Goal: Transaction & Acquisition: Purchase product/service

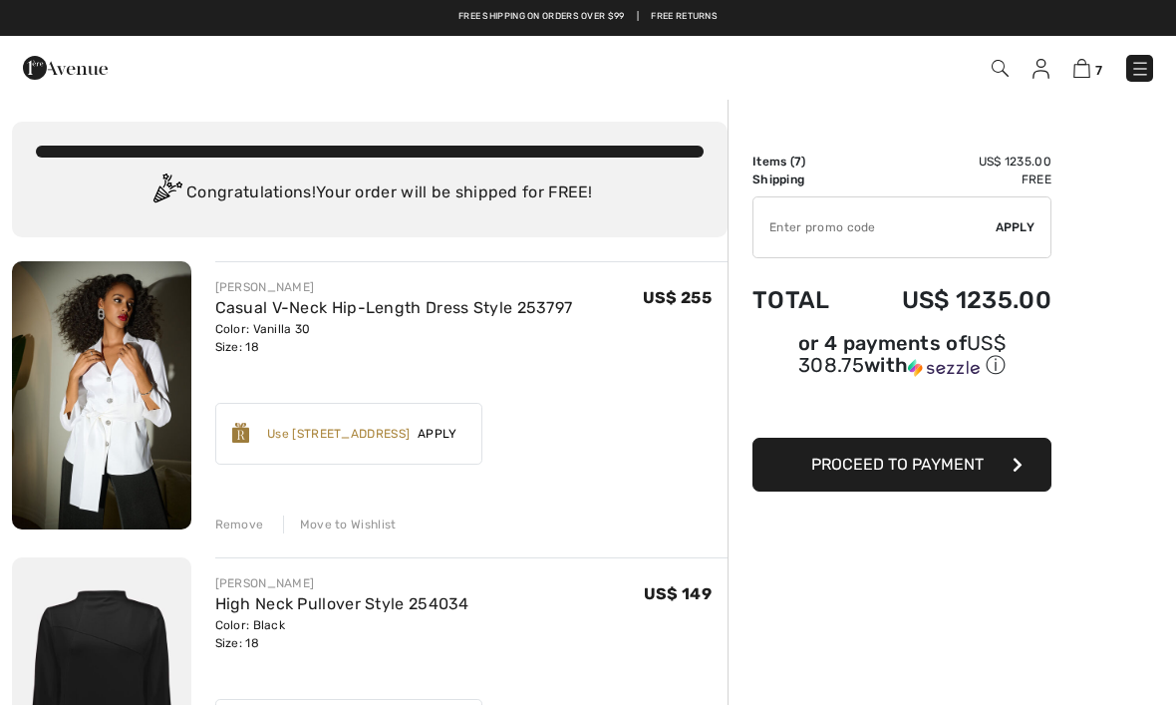
click at [1042, 77] on img at bounding box center [1041, 69] width 17 height 20
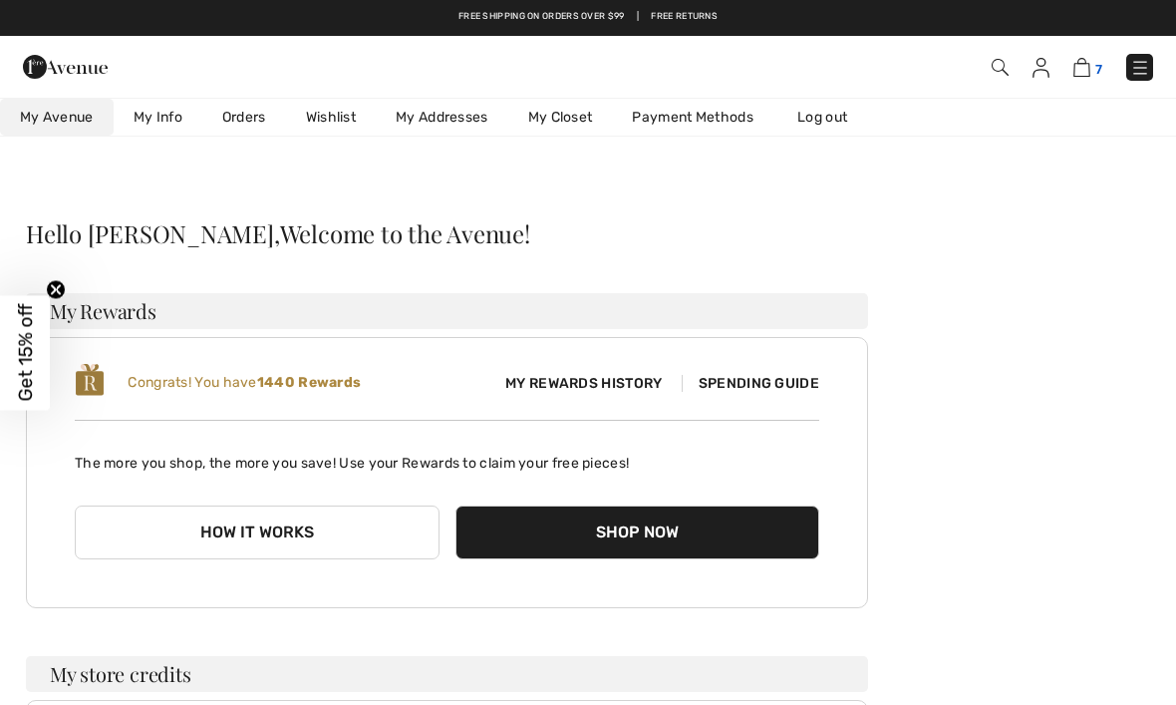
click at [1090, 72] on img at bounding box center [1081, 67] width 17 height 19
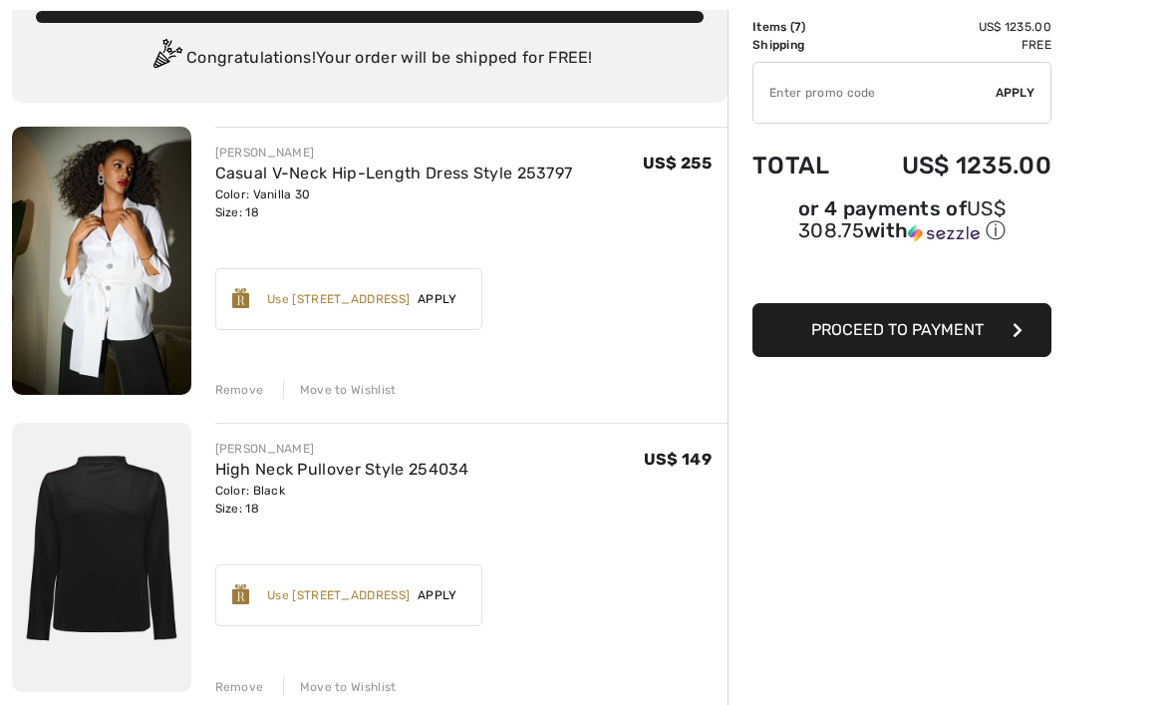
scroll to position [137, 0]
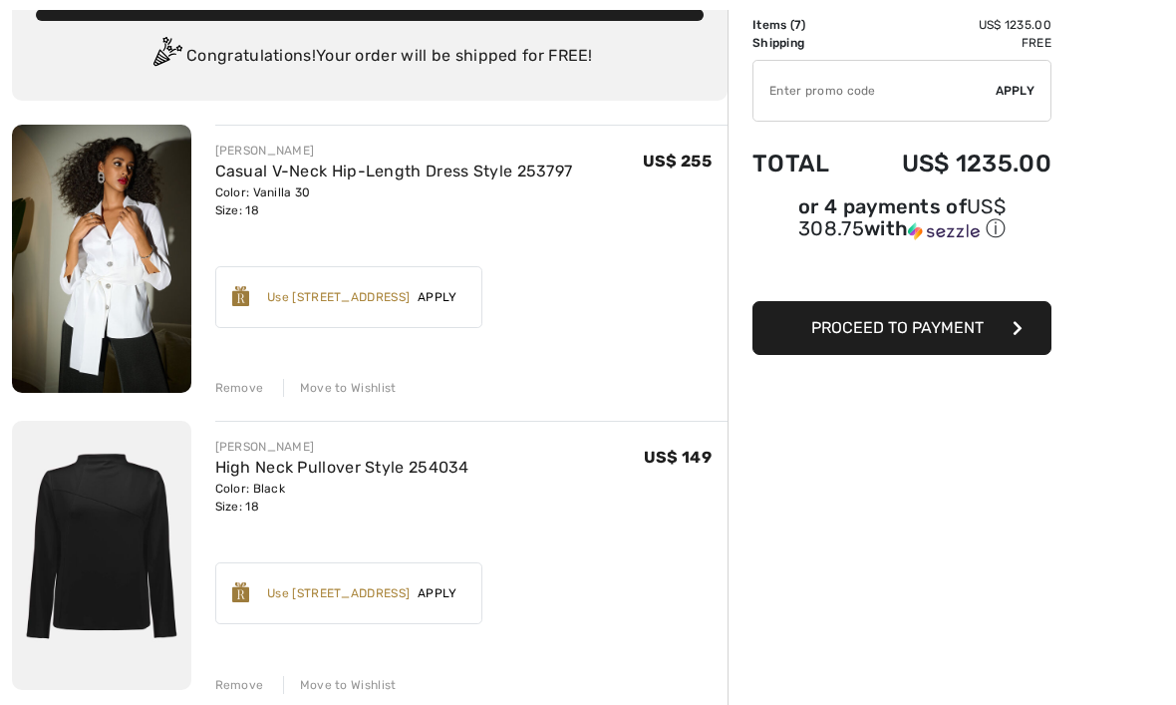
click at [348, 389] on div "Move to Wishlist" at bounding box center [340, 388] width 114 height 18
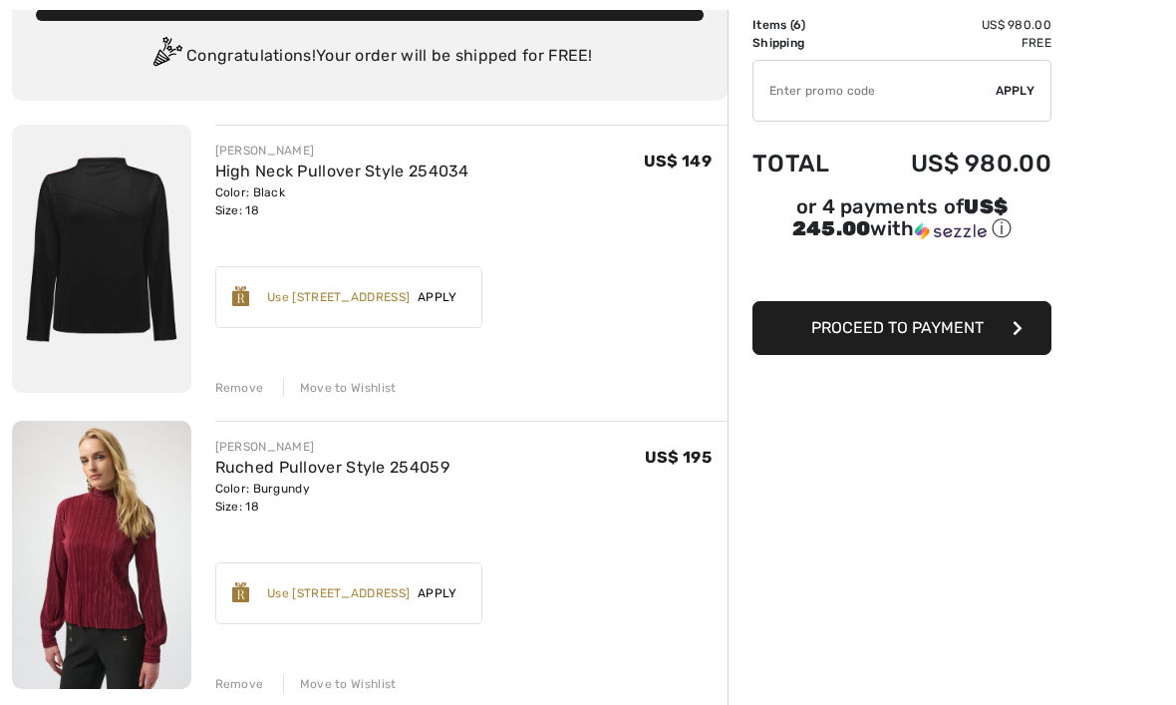
click at [355, 686] on div "Move to Wishlist" at bounding box center [340, 684] width 114 height 18
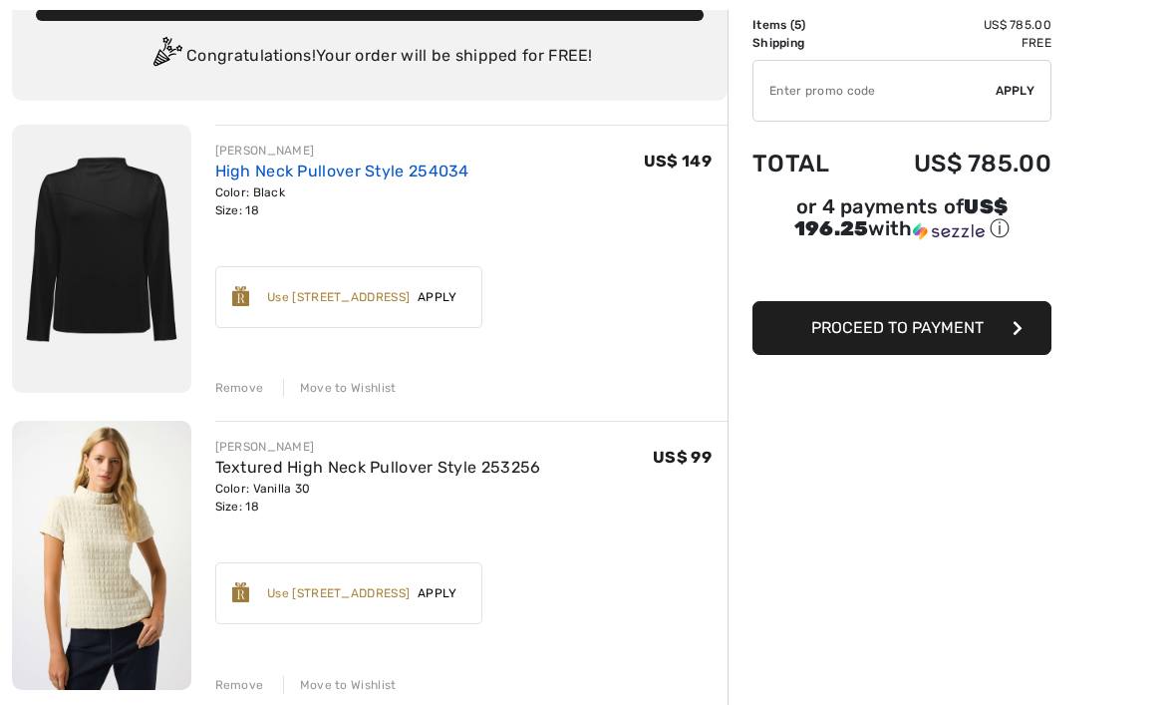
click at [338, 173] on link "High Neck Pullover Style 254034" at bounding box center [342, 170] width 254 height 19
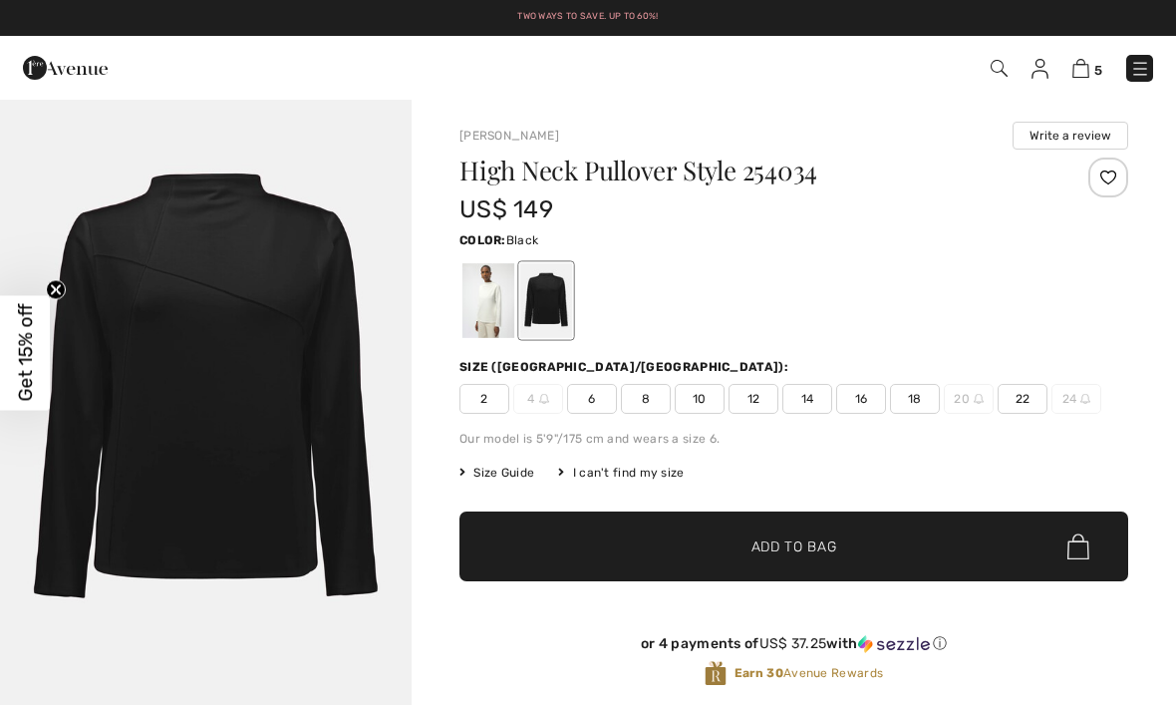
checkbox input "true"
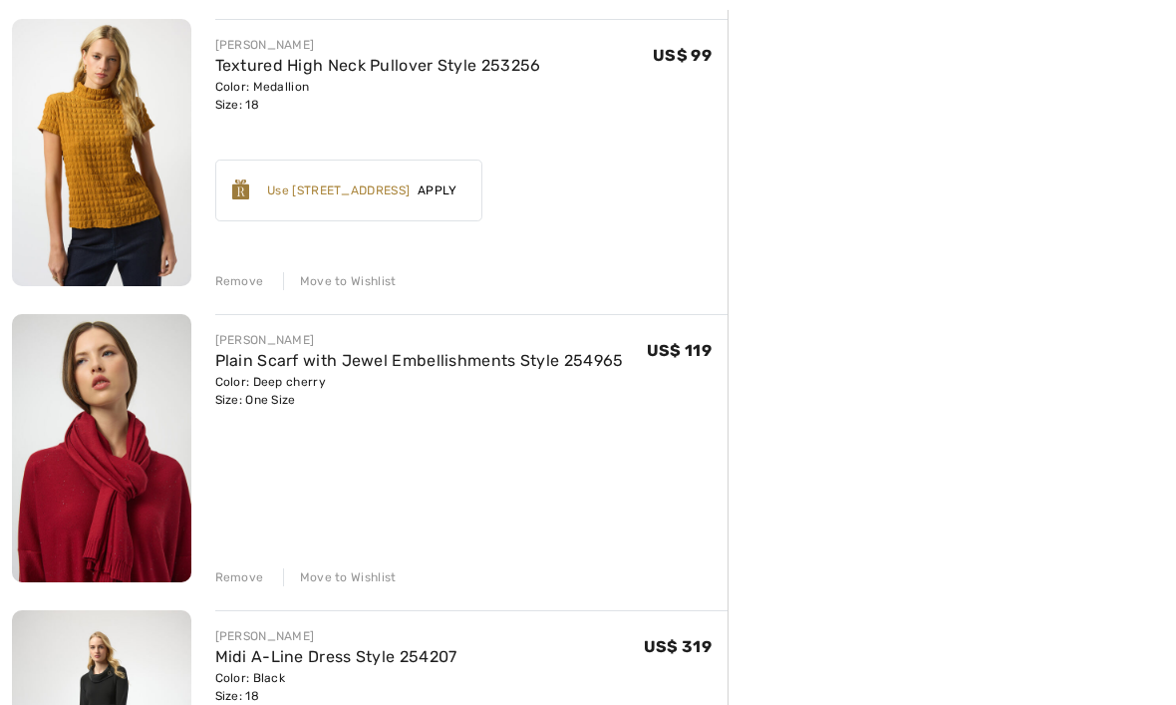
scroll to position [867, 0]
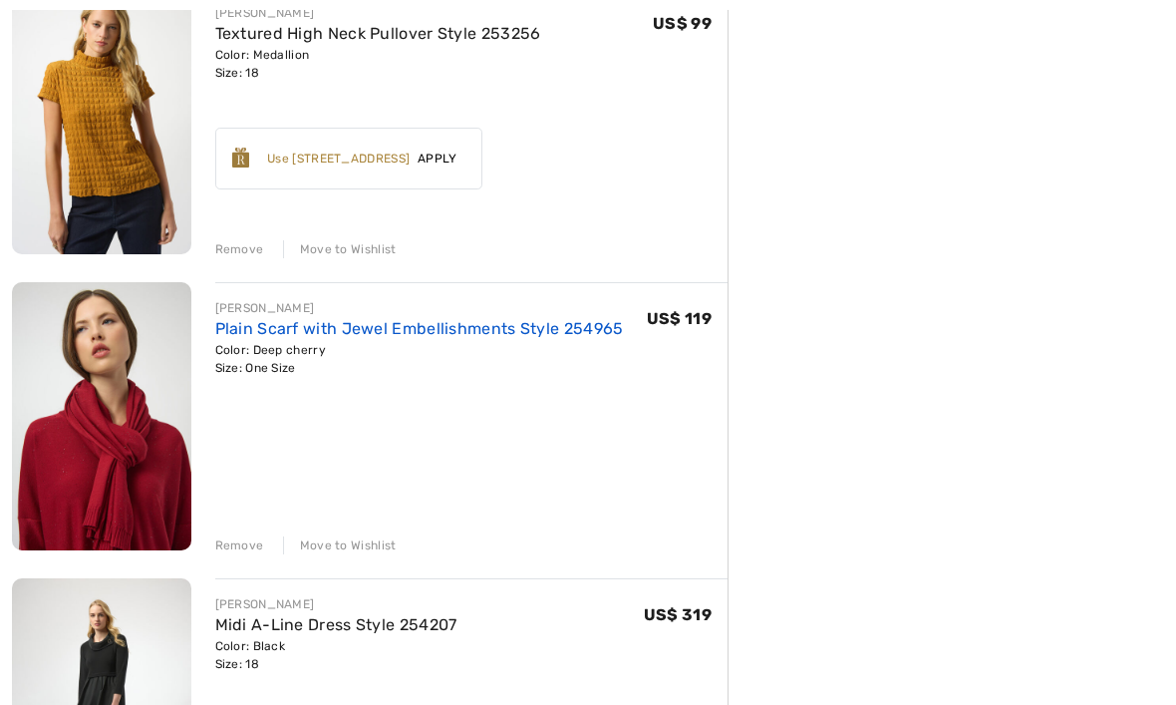
click at [366, 326] on link "Plain Scarf with Jewel Embellishments Style 254965" at bounding box center [419, 328] width 409 height 19
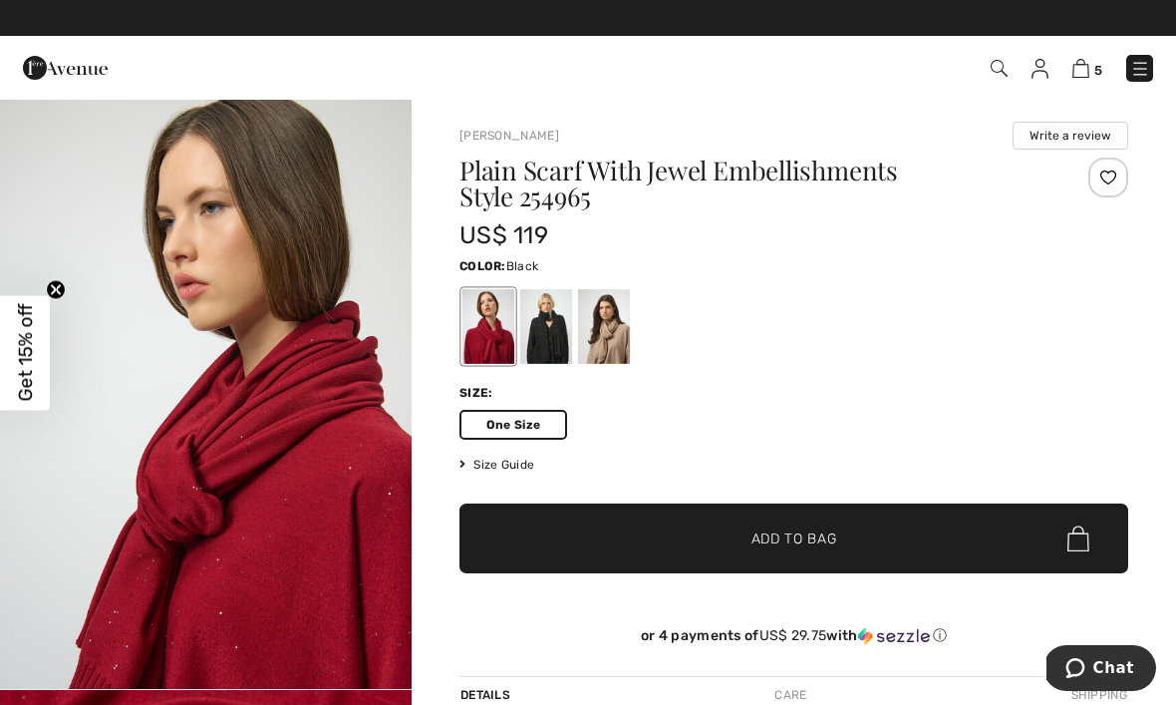
click at [556, 332] on div at bounding box center [546, 326] width 52 height 75
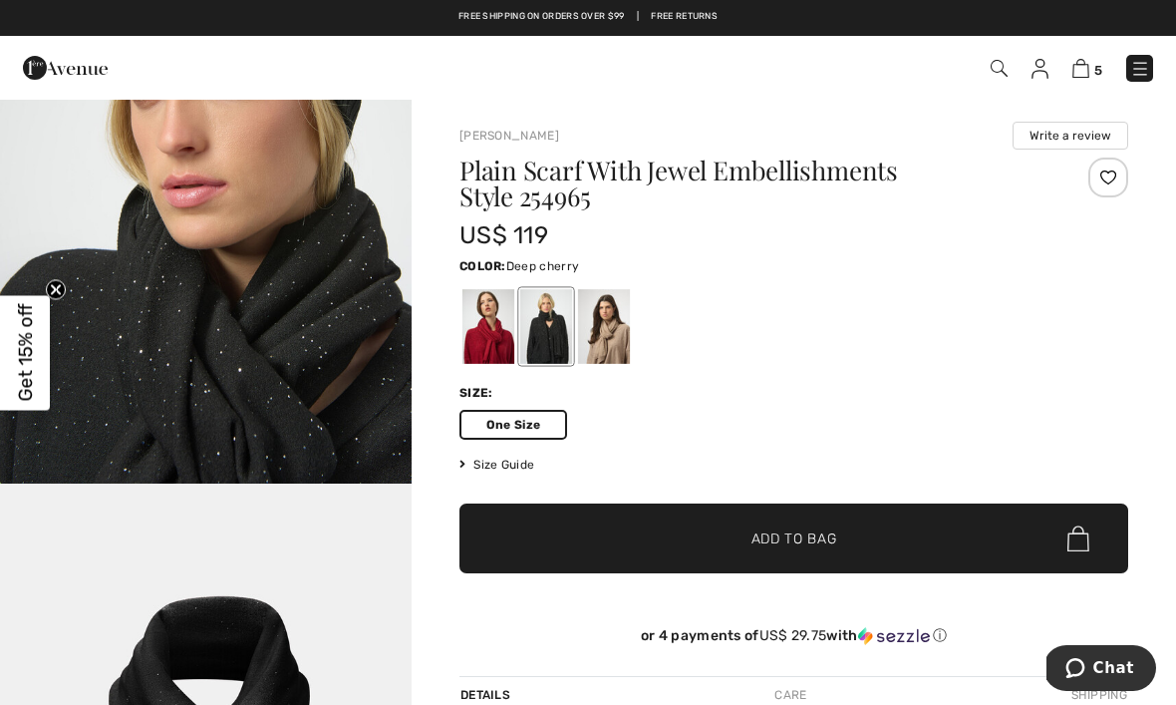
click at [499, 321] on div at bounding box center [488, 326] width 52 height 75
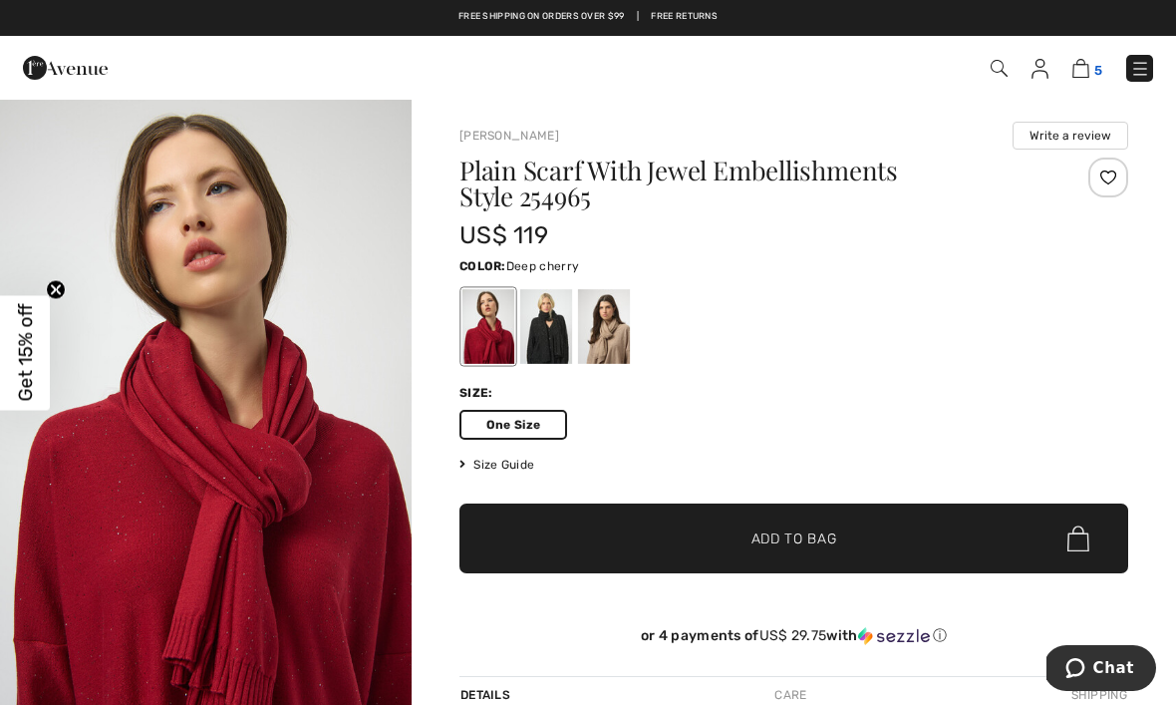
click at [1086, 71] on img at bounding box center [1080, 68] width 17 height 19
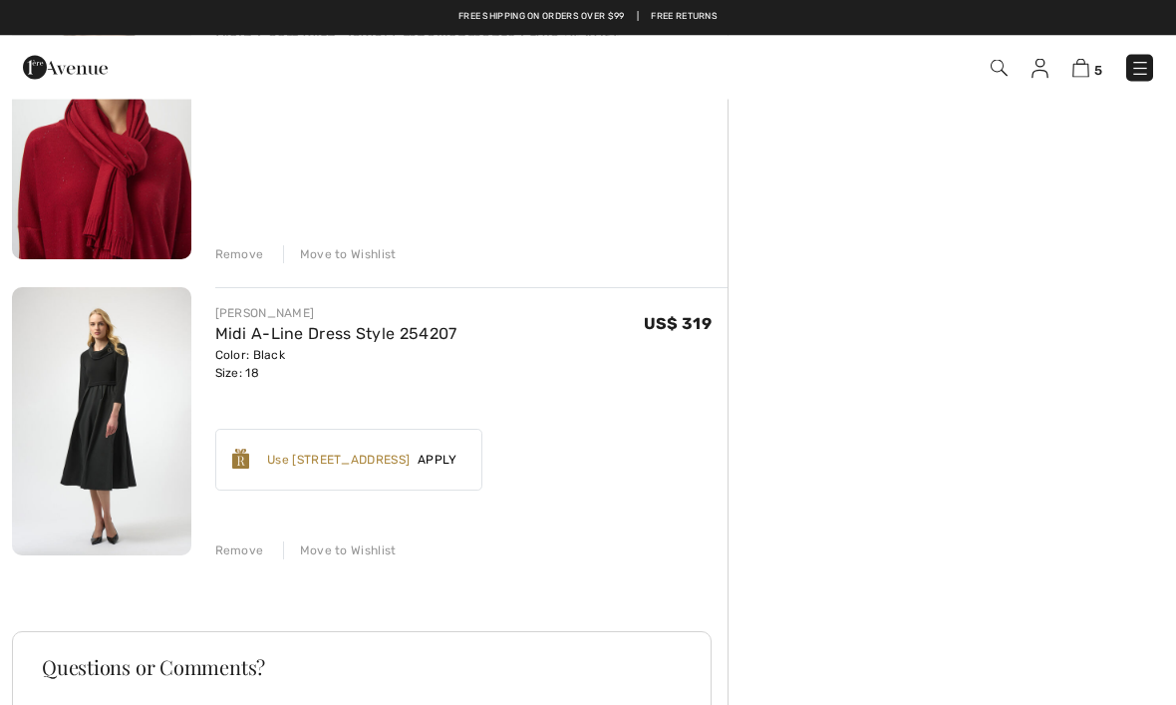
scroll to position [1132, 0]
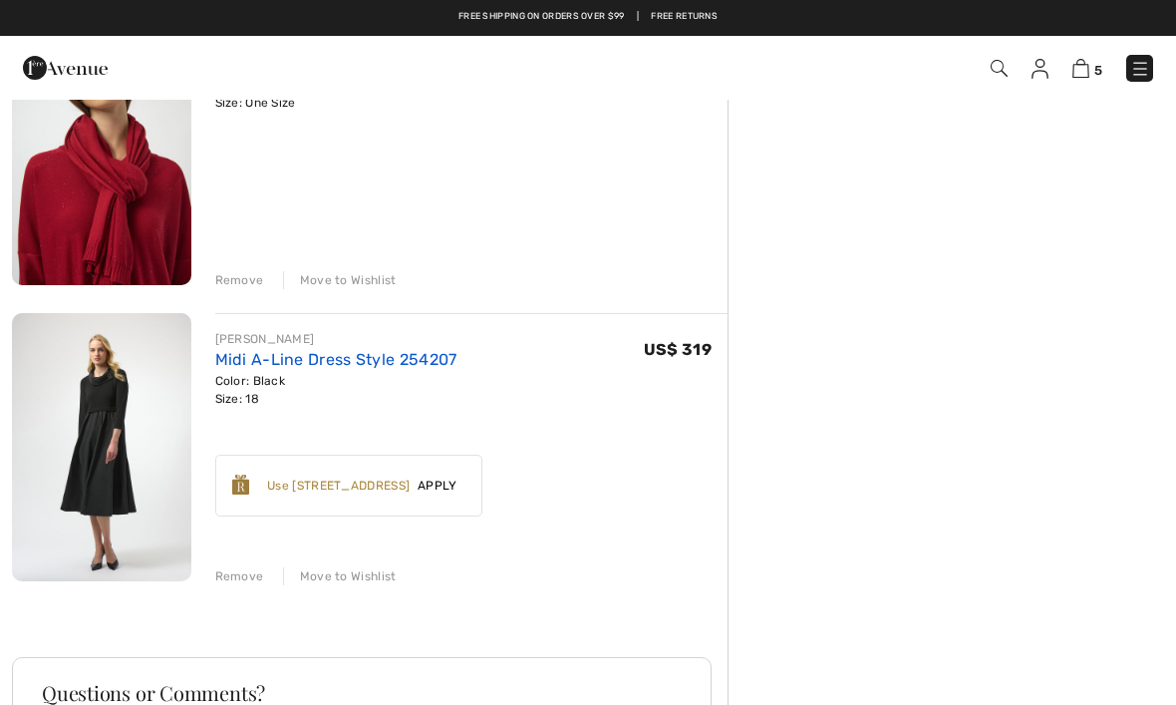
click at [371, 360] on link "Midi A-Line Dress Style 254207" at bounding box center [336, 359] width 242 height 19
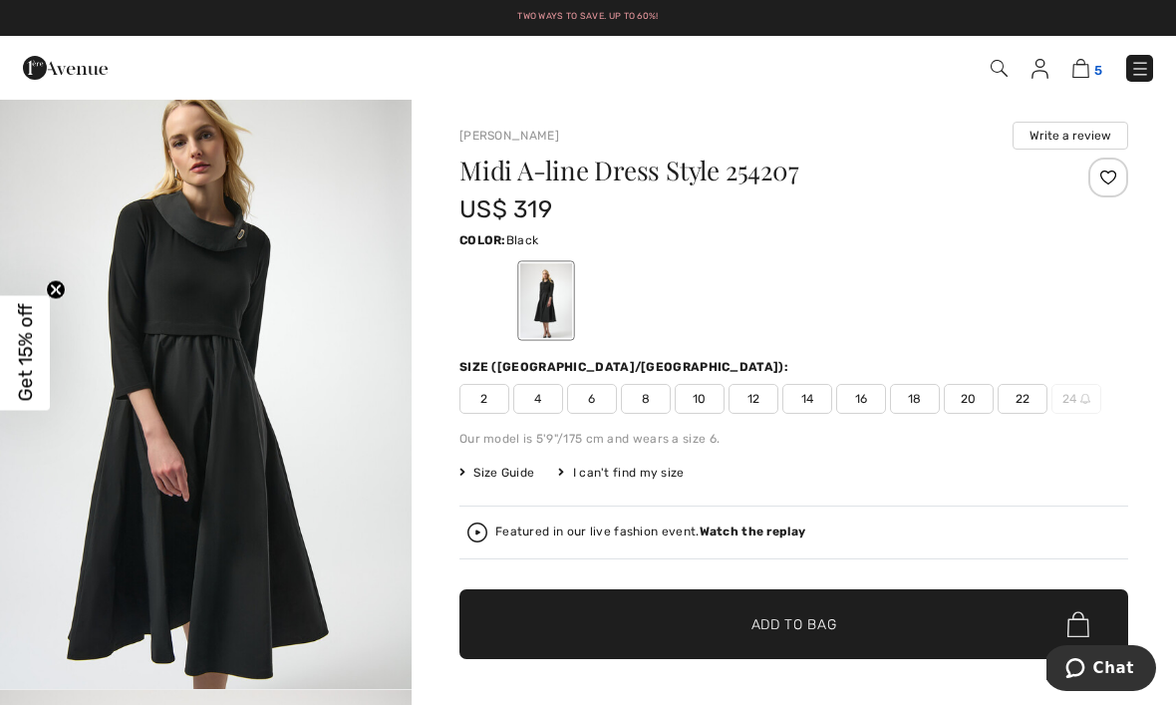
click at [1086, 66] on img at bounding box center [1080, 68] width 17 height 19
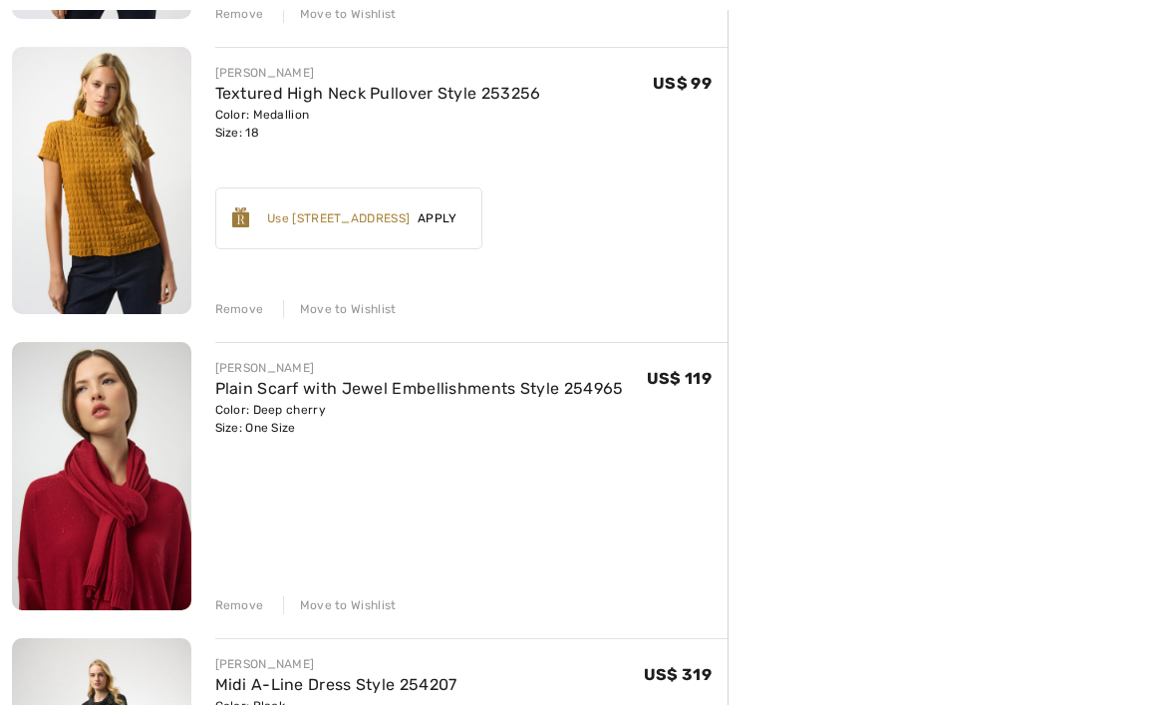
scroll to position [851, 0]
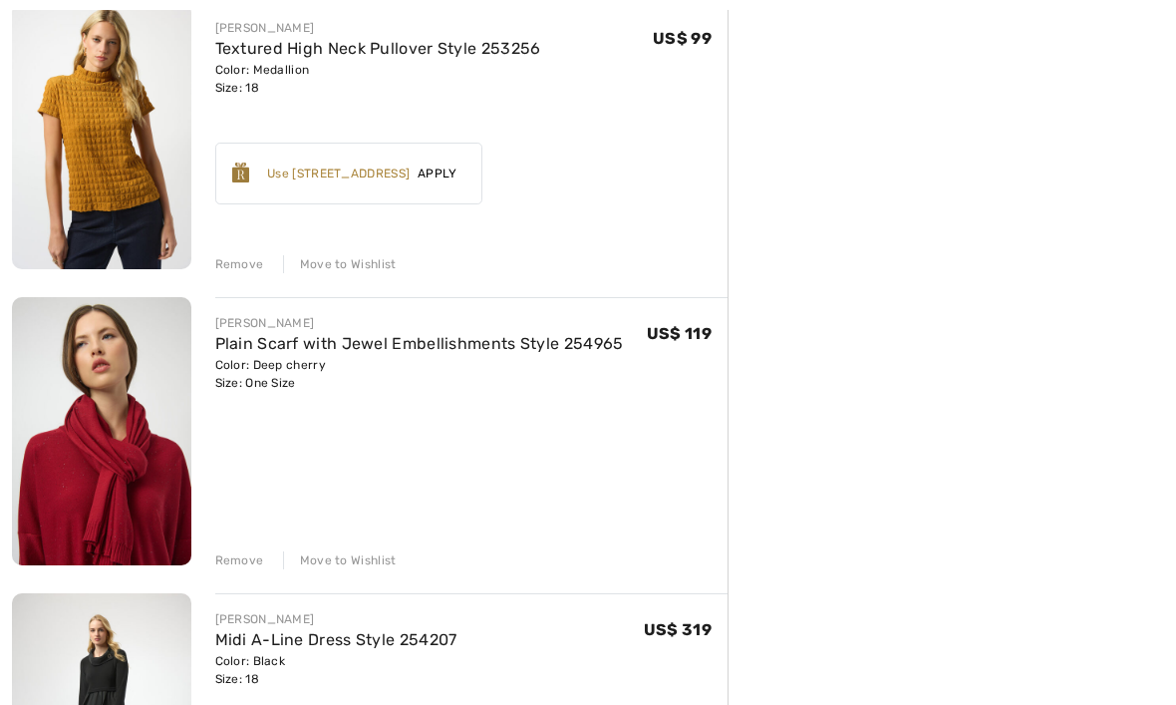
click at [353, 556] on div "Move to Wishlist" at bounding box center [340, 561] width 114 height 18
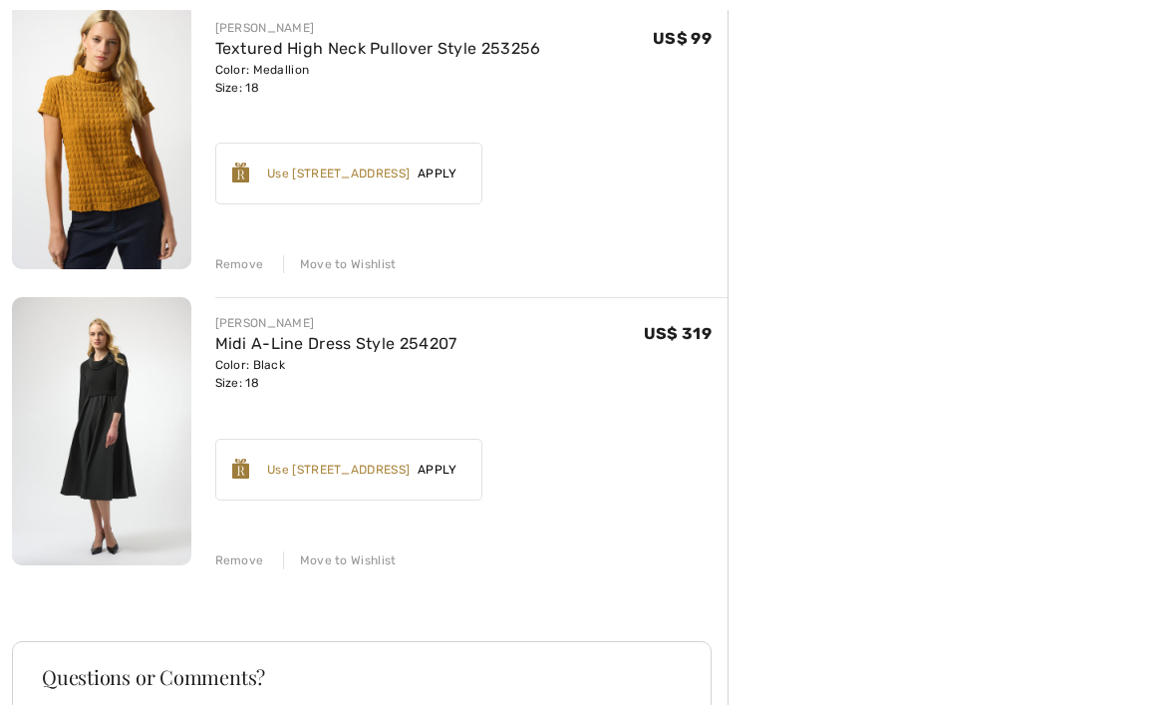
click at [450, 469] on span "Apply" at bounding box center [438, 469] width 56 height 18
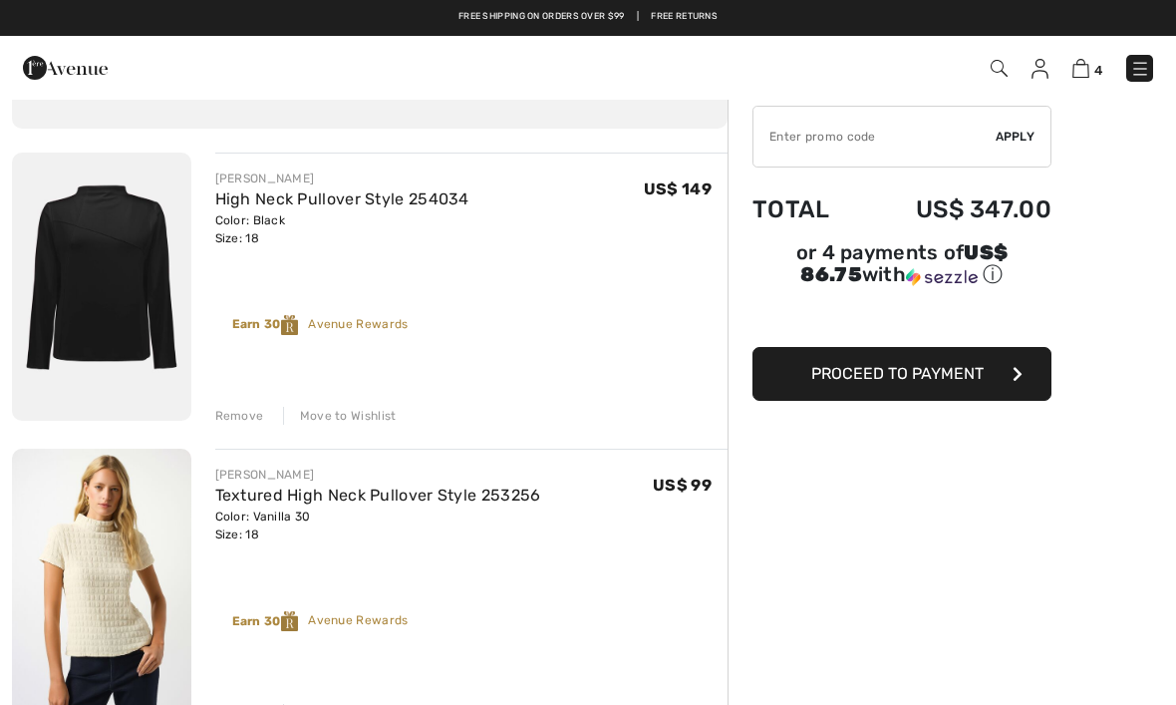
scroll to position [0, 0]
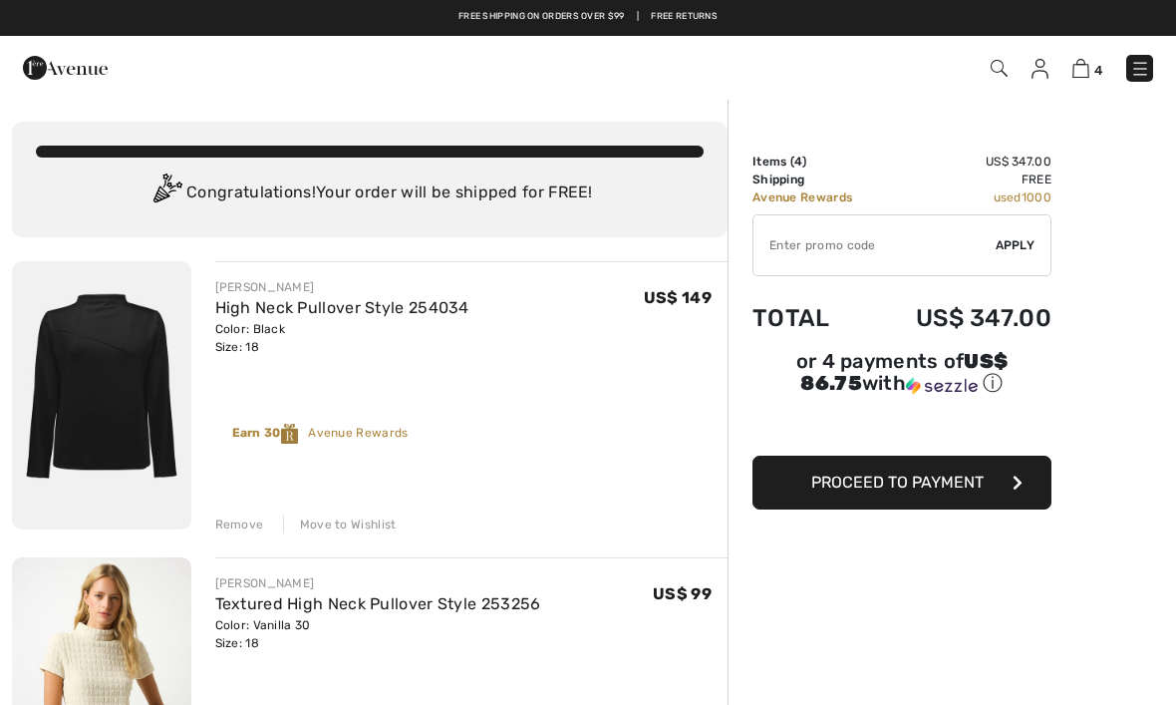
click at [916, 491] on span "Proceed to Payment" at bounding box center [897, 481] width 172 height 19
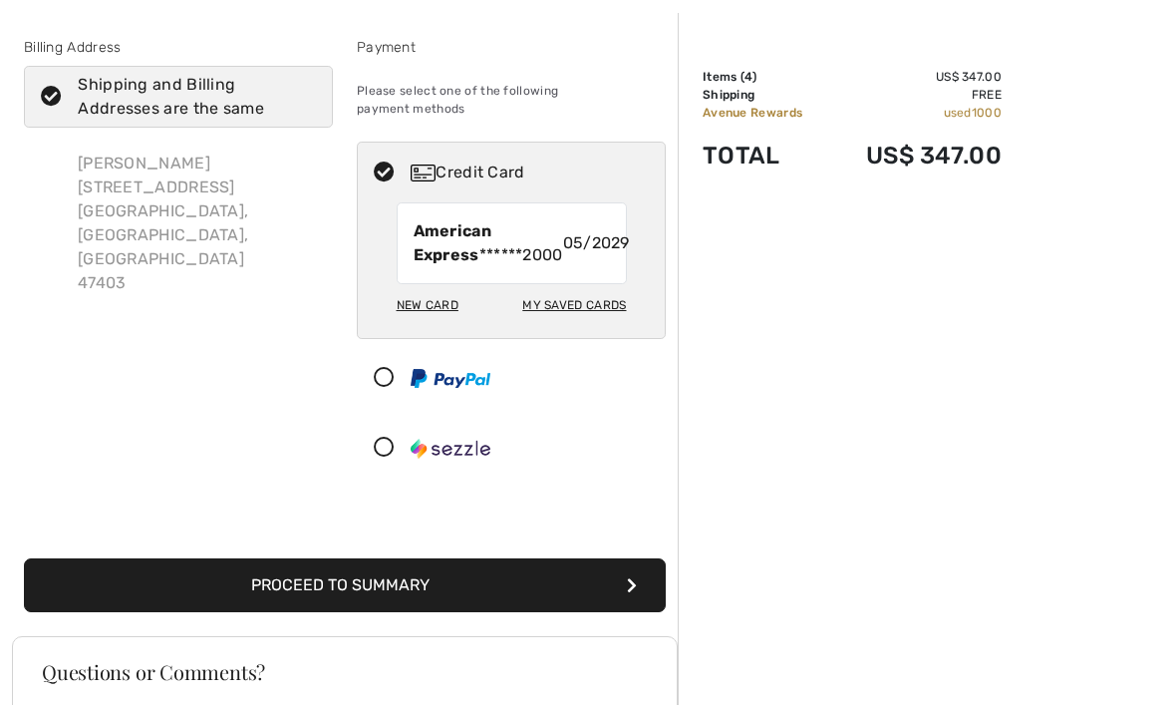
scroll to position [102, 0]
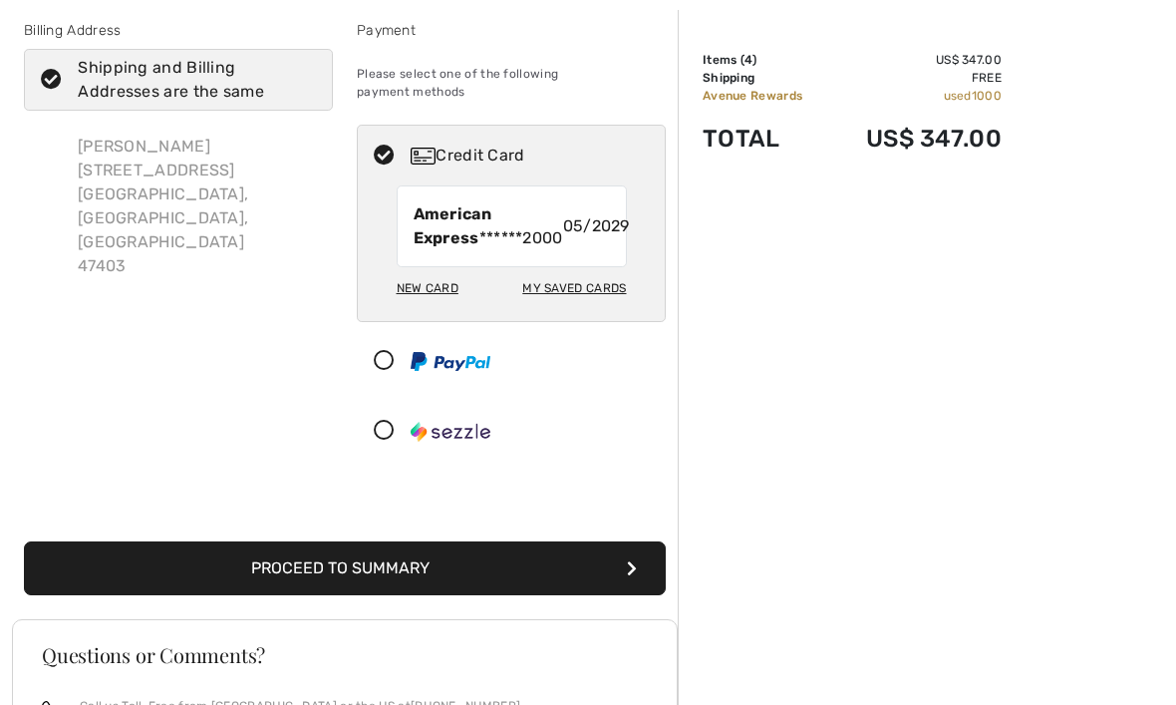
click at [421, 569] on button "Proceed to Summary" at bounding box center [345, 568] width 642 height 54
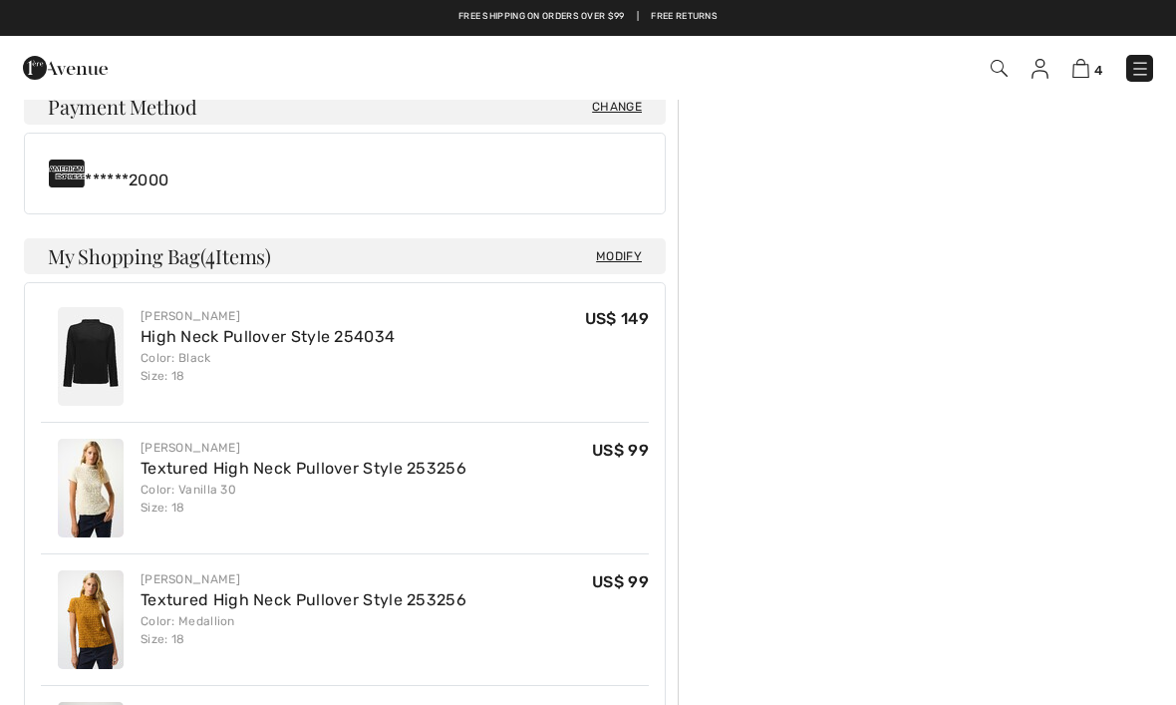
scroll to position [729, 0]
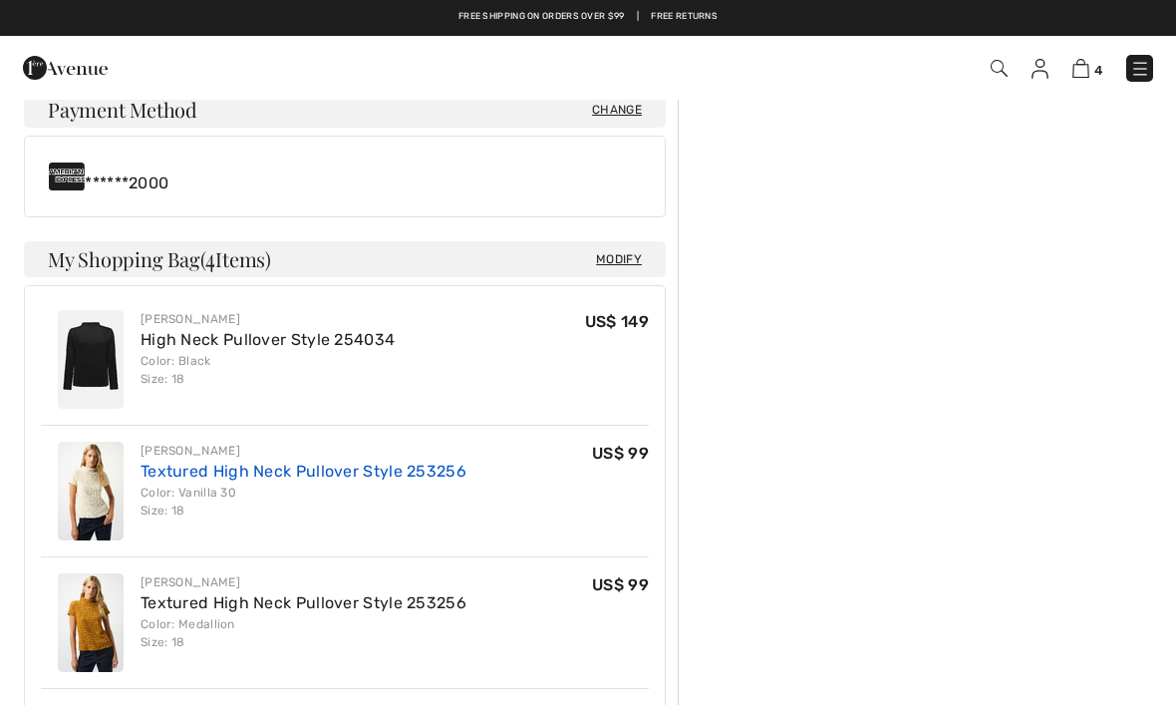
click at [276, 475] on link "Textured High Neck Pullover Style 253256" at bounding box center [304, 470] width 326 height 19
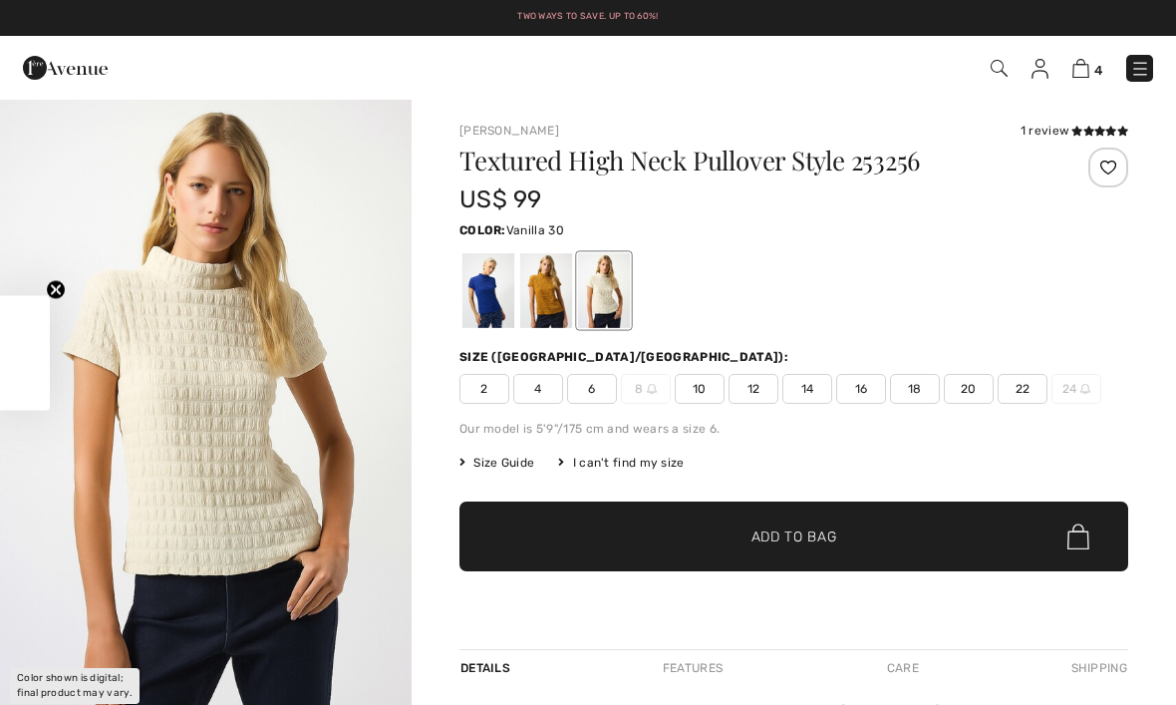
checkbox input "true"
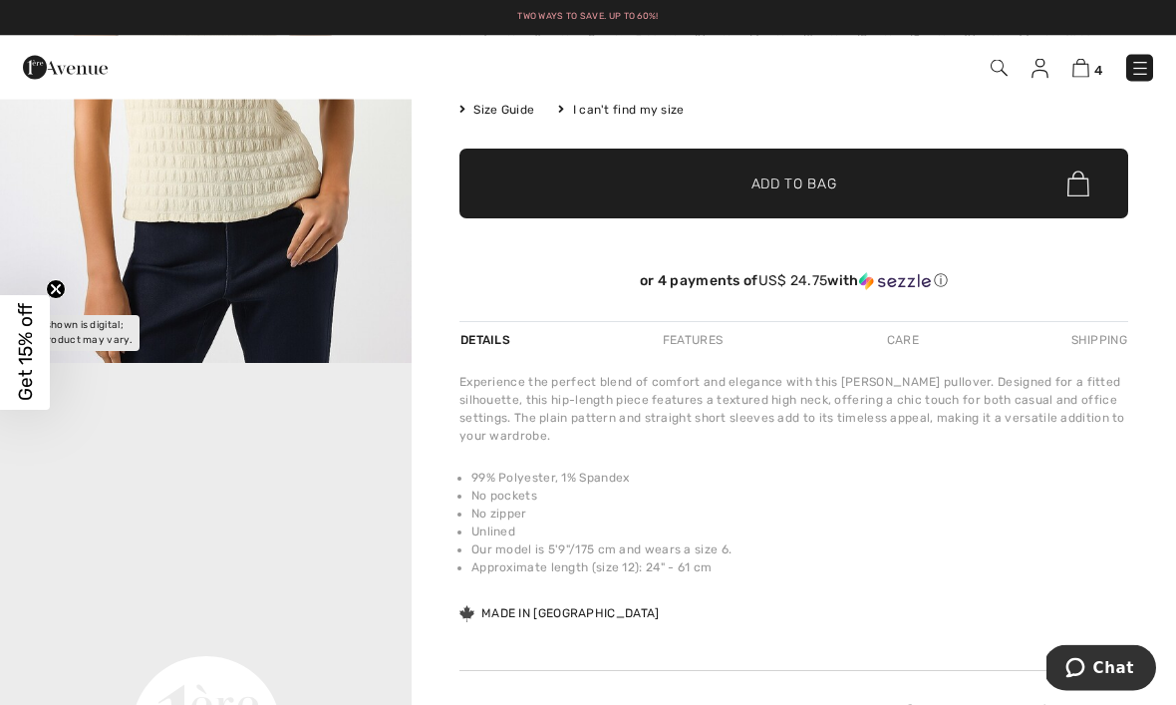
scroll to position [391, 0]
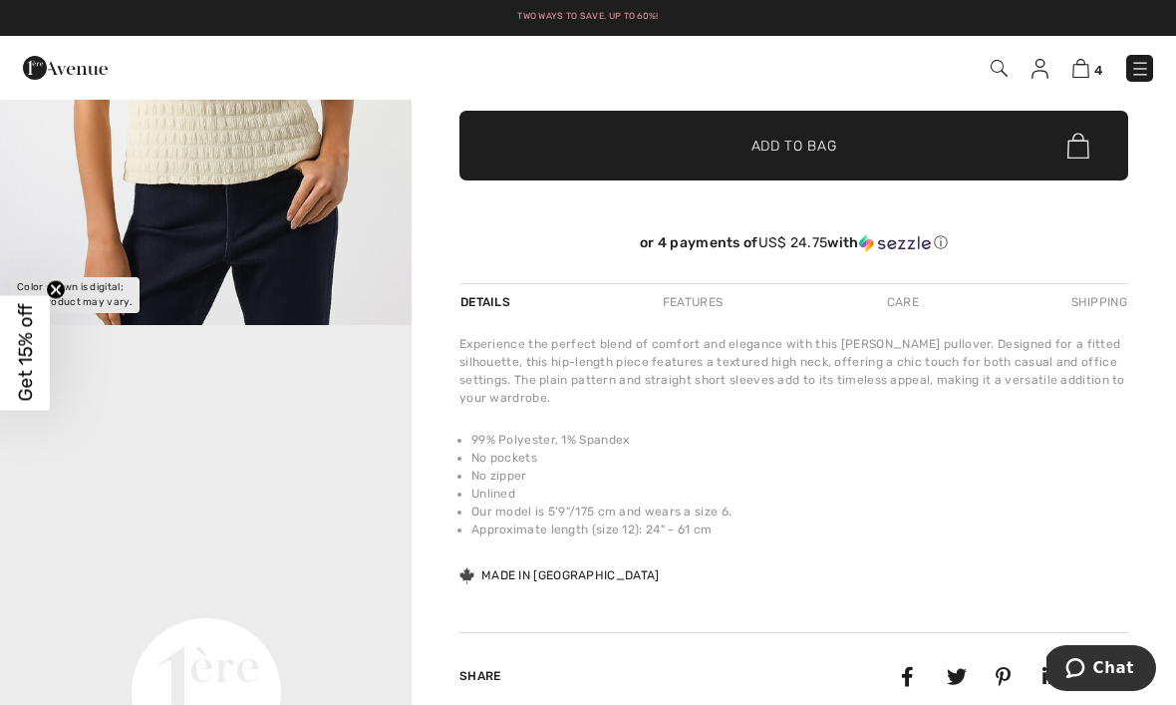
click at [1043, 534] on li "Approximate length (size 12): 24" - 61 cm" at bounding box center [799, 529] width 657 height 18
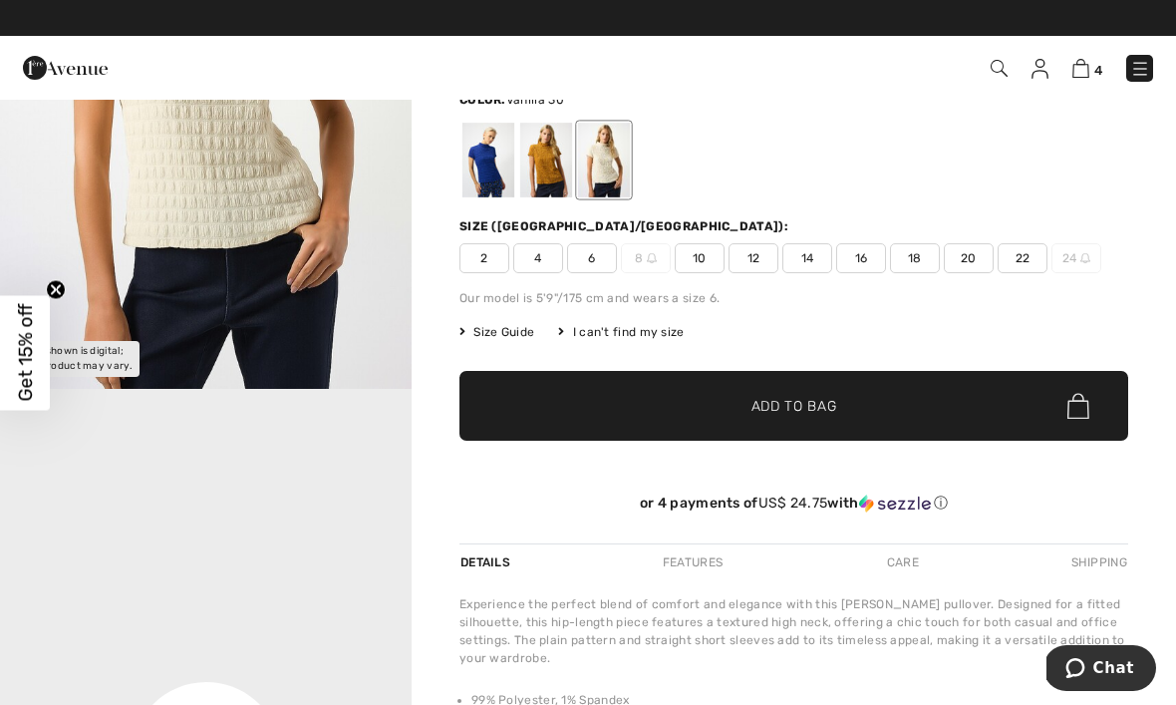
scroll to position [0, 0]
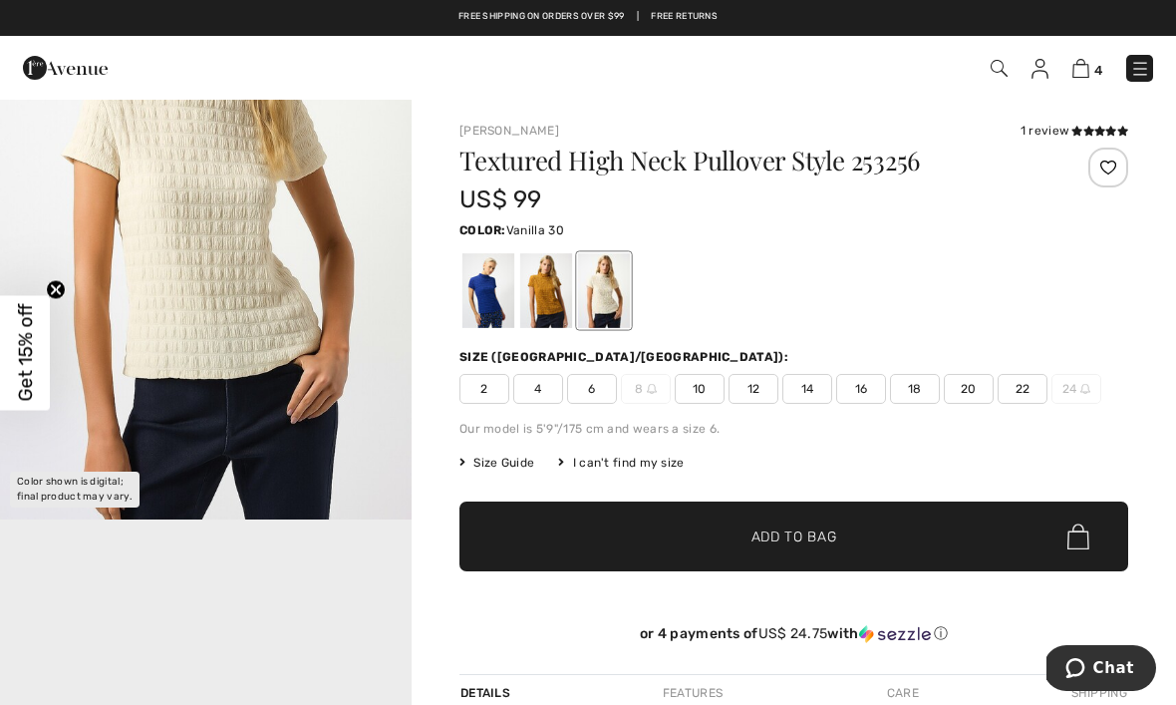
click at [488, 296] on div at bounding box center [488, 290] width 52 height 75
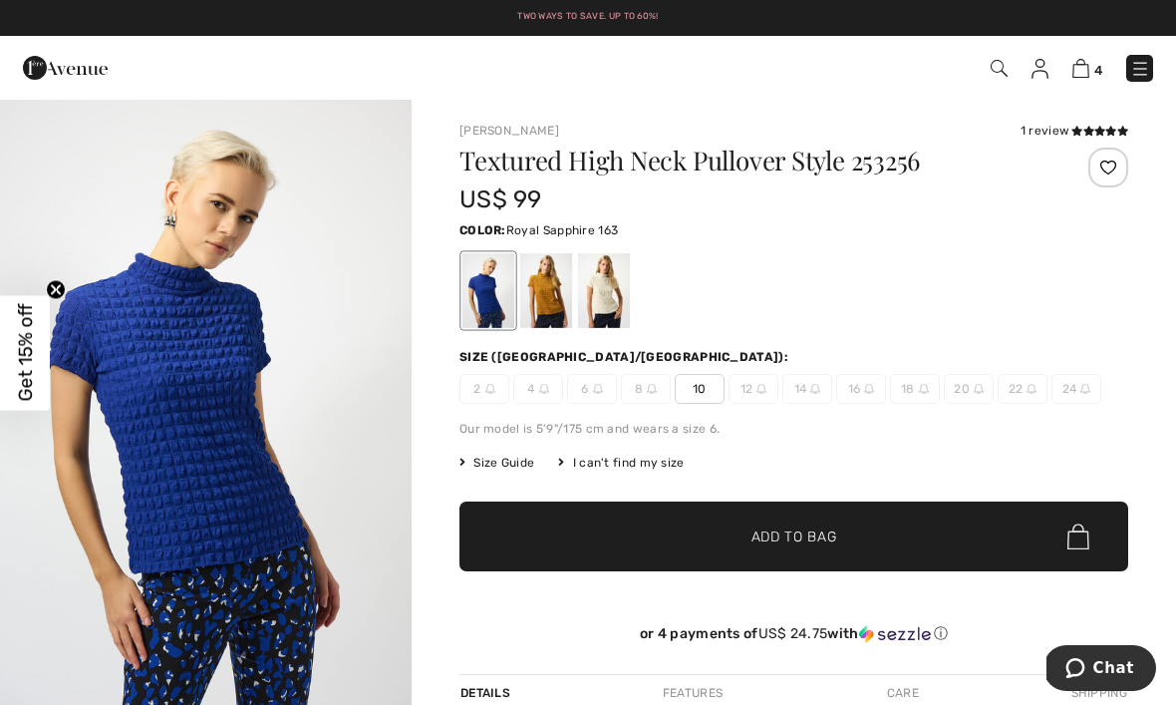
click at [1052, 138] on div "1 review" at bounding box center [1075, 131] width 108 height 18
click at [1076, 129] on icon at bounding box center [1076, 131] width 11 height 10
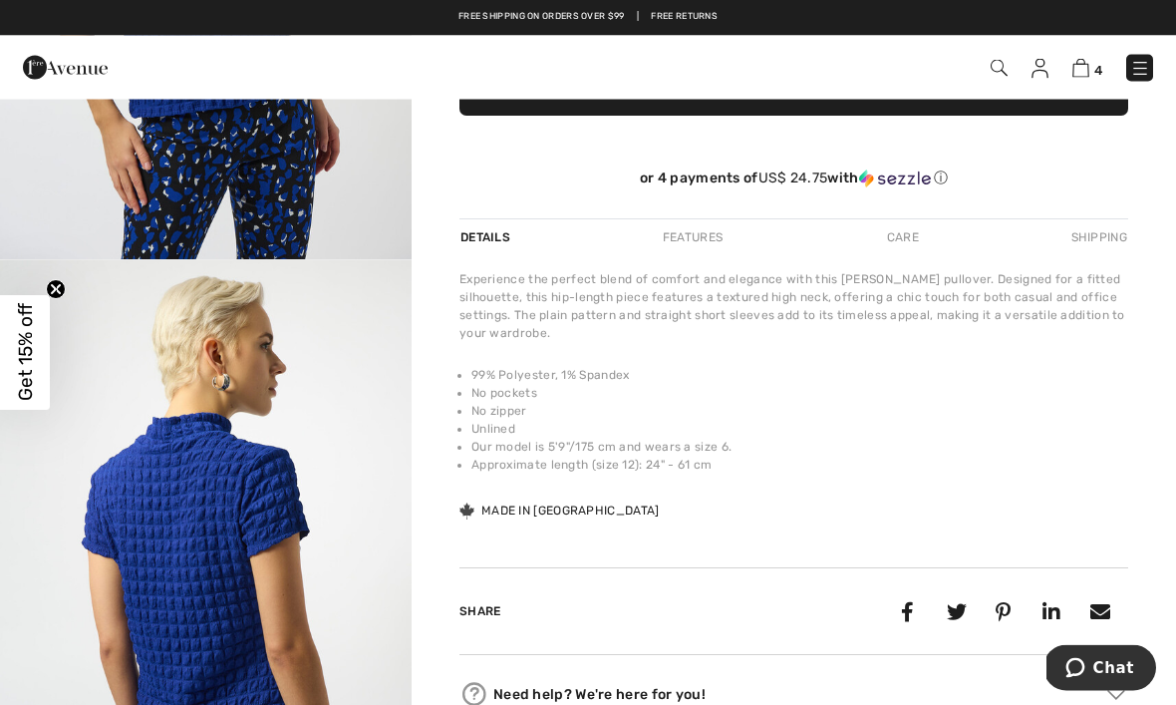
scroll to position [444, 0]
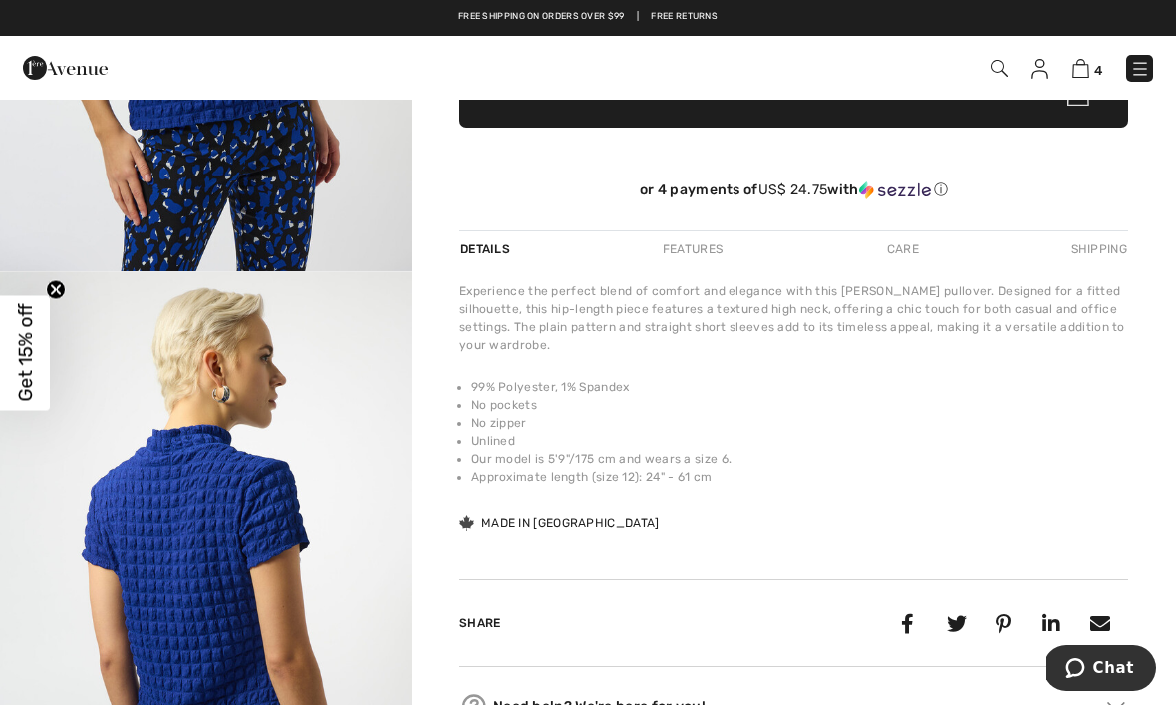
click at [908, 256] on div "Care" at bounding box center [903, 249] width 66 height 36
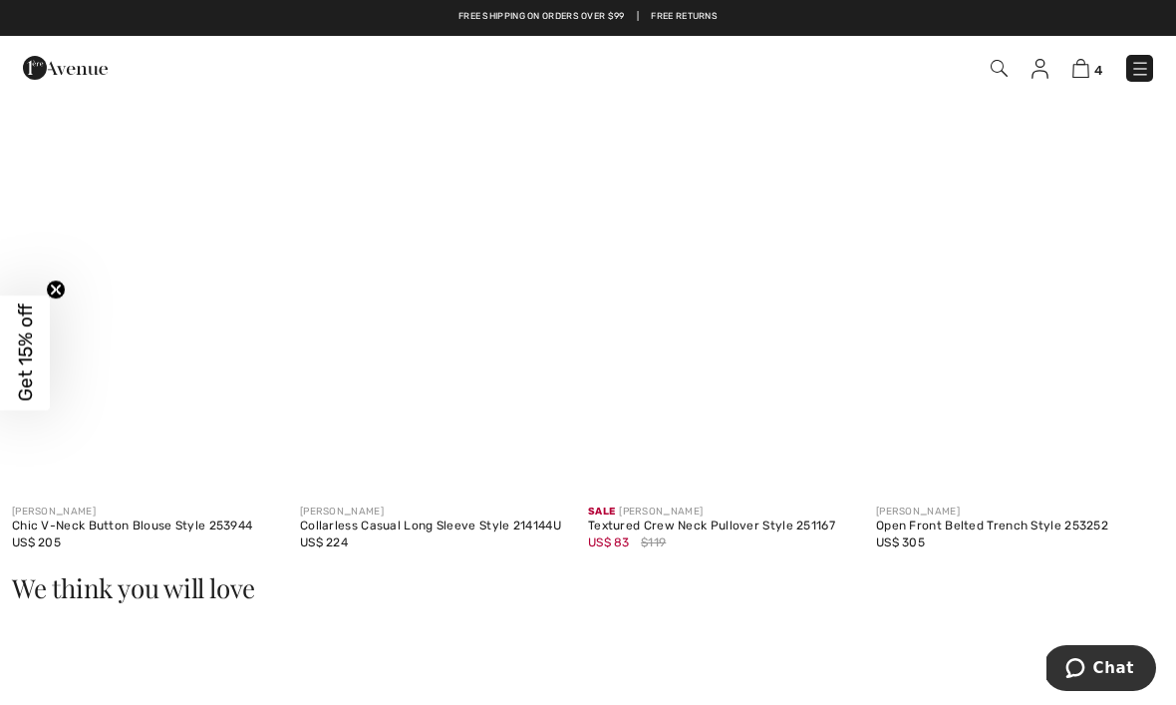
scroll to position [992, 0]
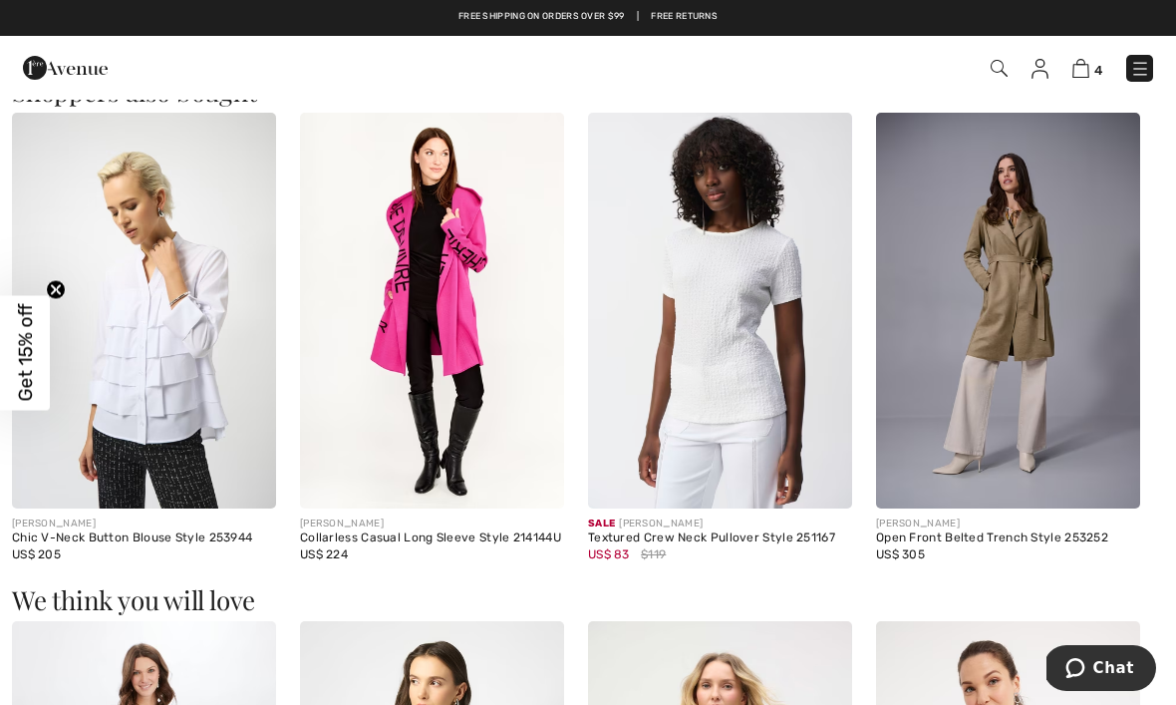
click at [738, 312] on img at bounding box center [720, 311] width 264 height 397
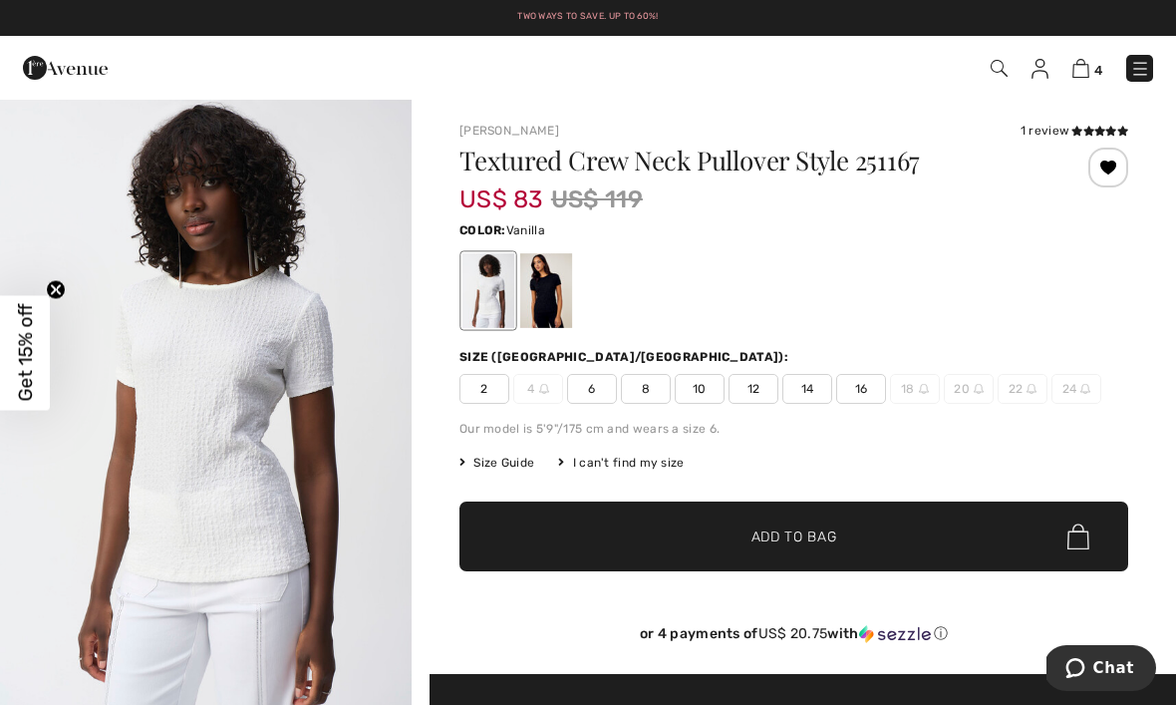
click at [541, 292] on div at bounding box center [546, 290] width 52 height 75
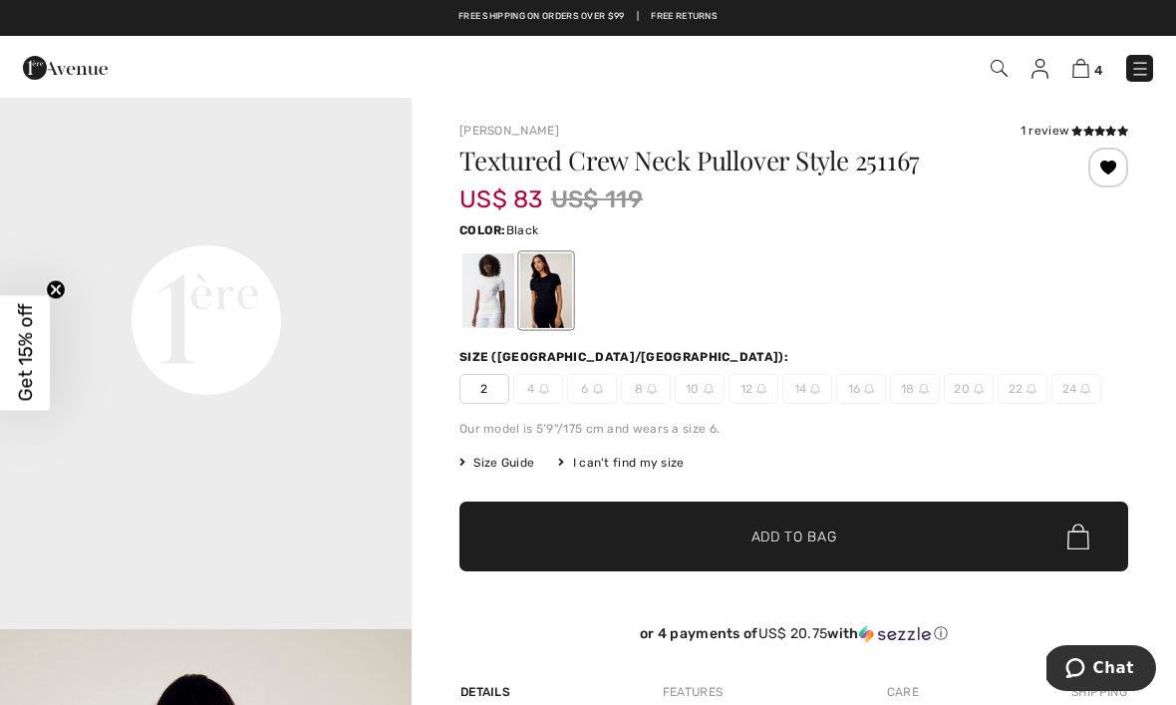
scroll to position [1361, 0]
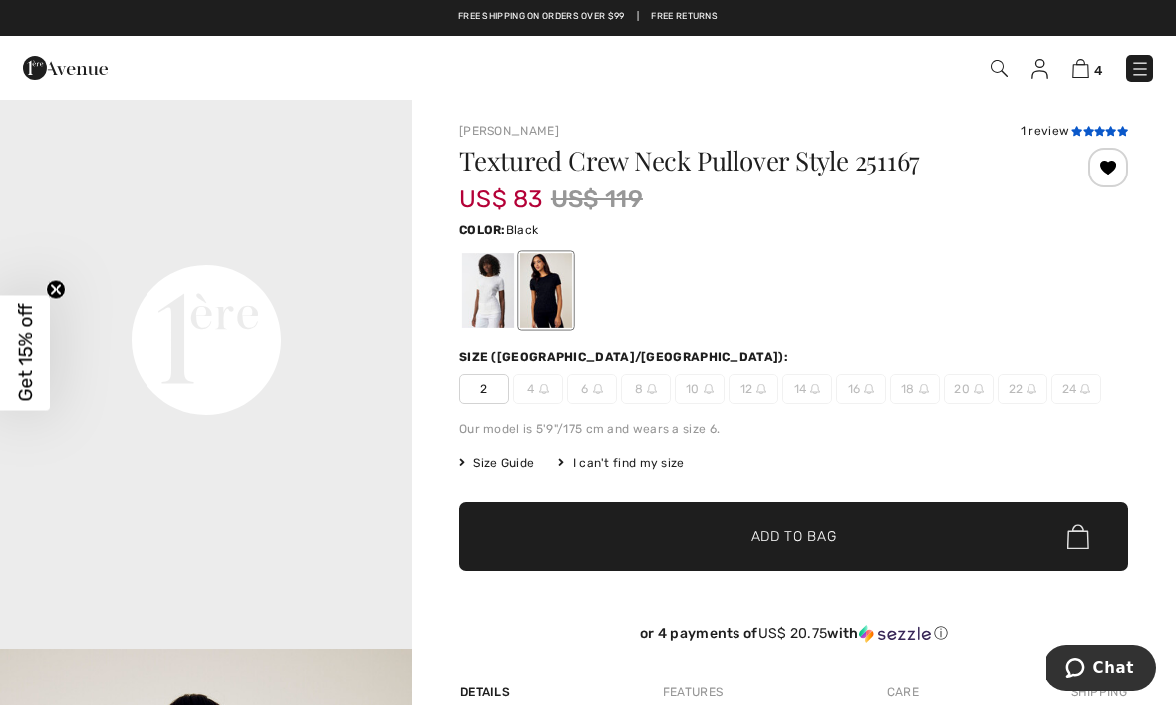
click at [1078, 136] on icon at bounding box center [1076, 131] width 11 height 10
click at [1141, 77] on img at bounding box center [1140, 69] width 20 height 20
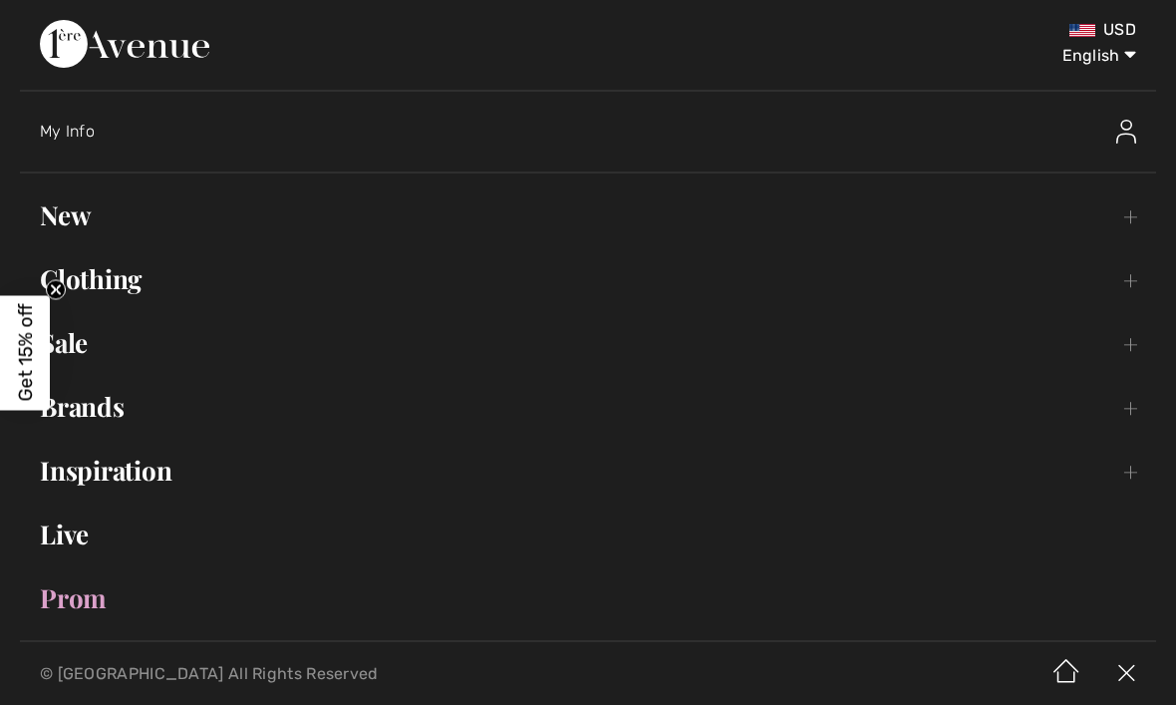
click at [66, 207] on link "New Toggle submenu" at bounding box center [588, 215] width 1136 height 44
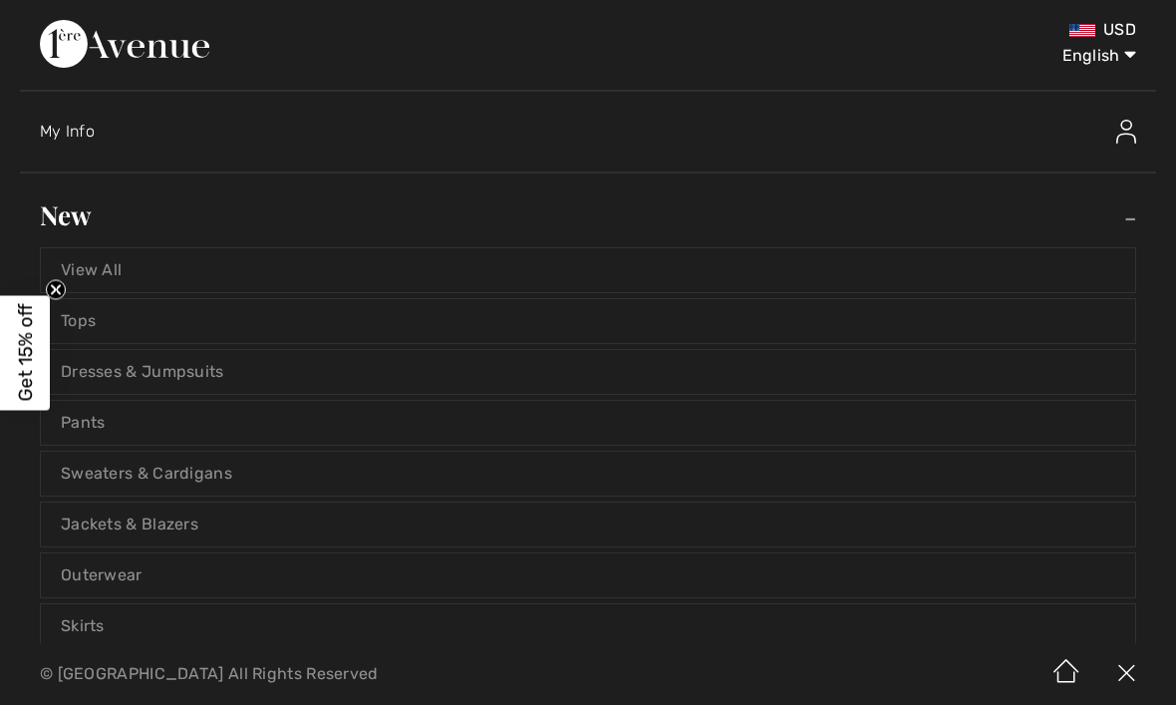
click at [93, 324] on link "Tops" at bounding box center [588, 321] width 1094 height 44
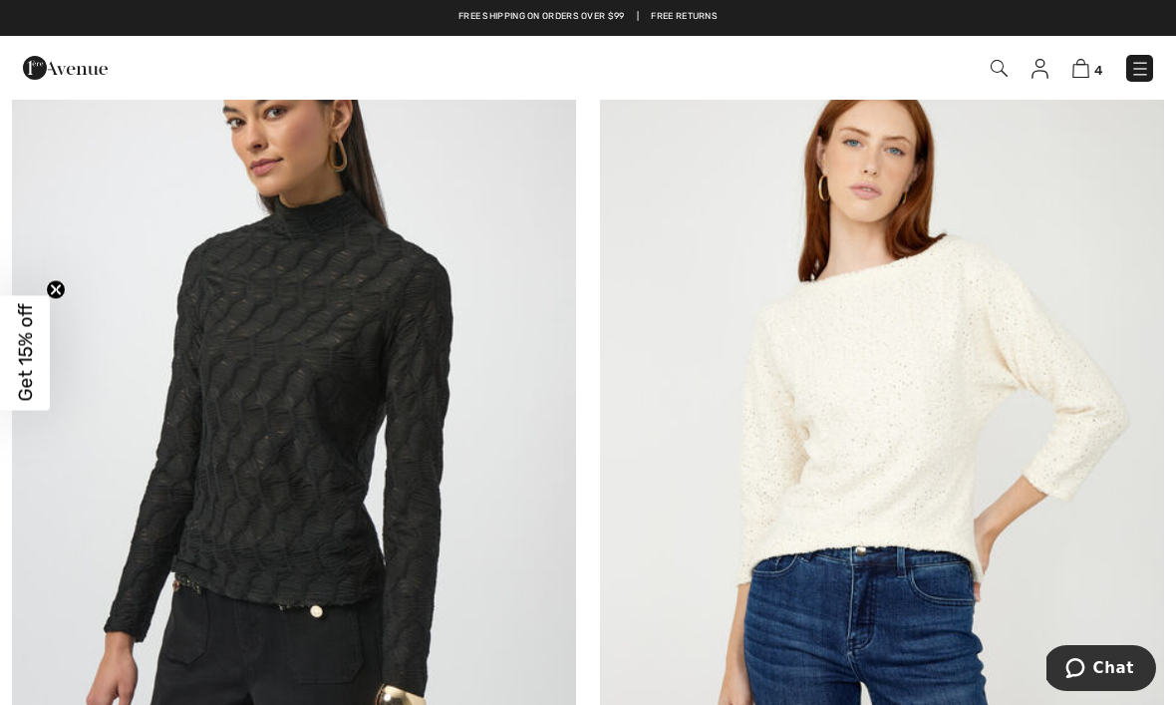
scroll to position [250, 0]
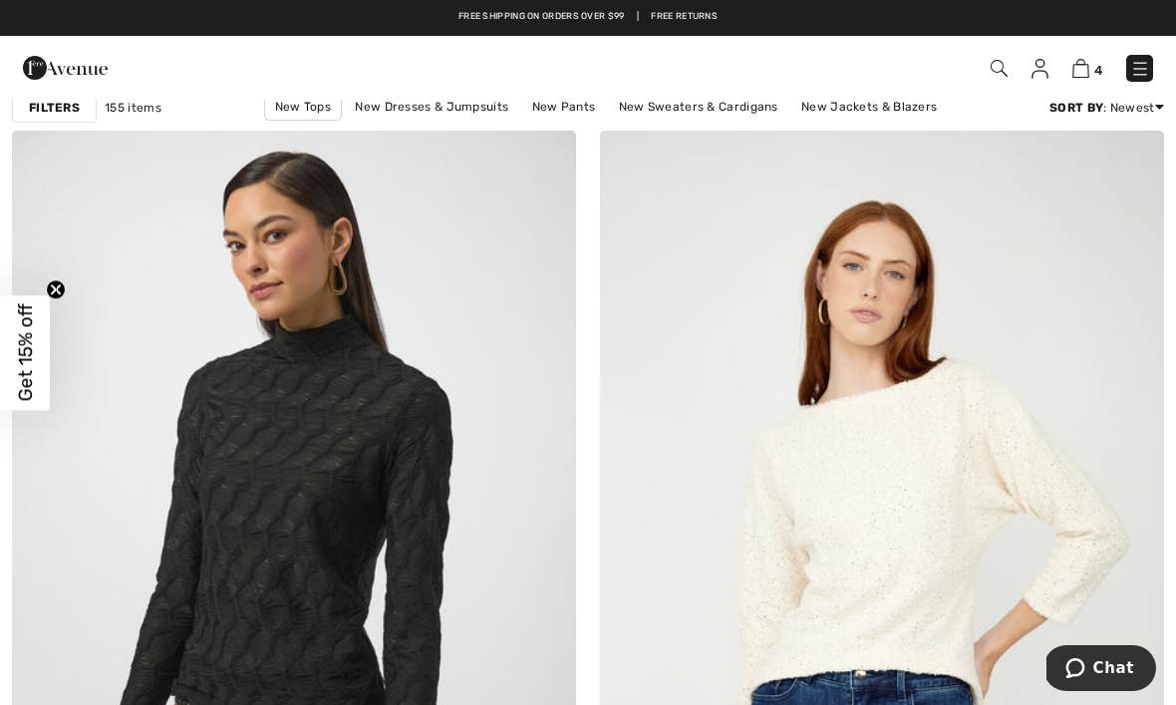
click at [60, 100] on strong "Filters" at bounding box center [54, 108] width 51 height 18
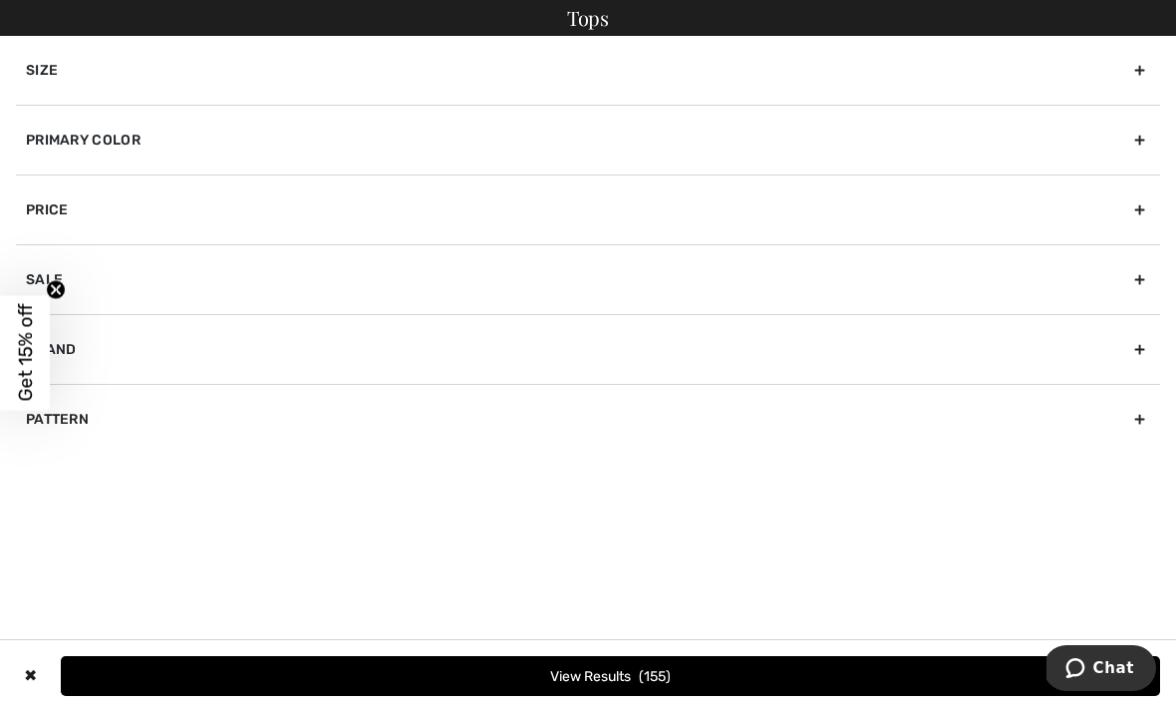
click at [93, 349] on div "Brand" at bounding box center [588, 349] width 1144 height 70
click at [97, 393] on label "[PERSON_NAME]" at bounding box center [593, 393] width 1134 height 18
click at [41, 393] on input"] "[PERSON_NAME]" at bounding box center [33, 393] width 15 height 15
checkbox input"] "true"
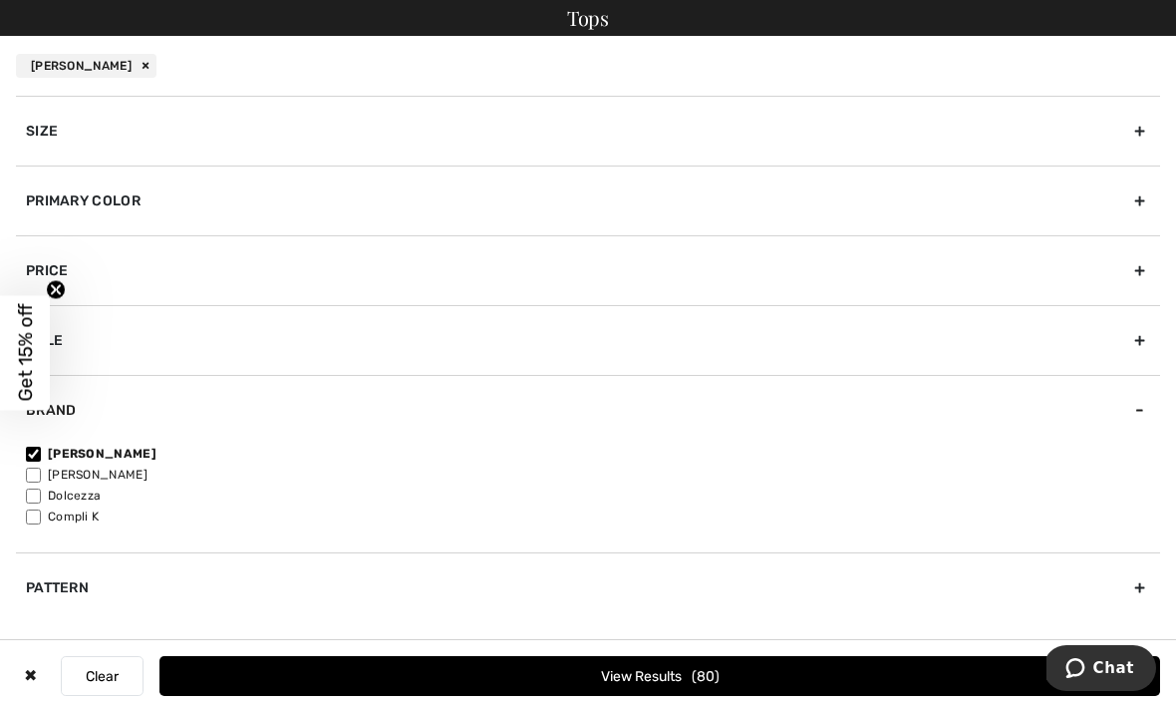
click at [591, 696] on button "View Results 80" at bounding box center [659, 676] width 1001 height 40
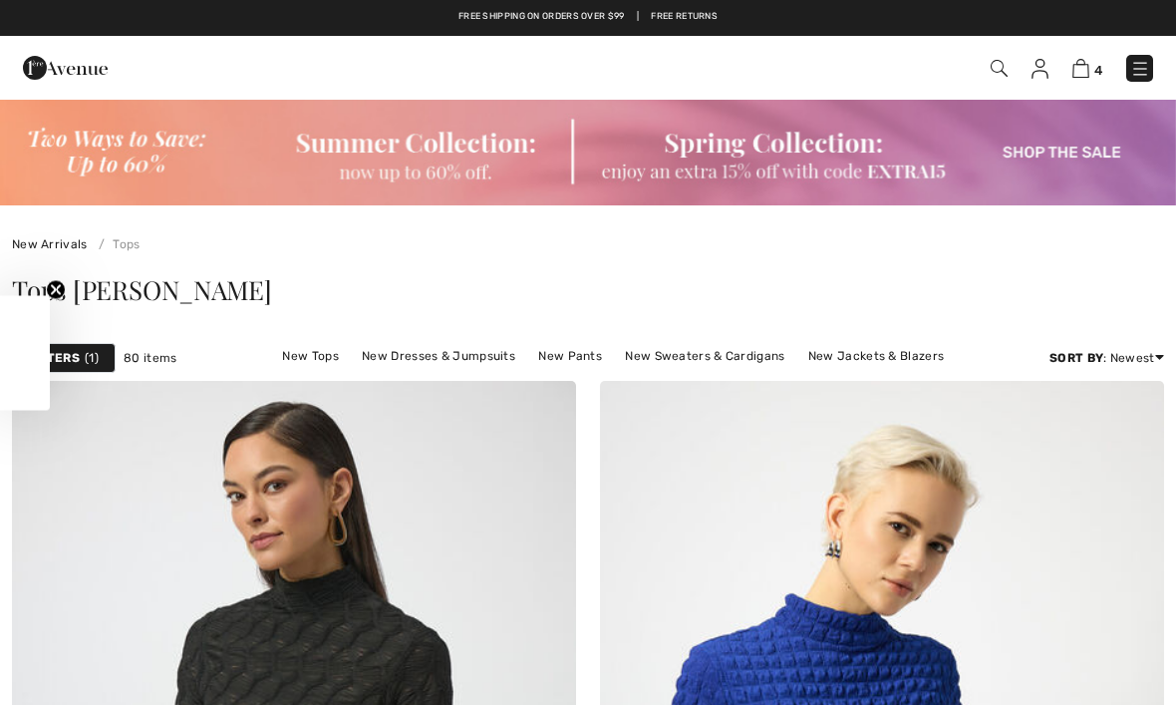
checkbox input "true"
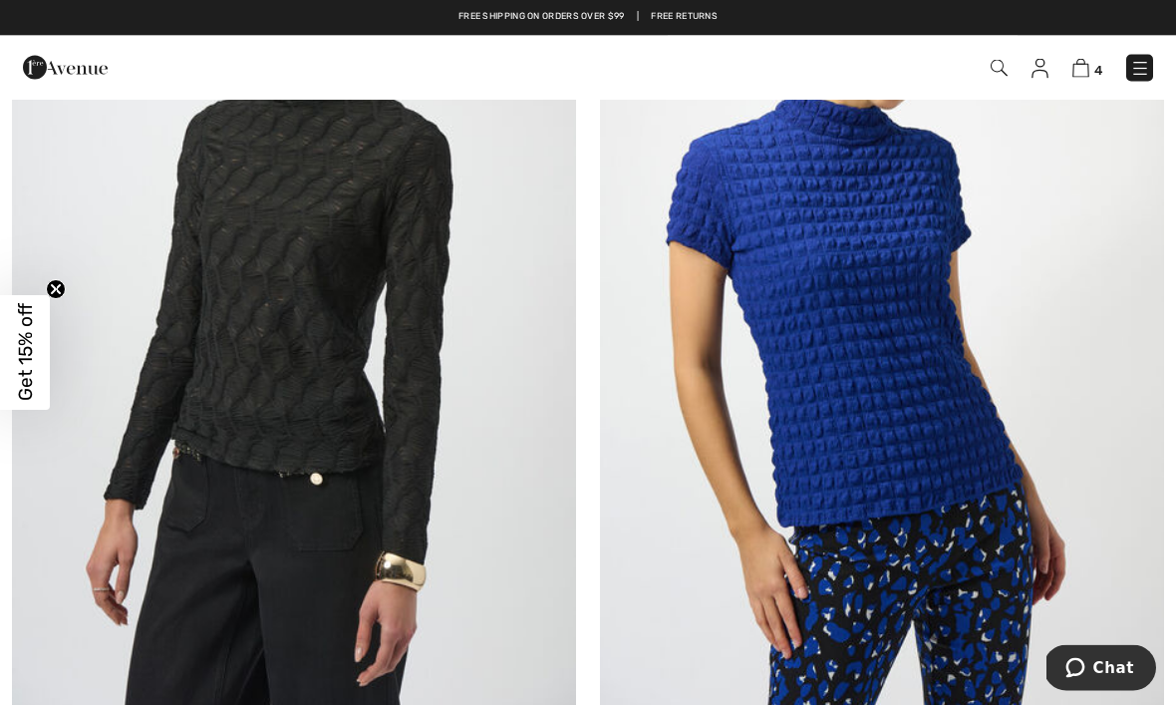
scroll to position [508, 0]
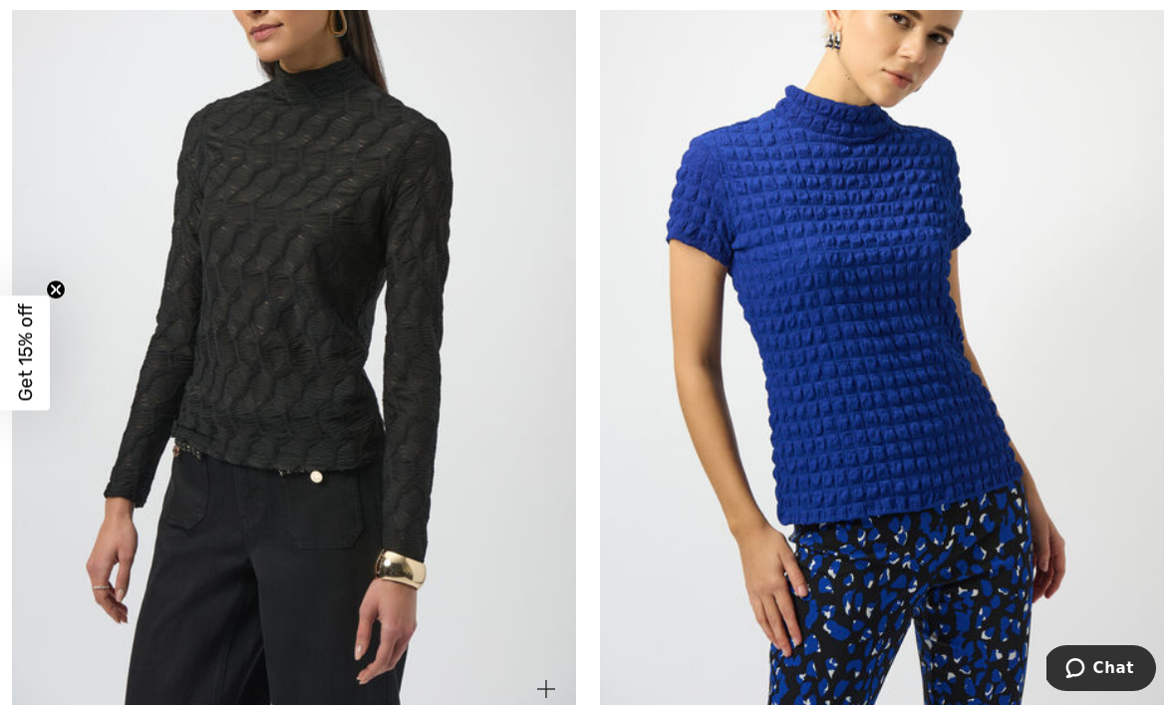
click at [328, 293] on img at bounding box center [294, 295] width 564 height 846
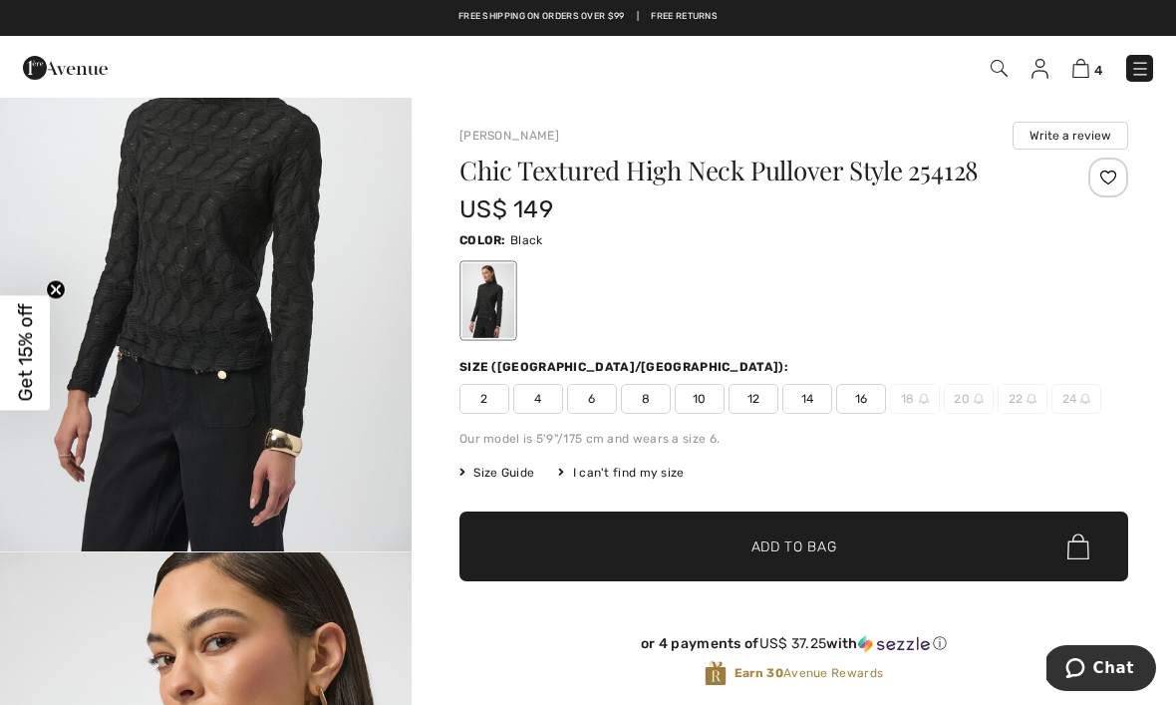
scroll to position [117, 0]
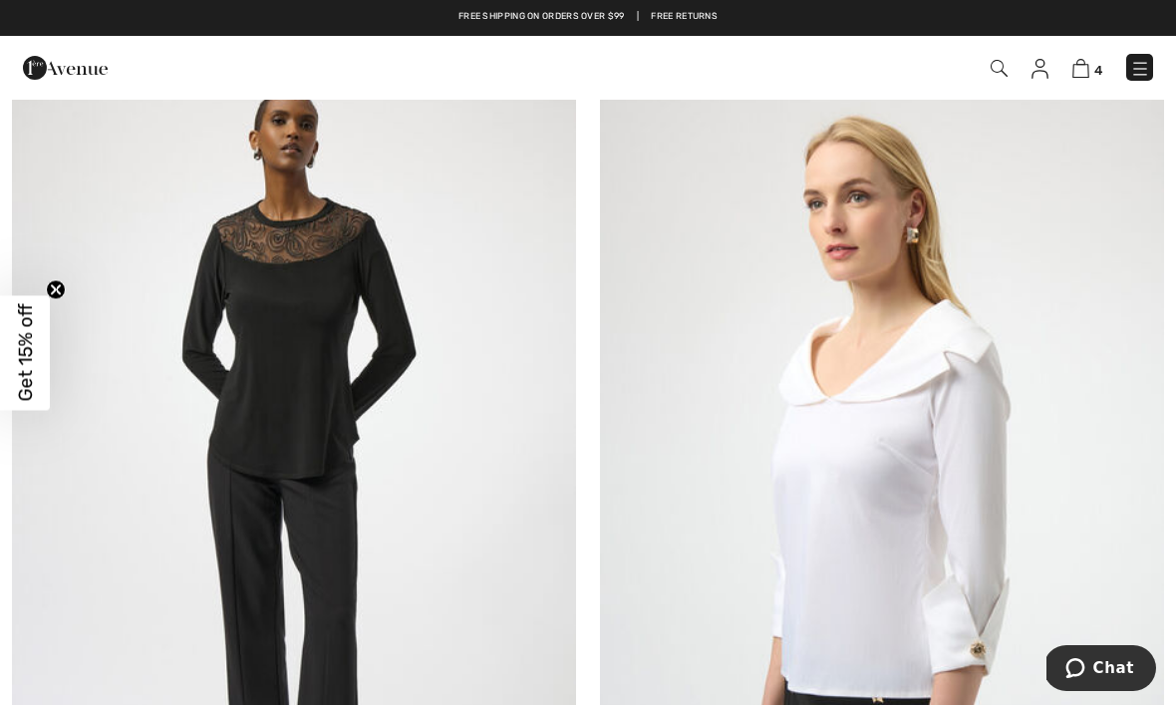
scroll to position [9837, 0]
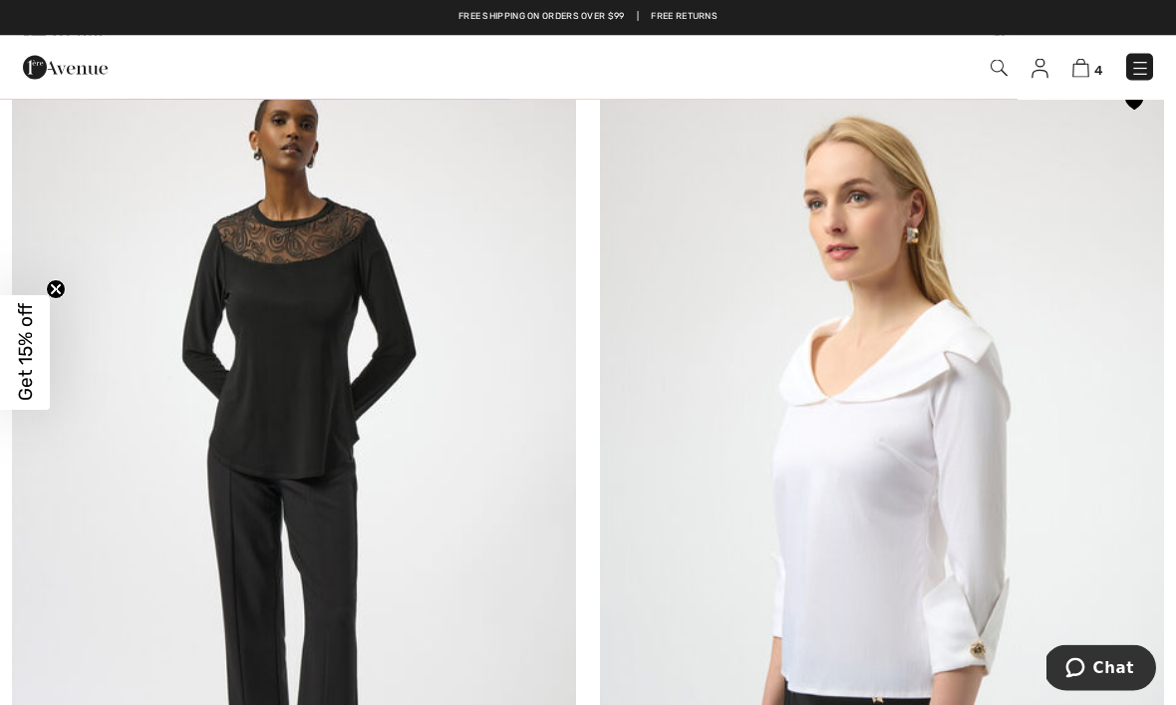
click at [957, 478] on img at bounding box center [882, 496] width 564 height 846
click at [957, 470] on img at bounding box center [882, 496] width 564 height 846
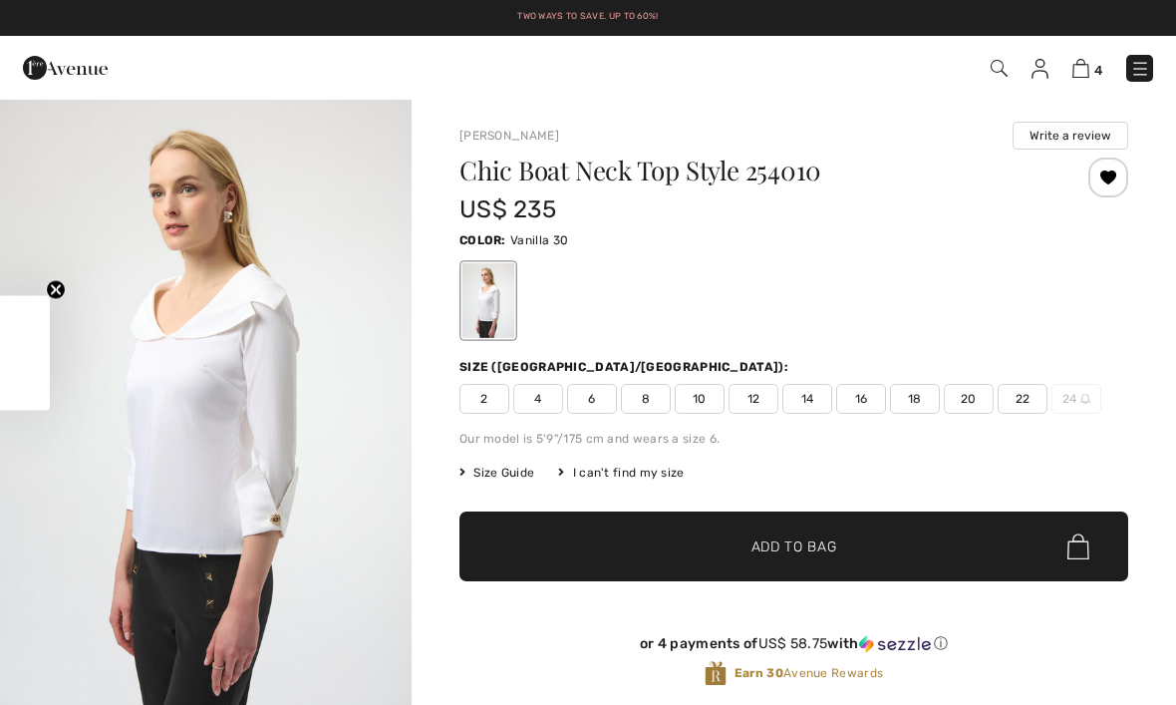
checkbox input "true"
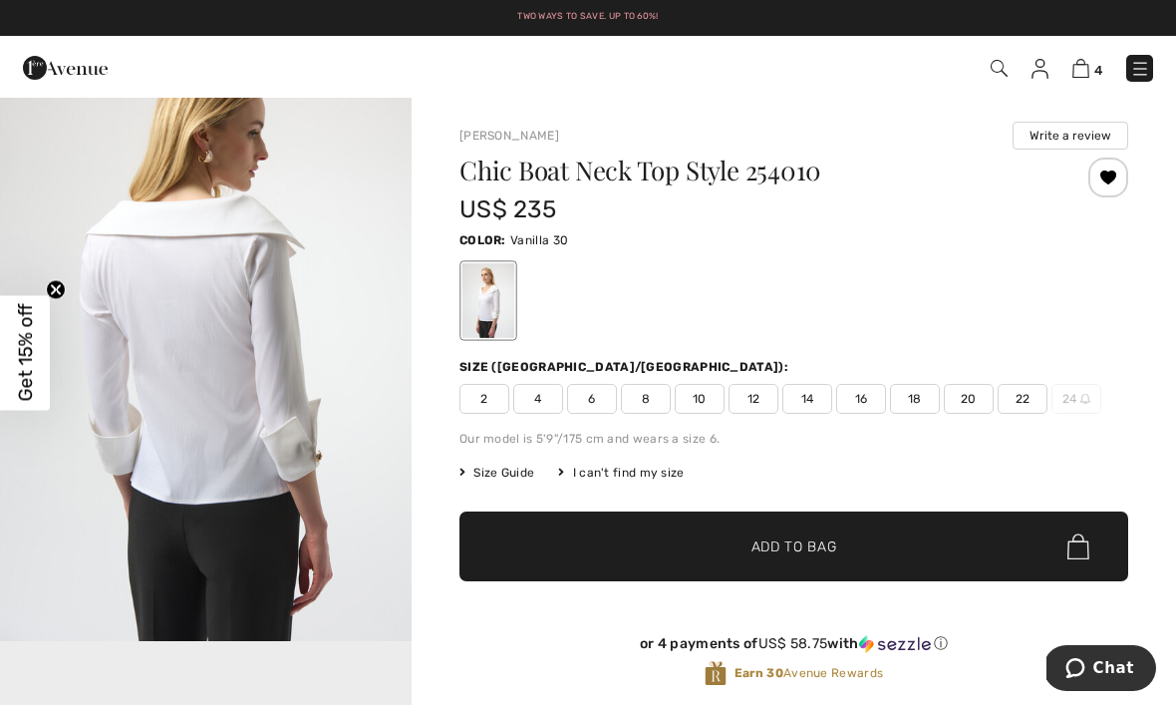
scroll to position [688, 0]
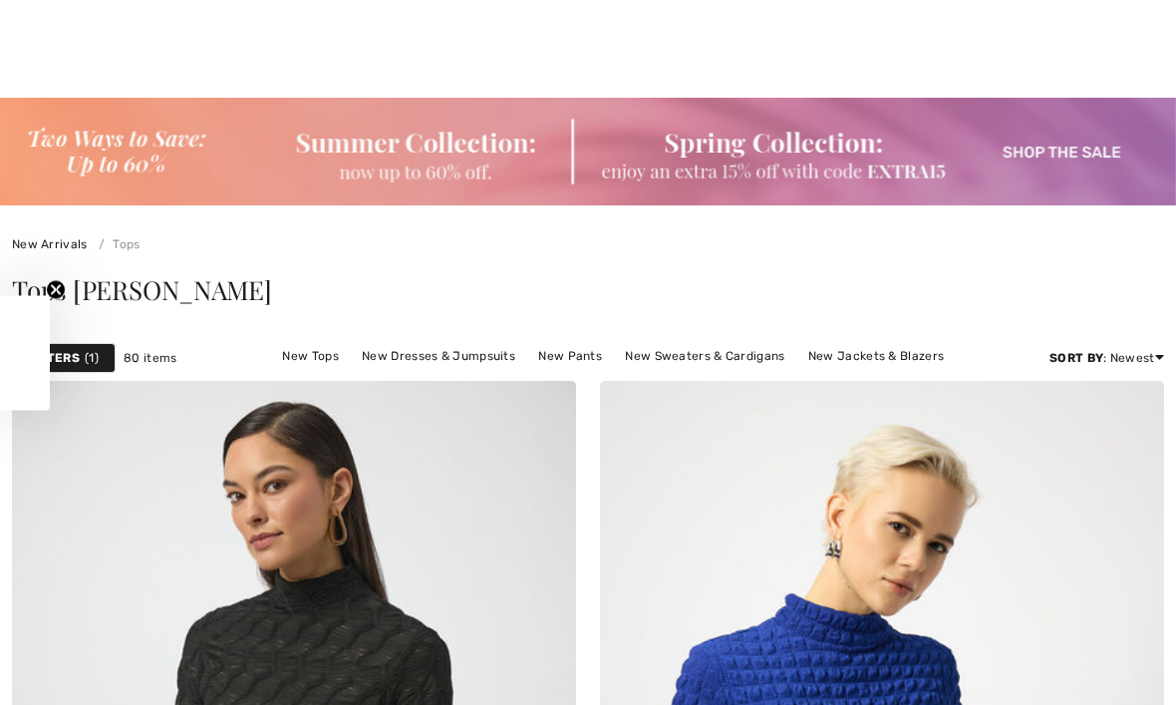
checkbox input "true"
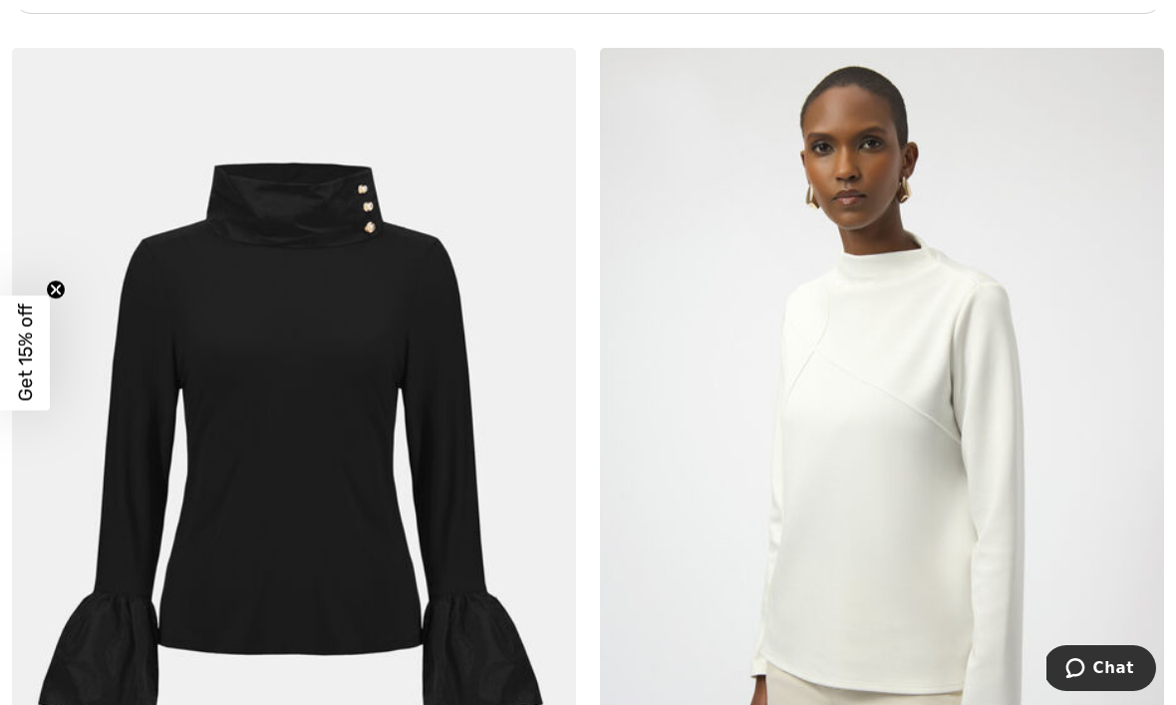
scroll to position [11929, 0]
click at [293, 338] on img at bounding box center [294, 470] width 564 height 846
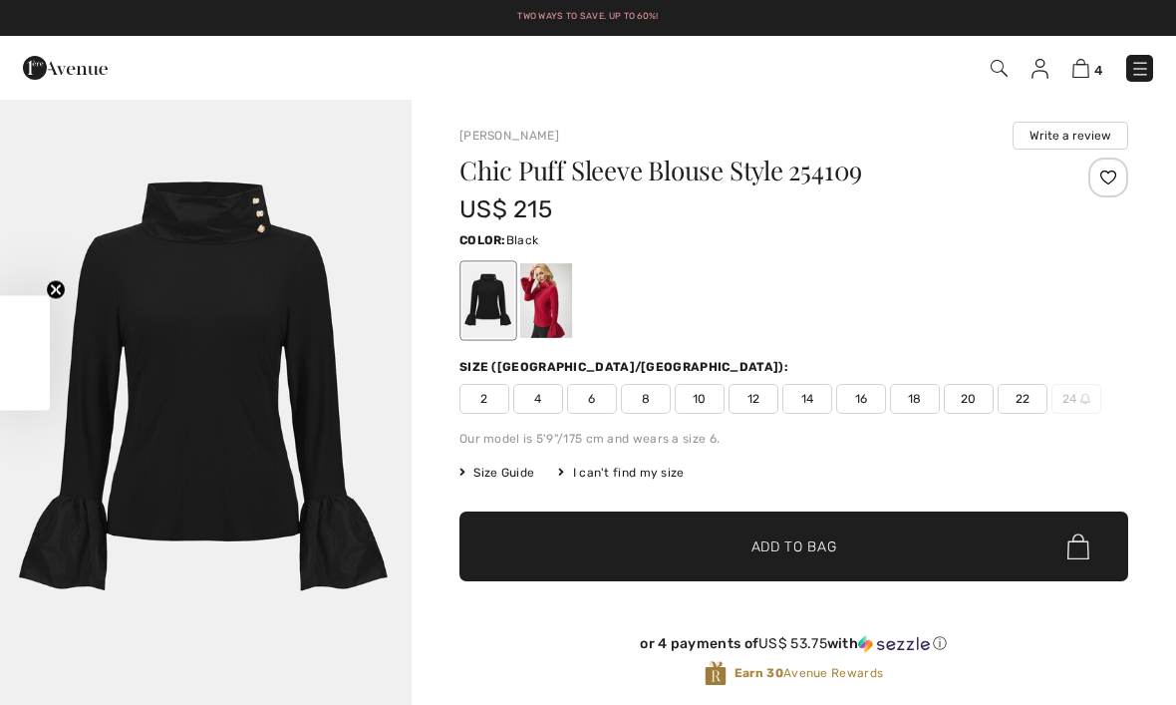
checkbox input "true"
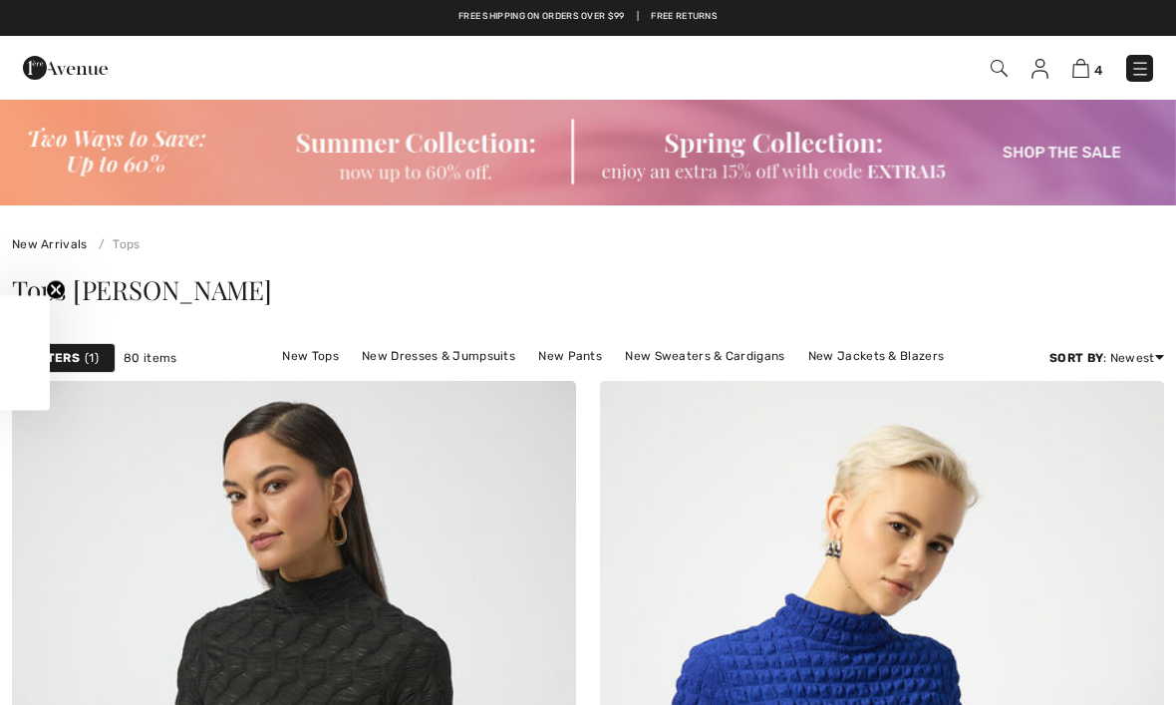
checkbox input "true"
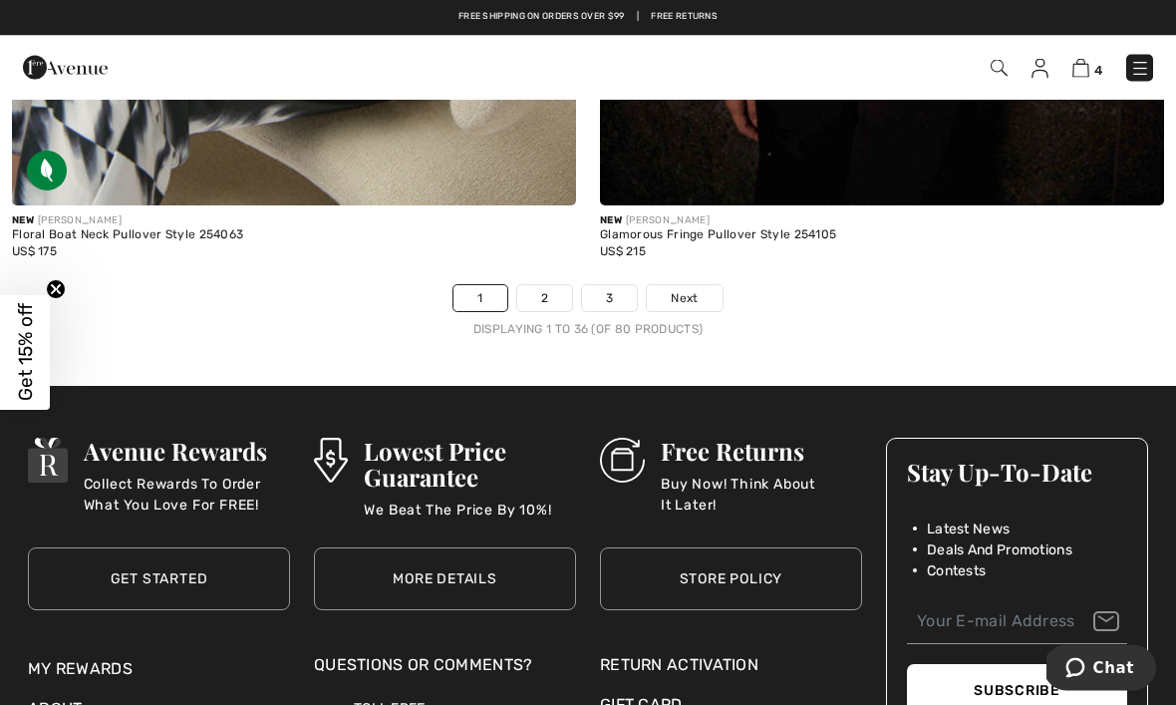
scroll to position [17365, 0]
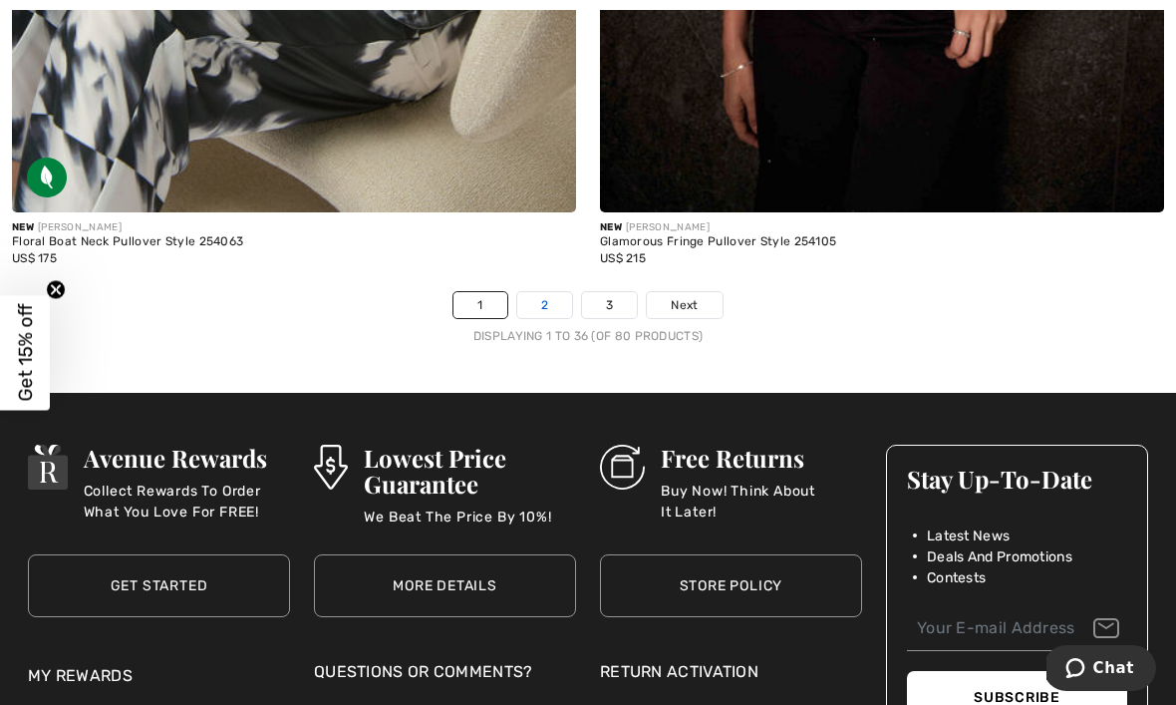
click at [542, 301] on link "2" at bounding box center [544, 305] width 55 height 26
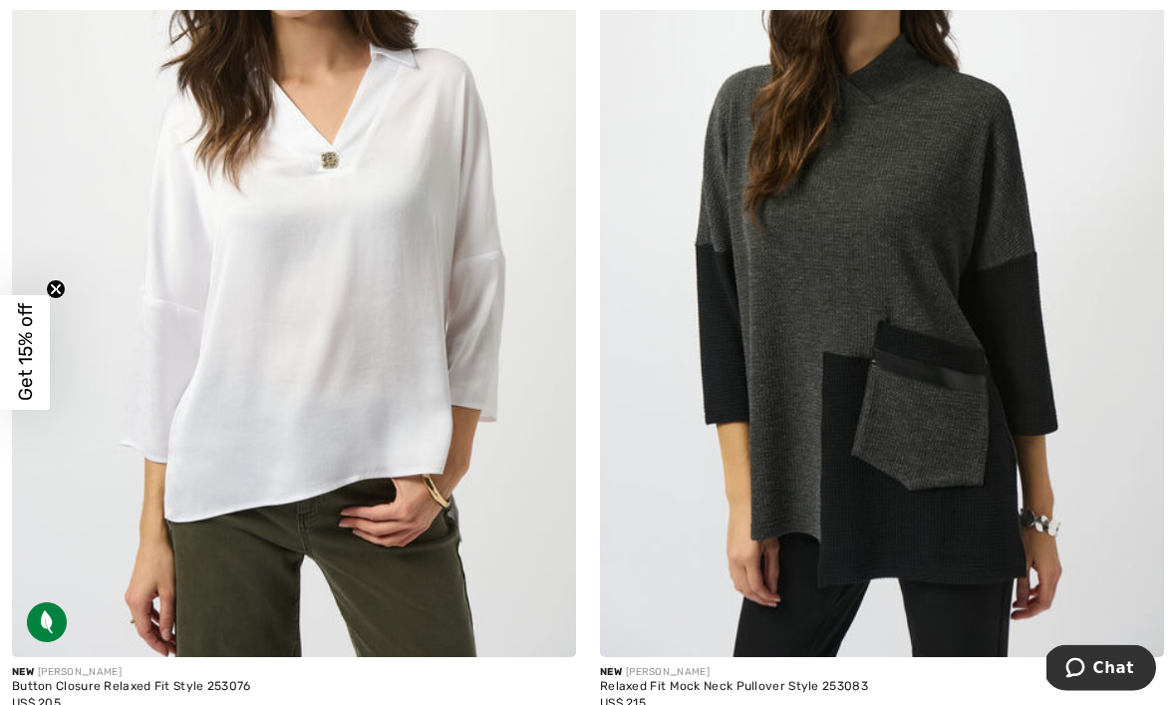
scroll to position [2487, 0]
click at [303, 205] on img at bounding box center [294, 233] width 564 height 846
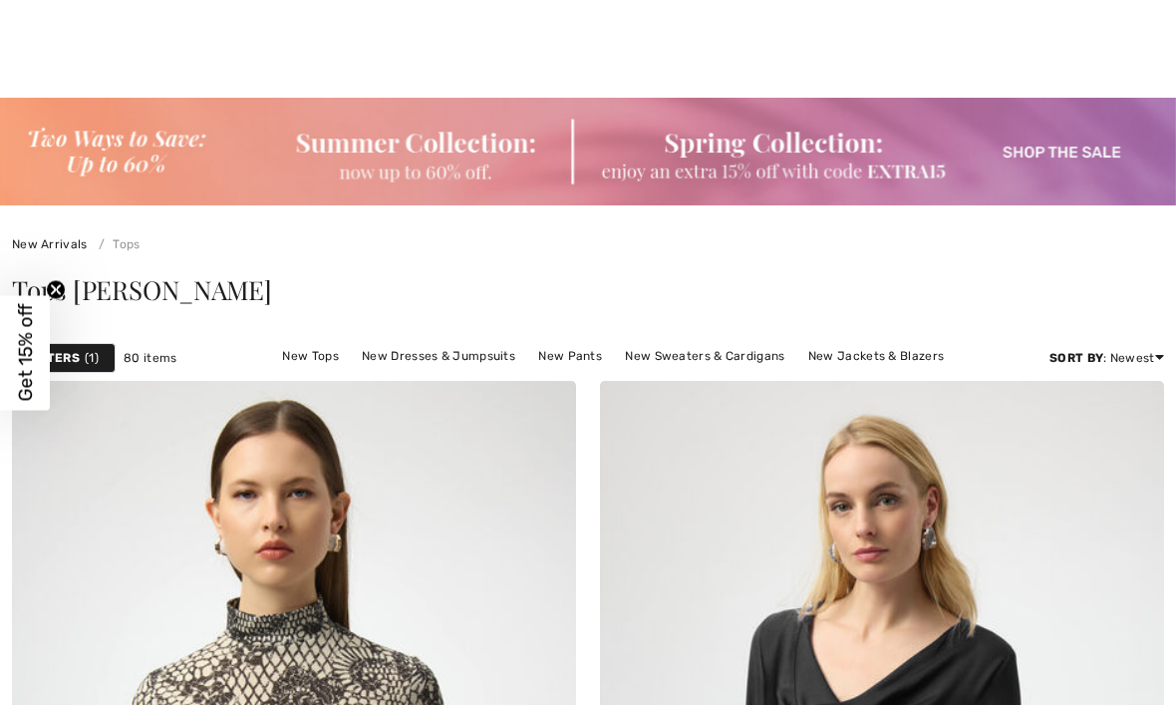
checkbox input "true"
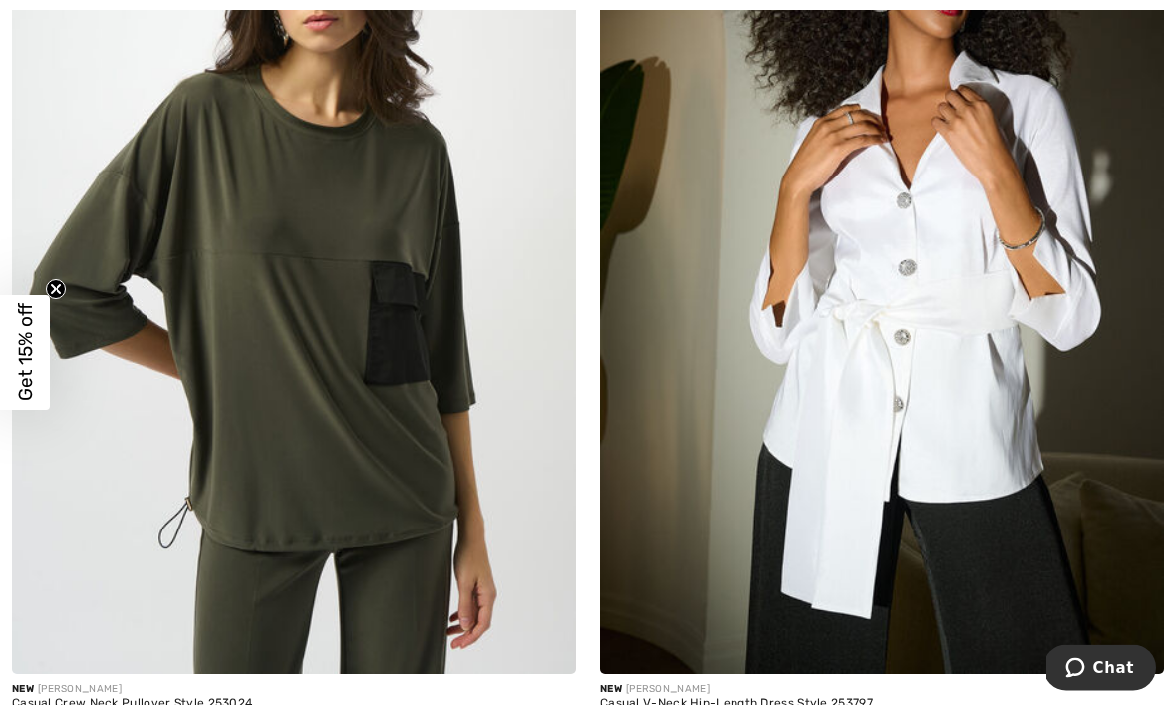
scroll to position [9324, 0]
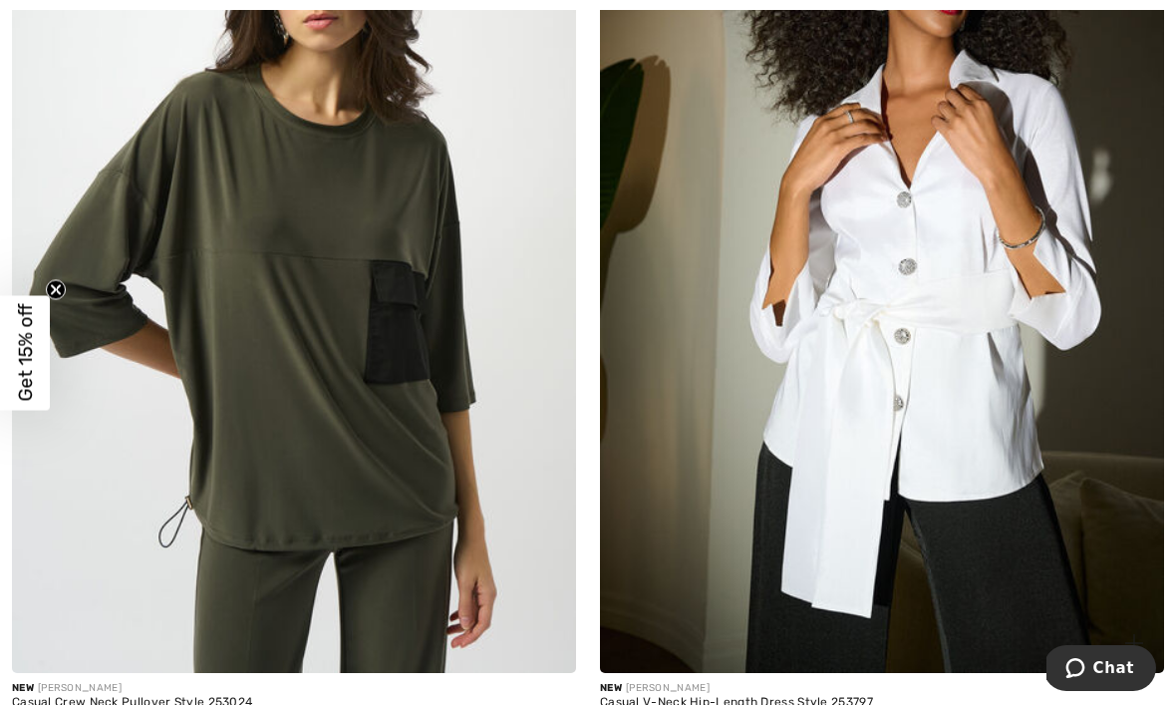
click at [895, 326] on img at bounding box center [882, 250] width 564 height 846
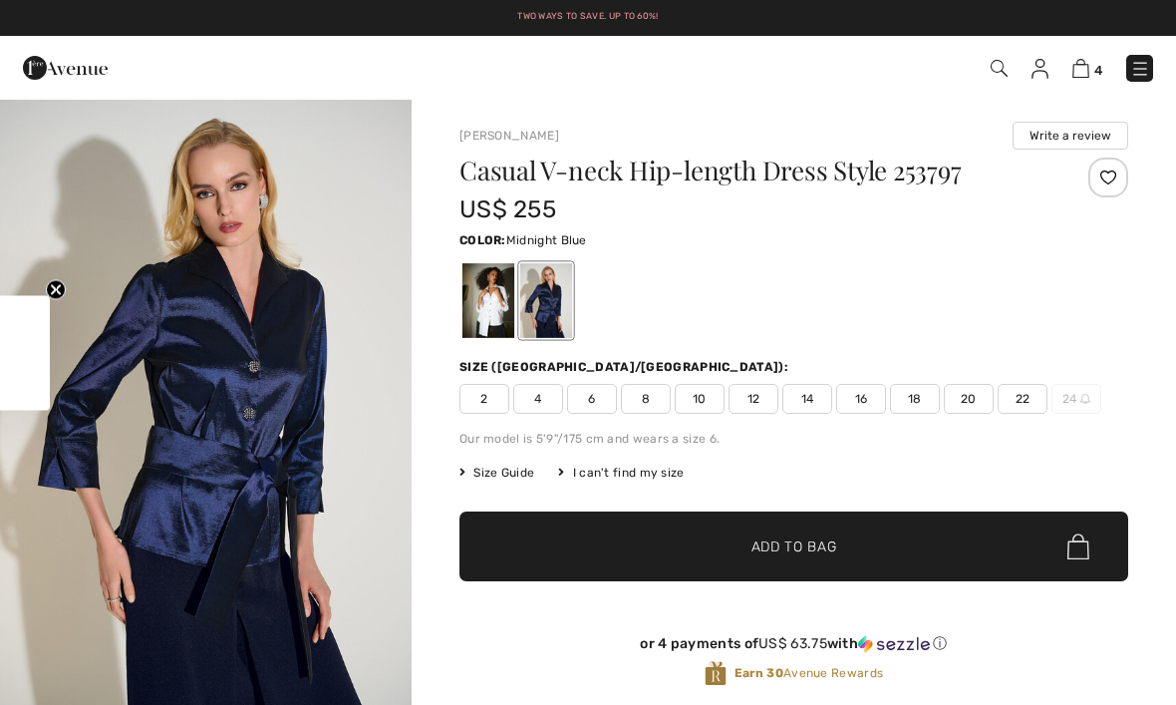
checkbox input "true"
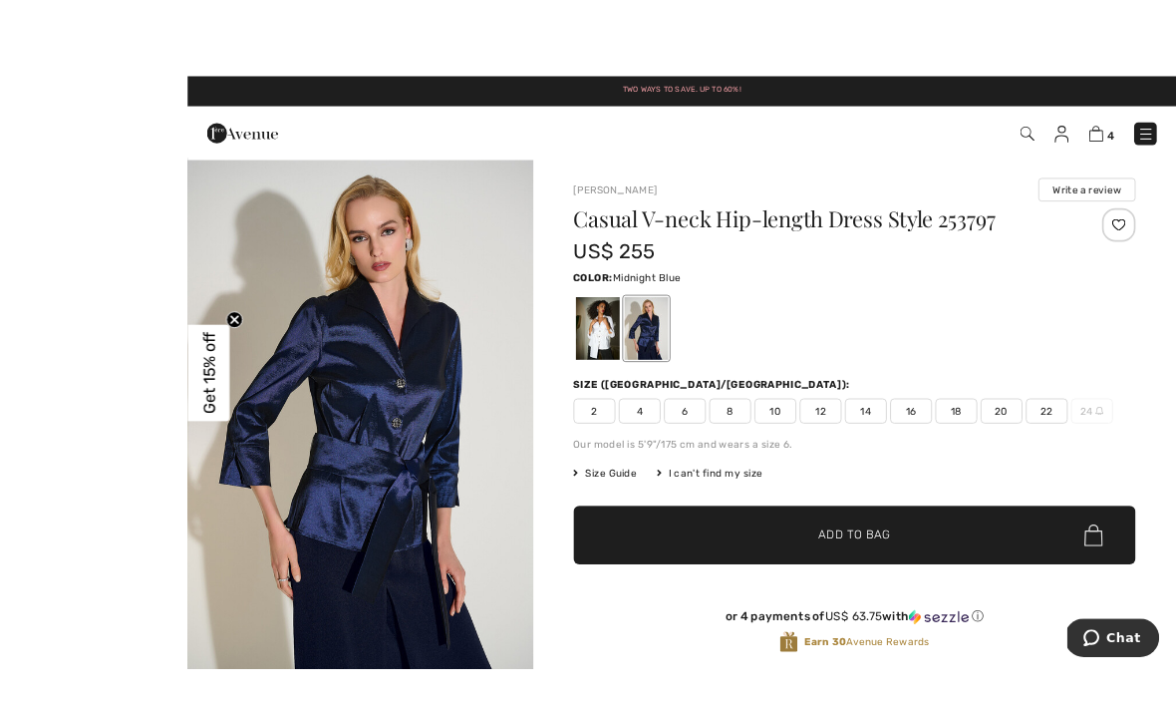
scroll to position [12, 0]
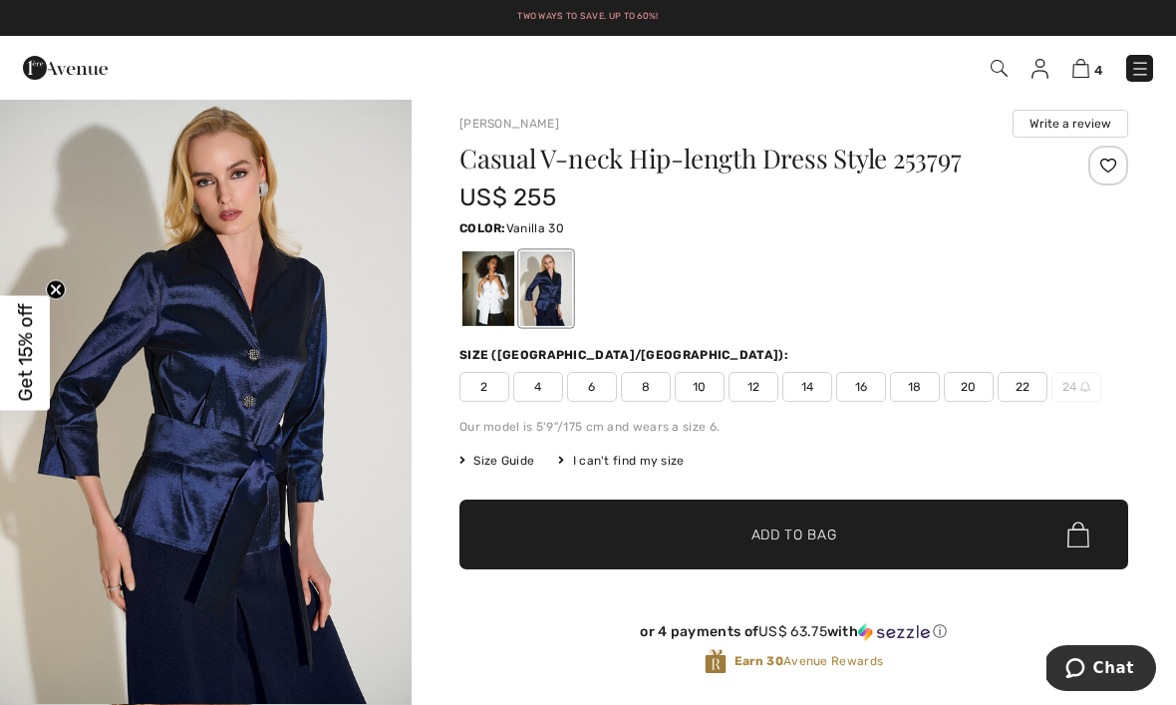
click at [498, 293] on div at bounding box center [488, 288] width 52 height 75
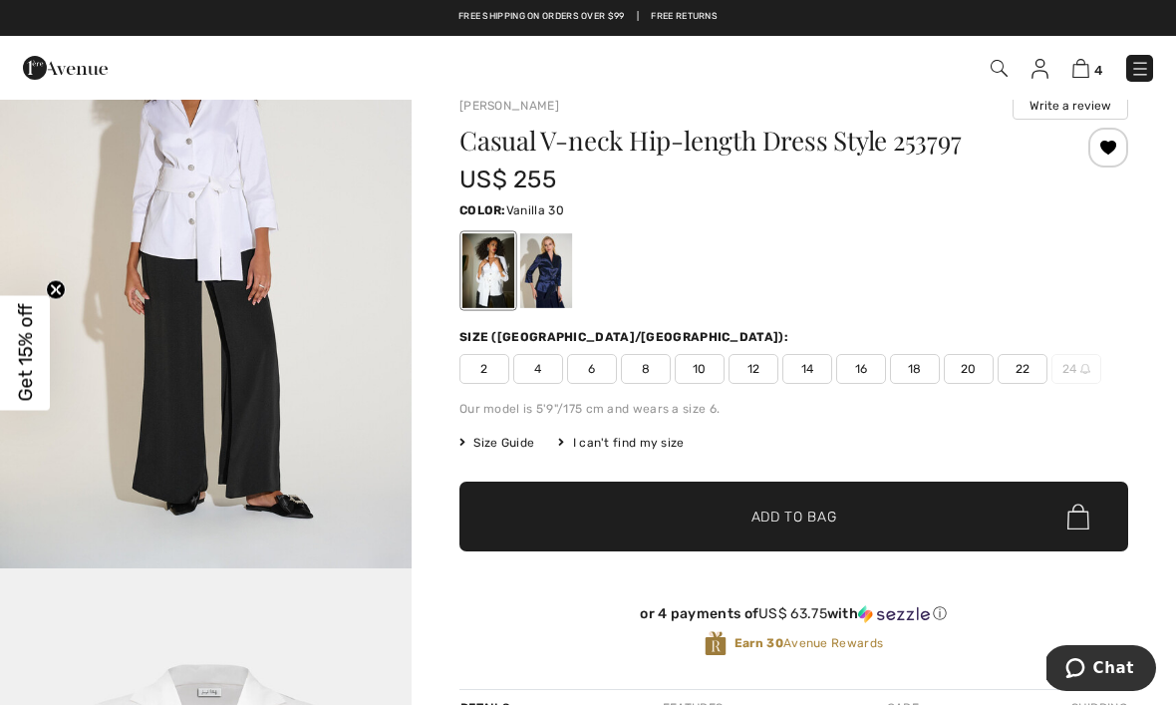
scroll to position [0, 0]
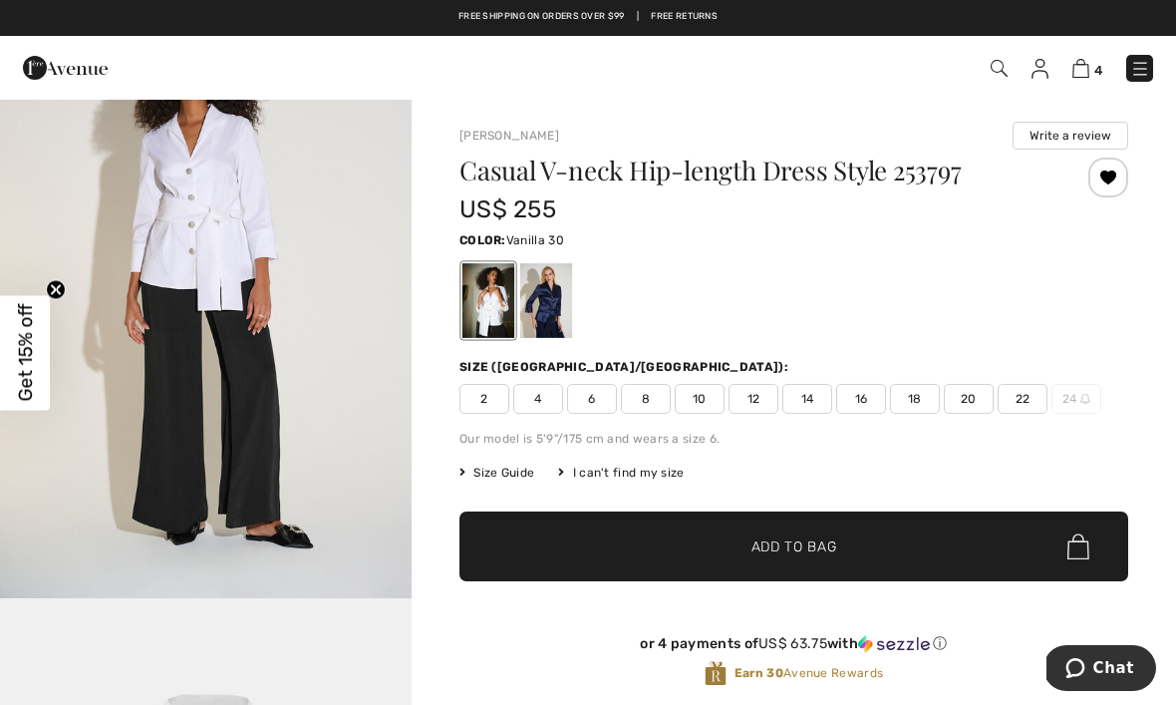
click at [922, 396] on span "18" at bounding box center [915, 399] width 50 height 30
click at [811, 548] on span "Add to Bag" at bounding box center [794, 546] width 86 height 21
click at [828, 547] on span "Add to Bag" at bounding box center [794, 546] width 86 height 21
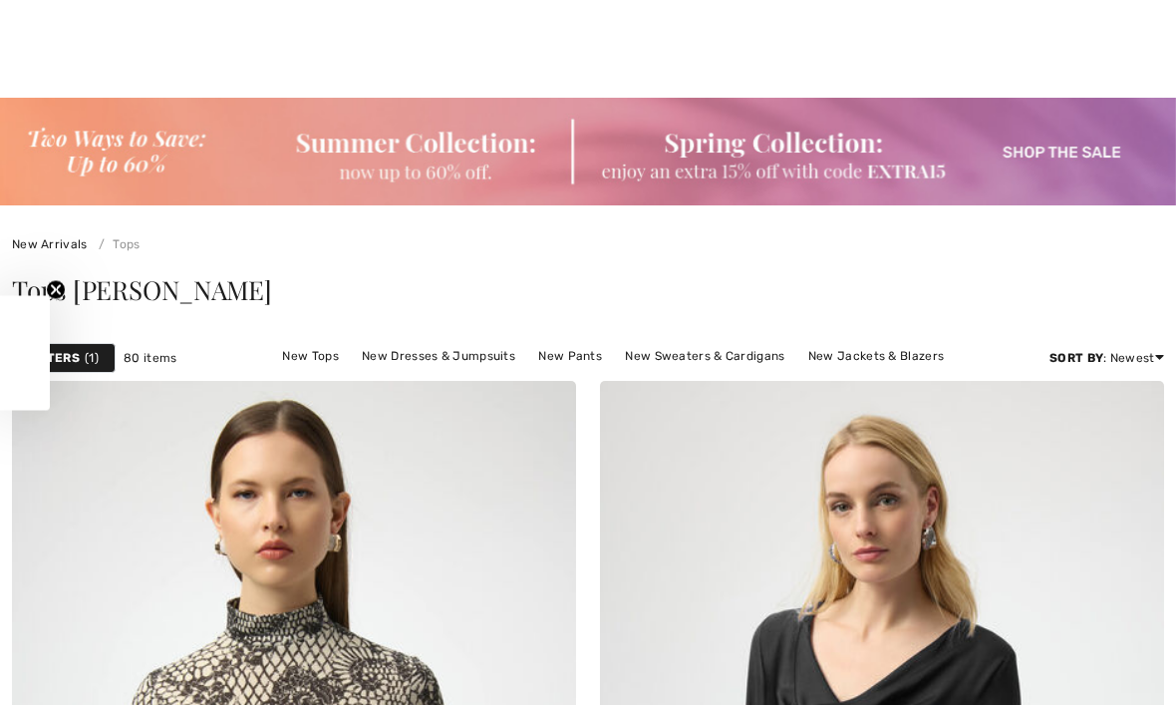
checkbox input "true"
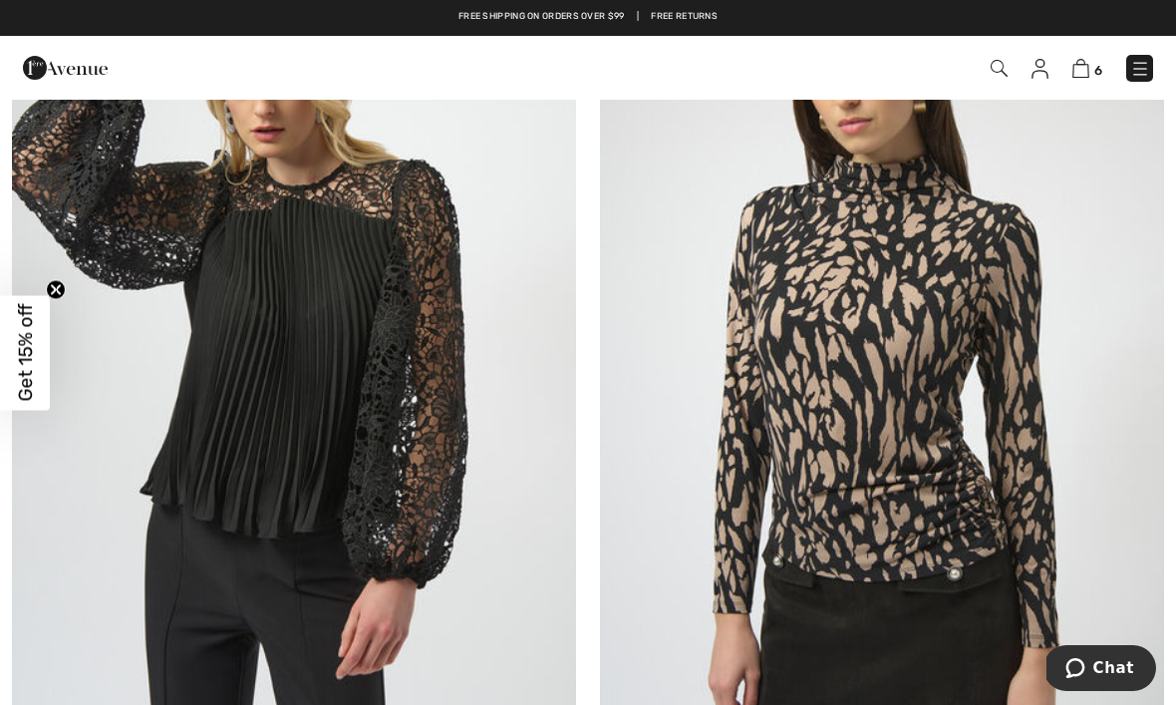
scroll to position [11082, 0]
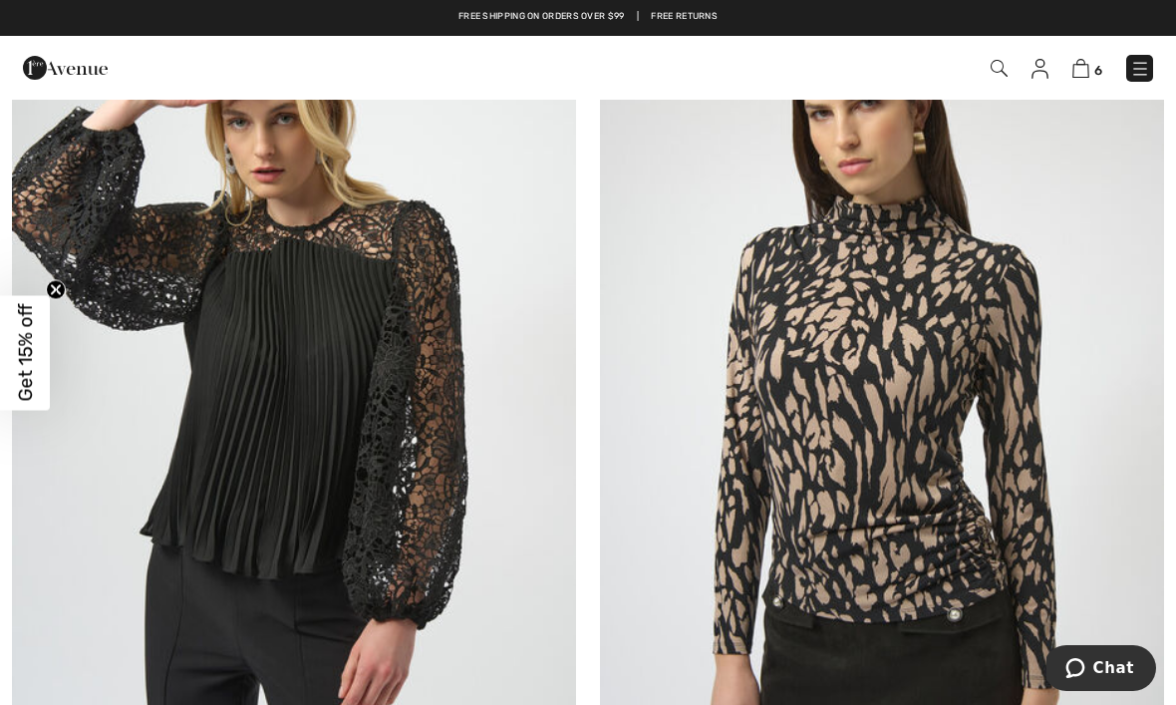
click at [951, 437] on img at bounding box center [882, 406] width 564 height 846
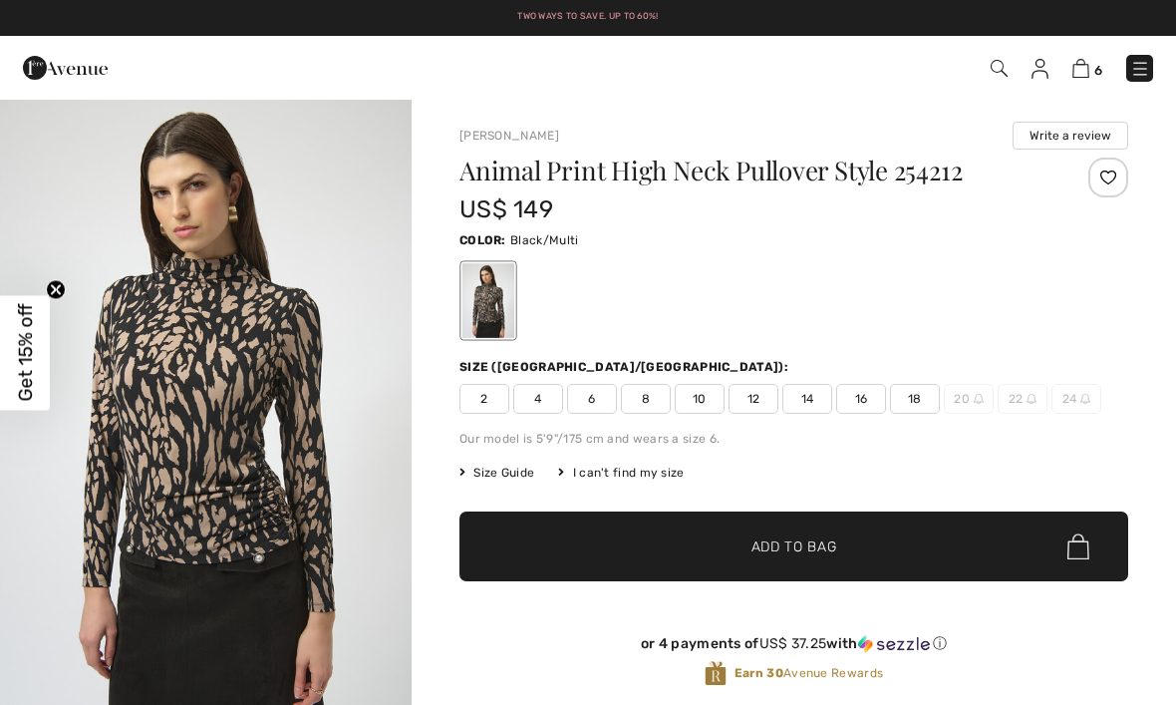
checkbox input "true"
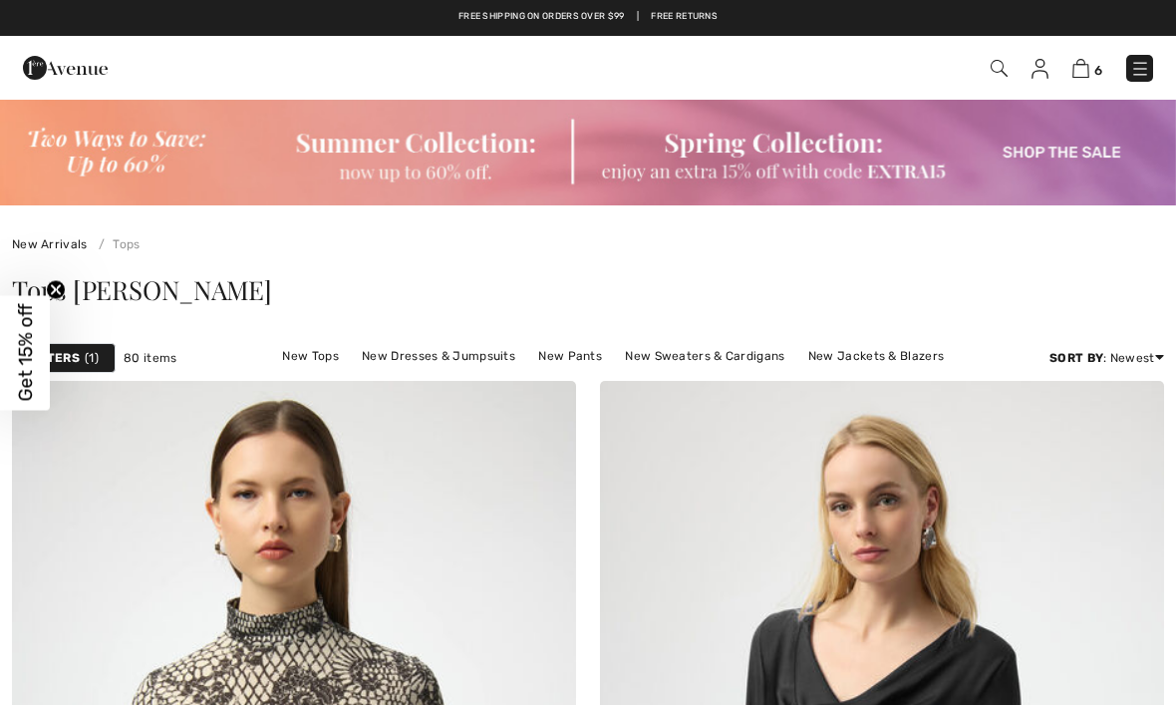
scroll to position [11082, 0]
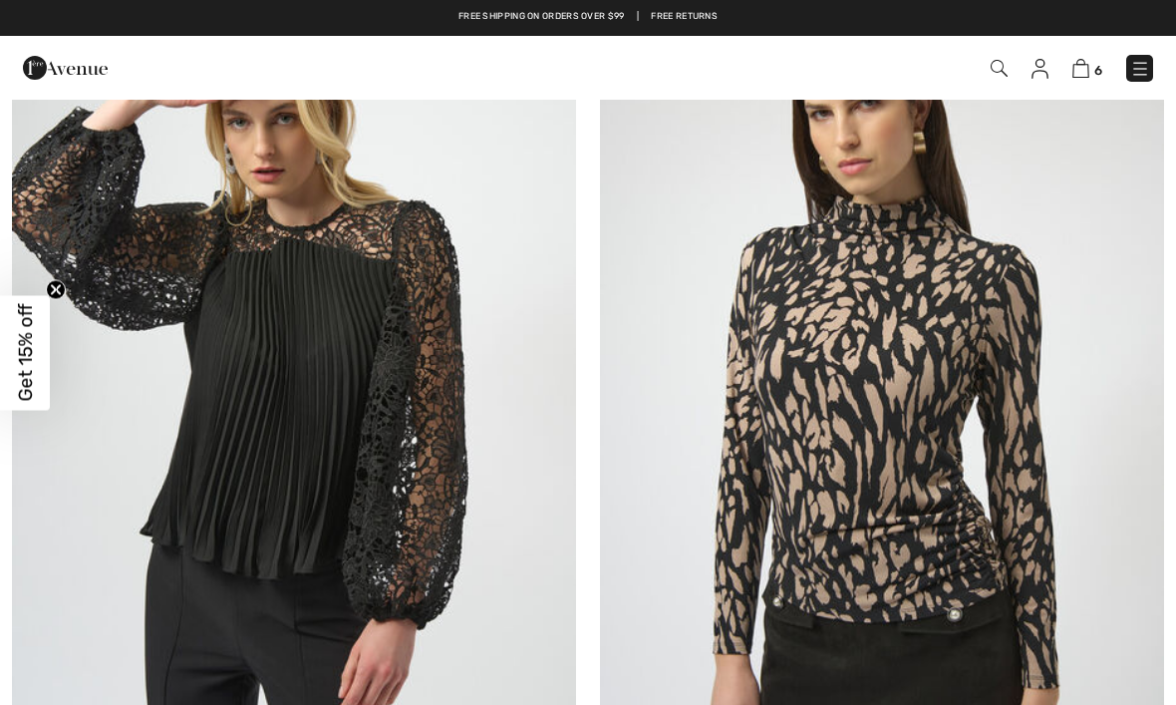
checkbox input "true"
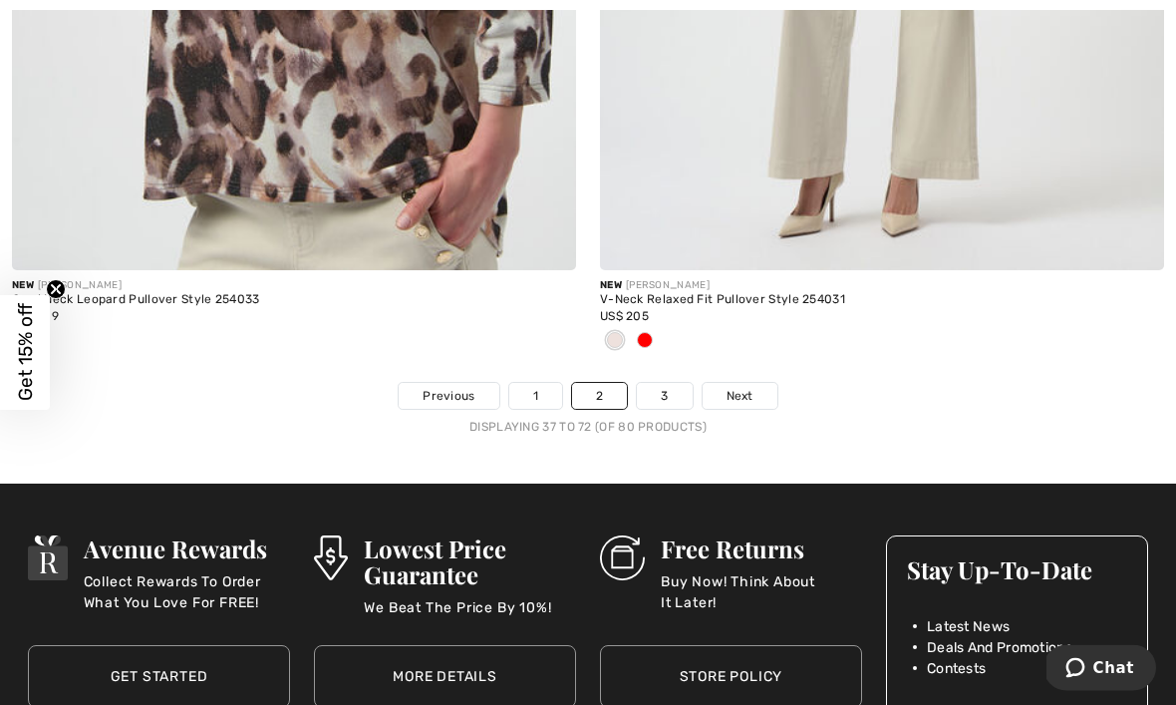
scroll to position [17407, 0]
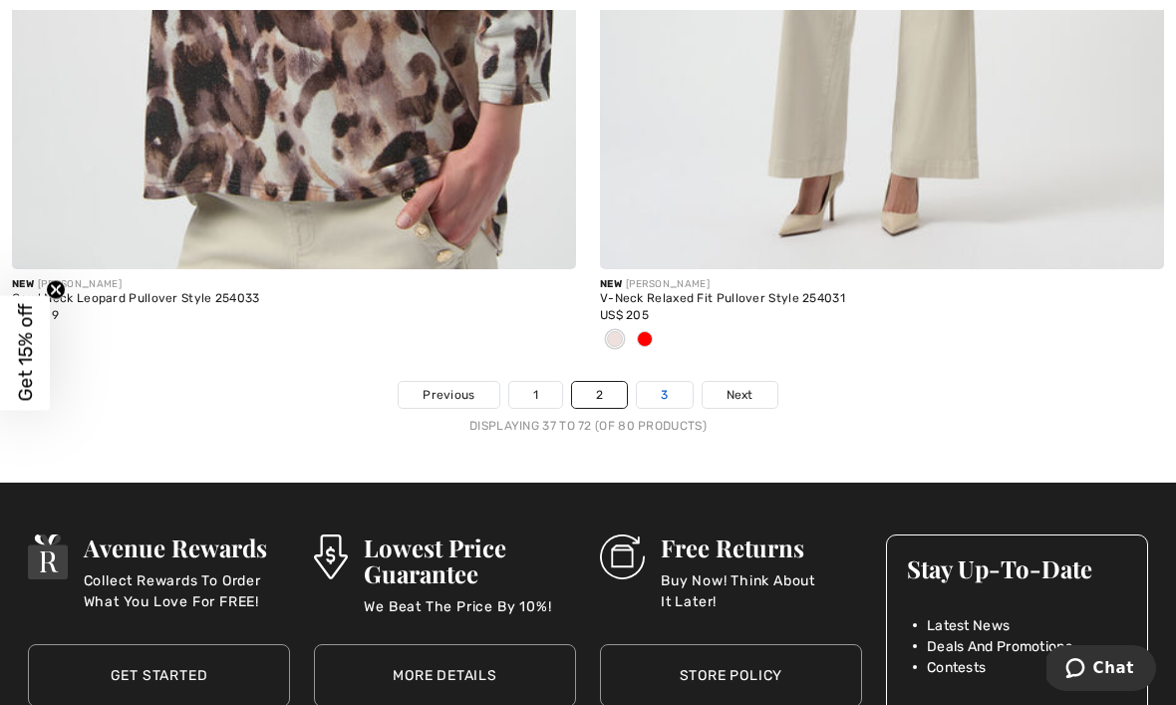
click at [664, 387] on link "3" at bounding box center [664, 395] width 55 height 26
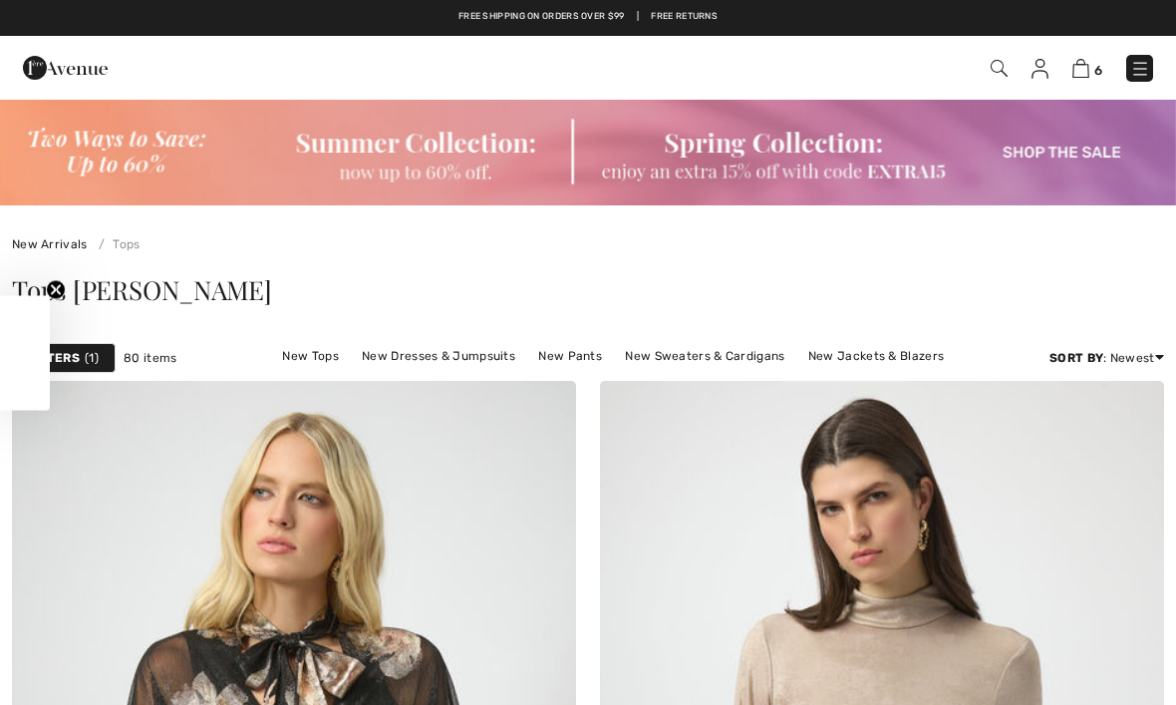
checkbox input "true"
click at [1141, 78] on img at bounding box center [1140, 69] width 20 height 20
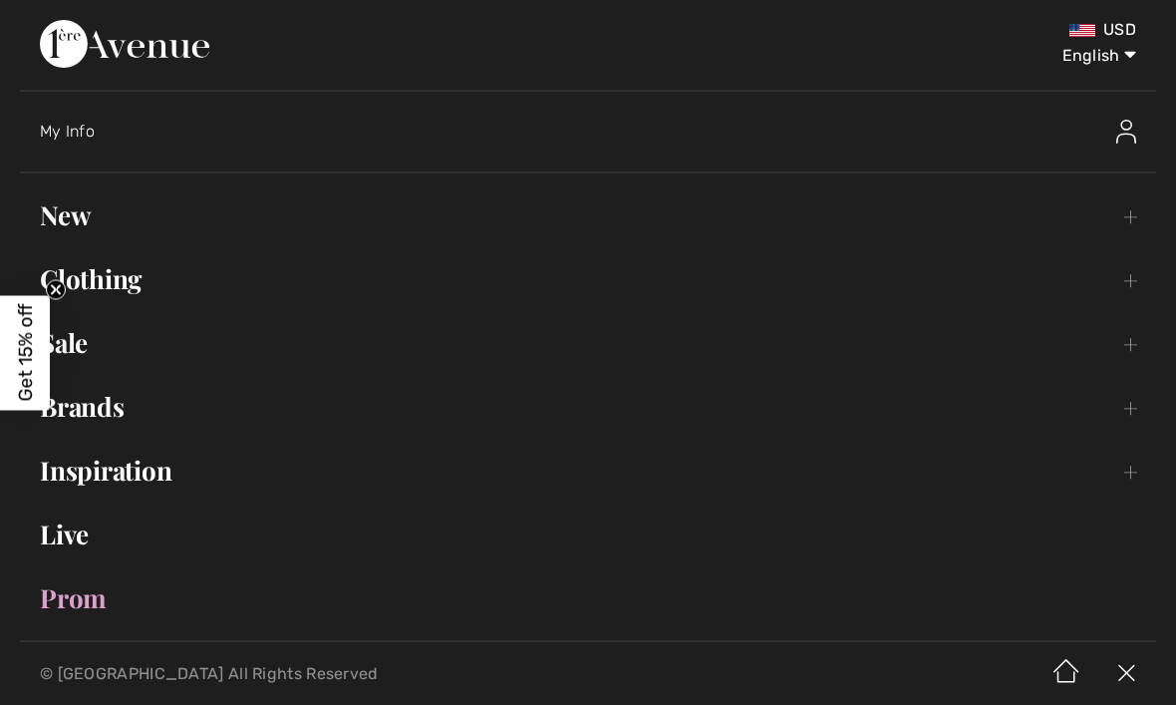
click at [137, 477] on link "Inspiration Toggle submenu" at bounding box center [588, 470] width 1136 height 44
click at [113, 572] on link "Lookbook Open submenu" at bounding box center [588, 576] width 1094 height 44
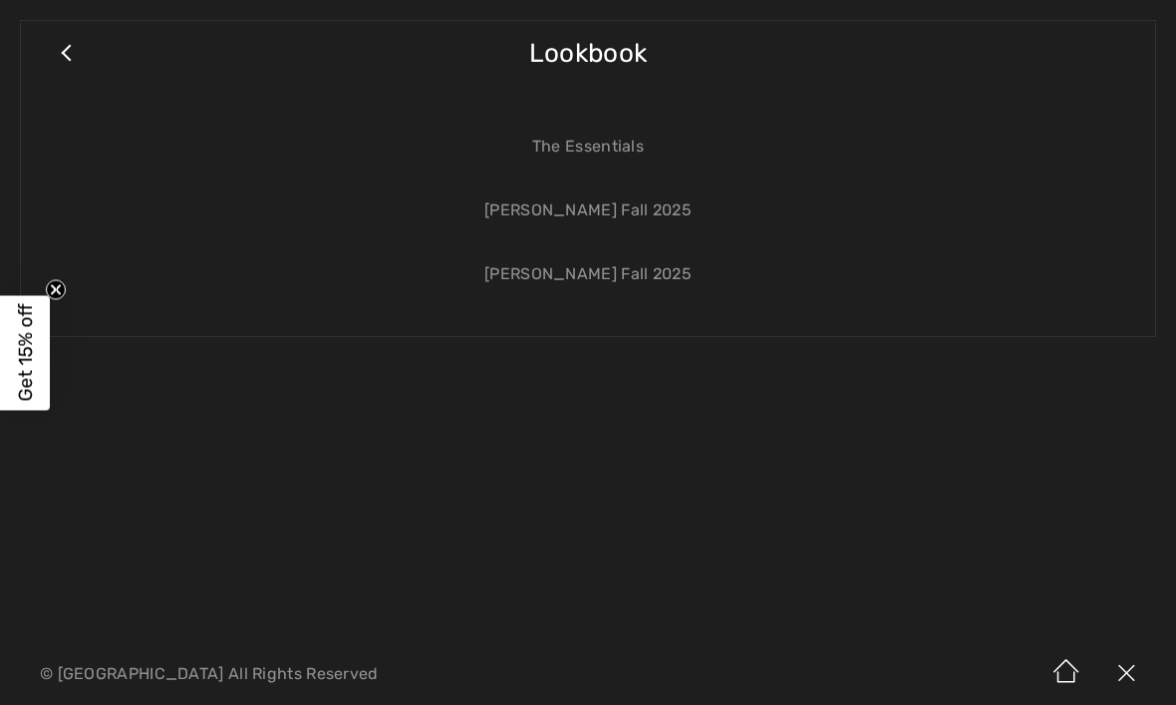
click at [625, 214] on link "[PERSON_NAME] Fall 2025" at bounding box center [588, 210] width 1094 height 44
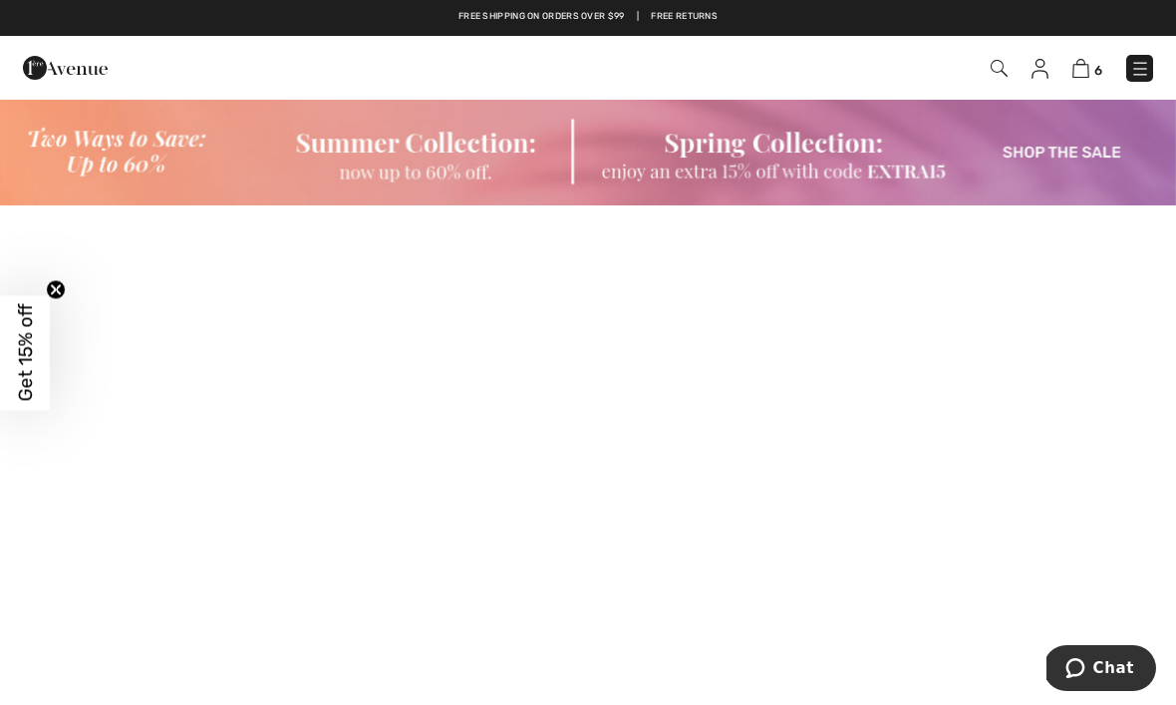
click at [1139, 67] on img at bounding box center [1140, 69] width 20 height 20
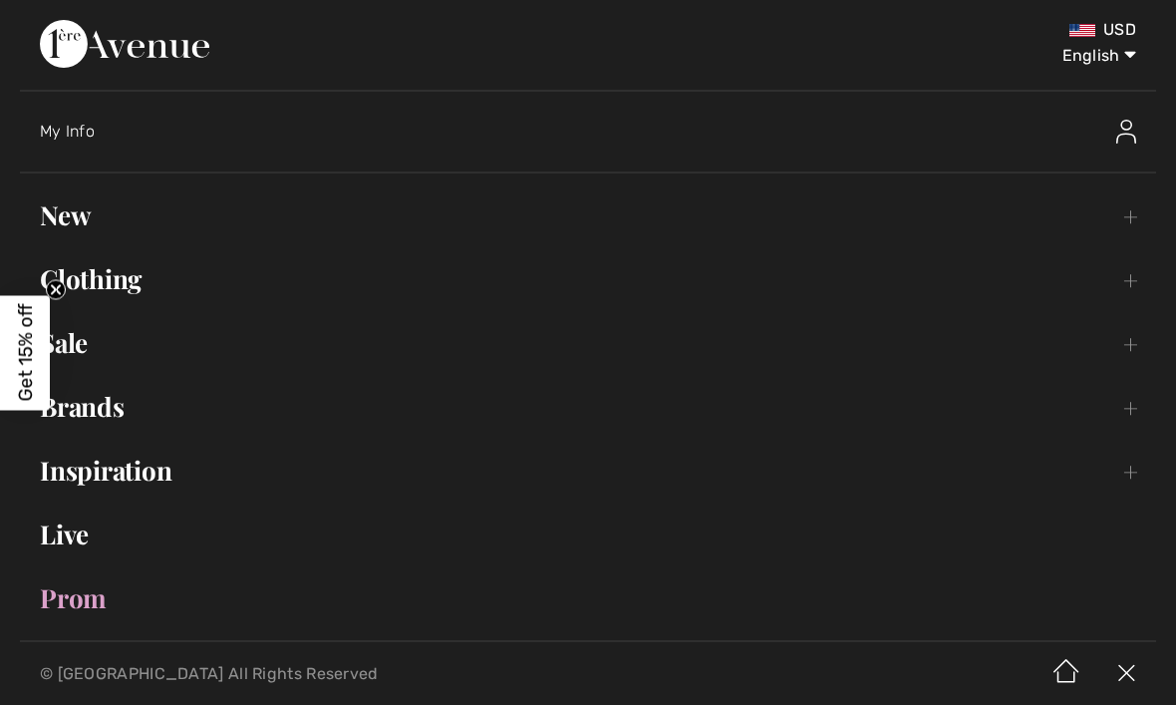
click at [120, 475] on link "Inspiration Toggle submenu" at bounding box center [588, 470] width 1136 height 44
click at [127, 532] on link "Collections Open submenu" at bounding box center [588, 525] width 1094 height 44
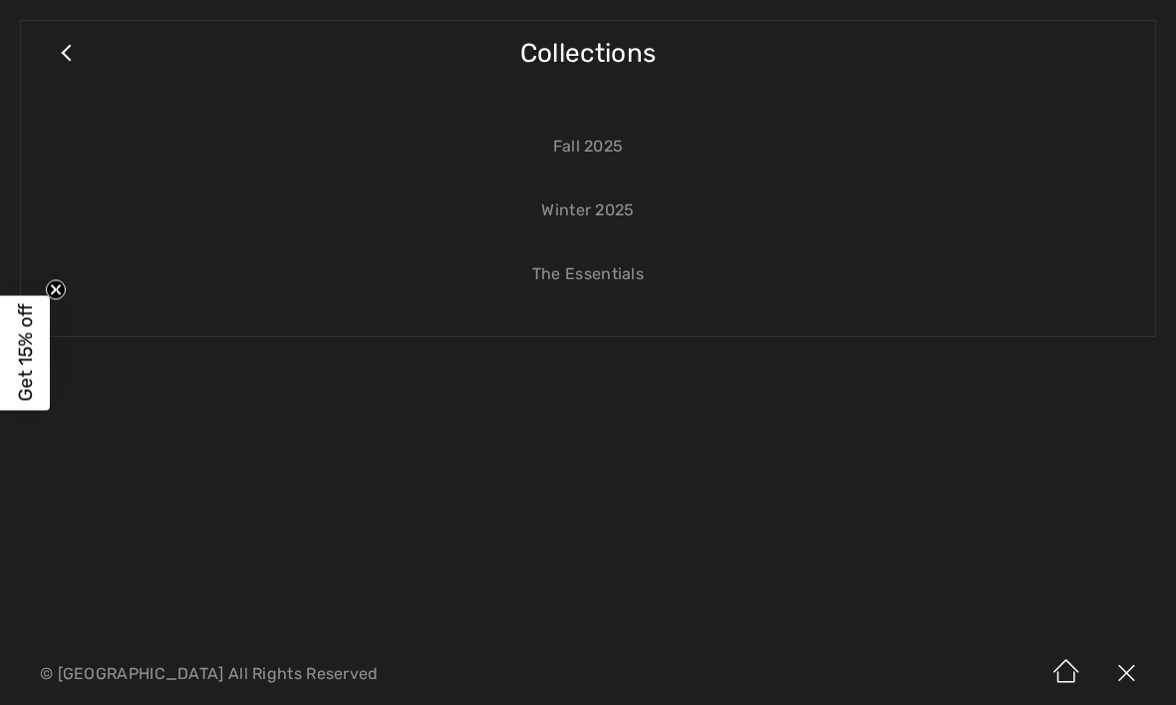
click at [605, 276] on link "The Essentials" at bounding box center [588, 274] width 1094 height 44
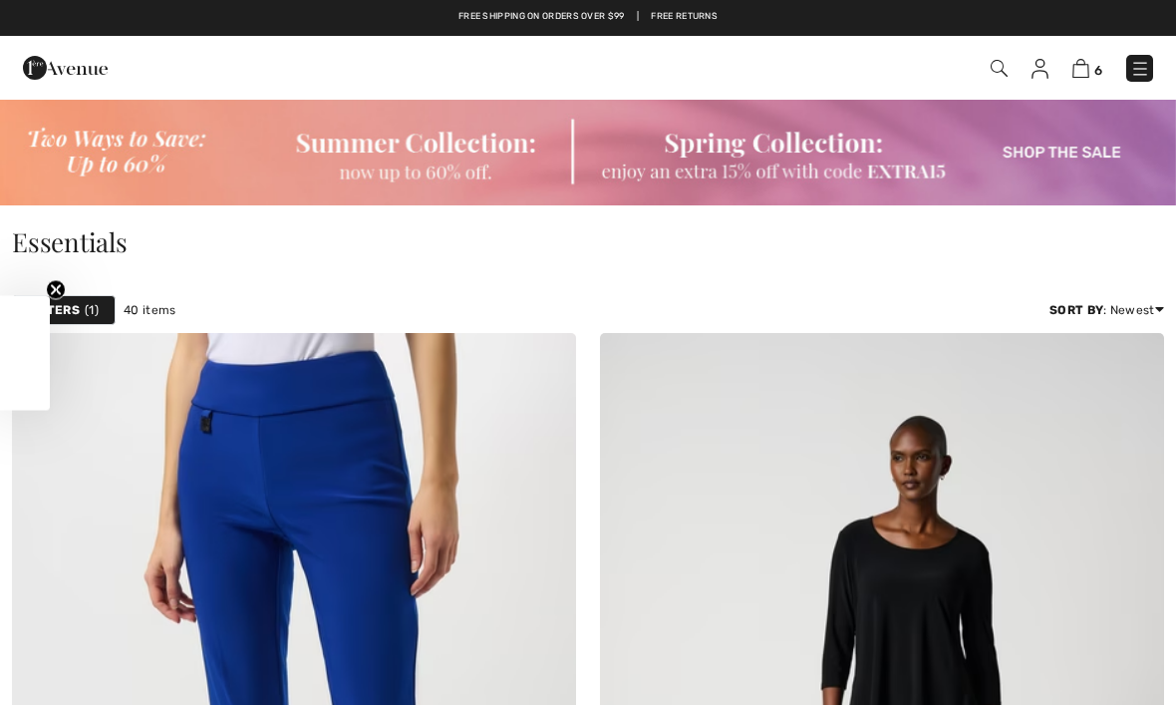
checkbox input "true"
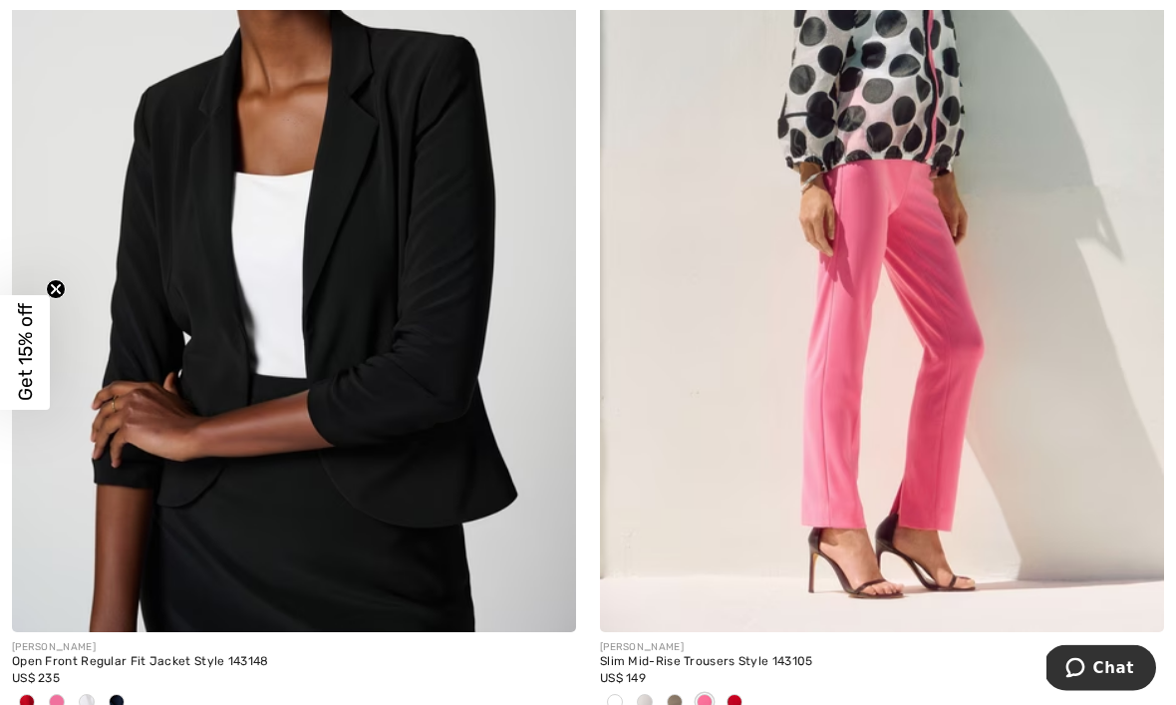
scroll to position [5336, 0]
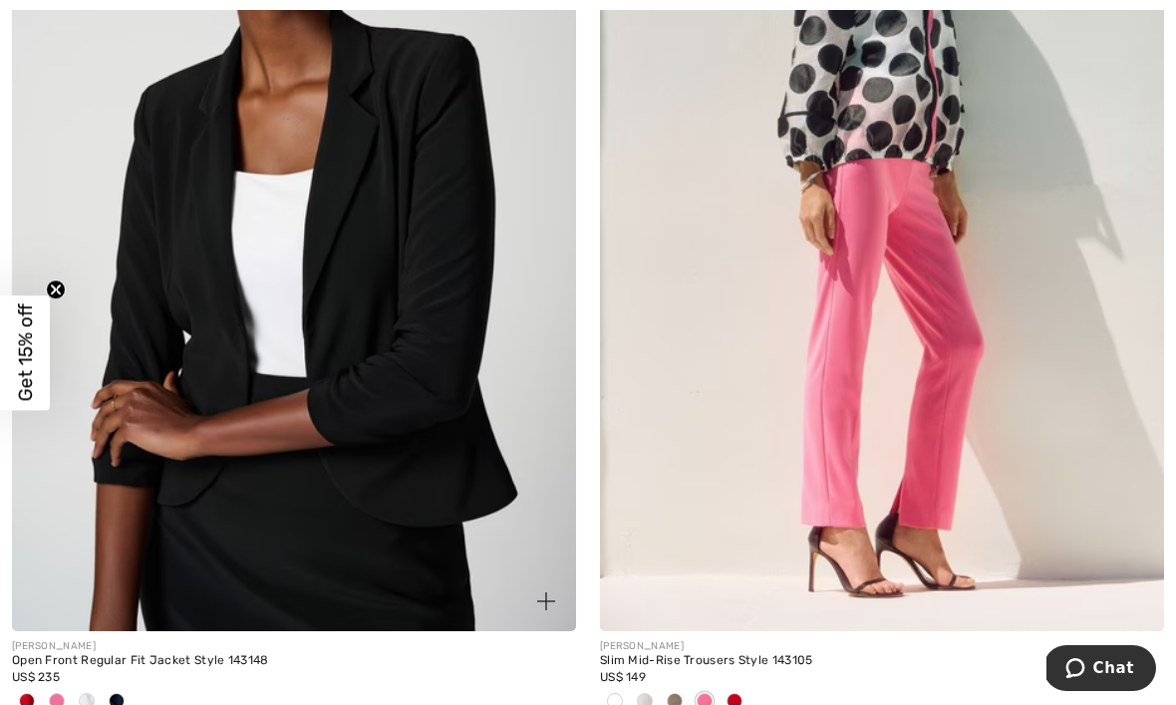
click at [376, 284] on img at bounding box center [294, 208] width 564 height 846
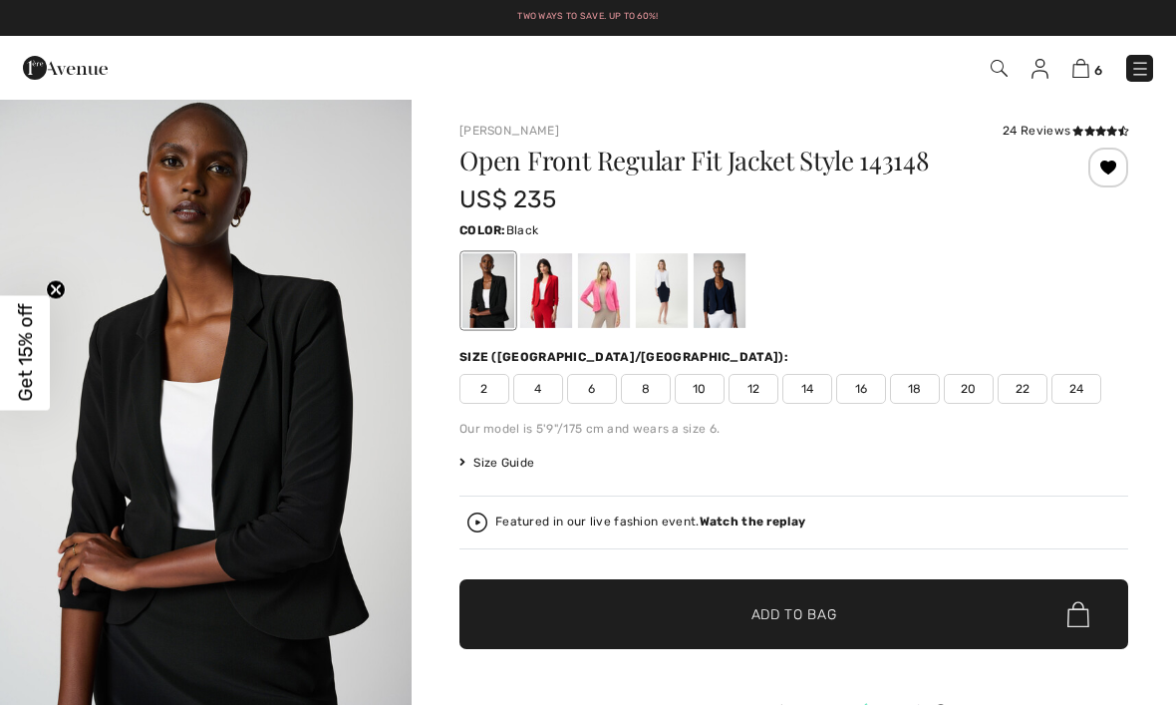
checkbox input "true"
click at [545, 304] on div at bounding box center [546, 290] width 52 height 75
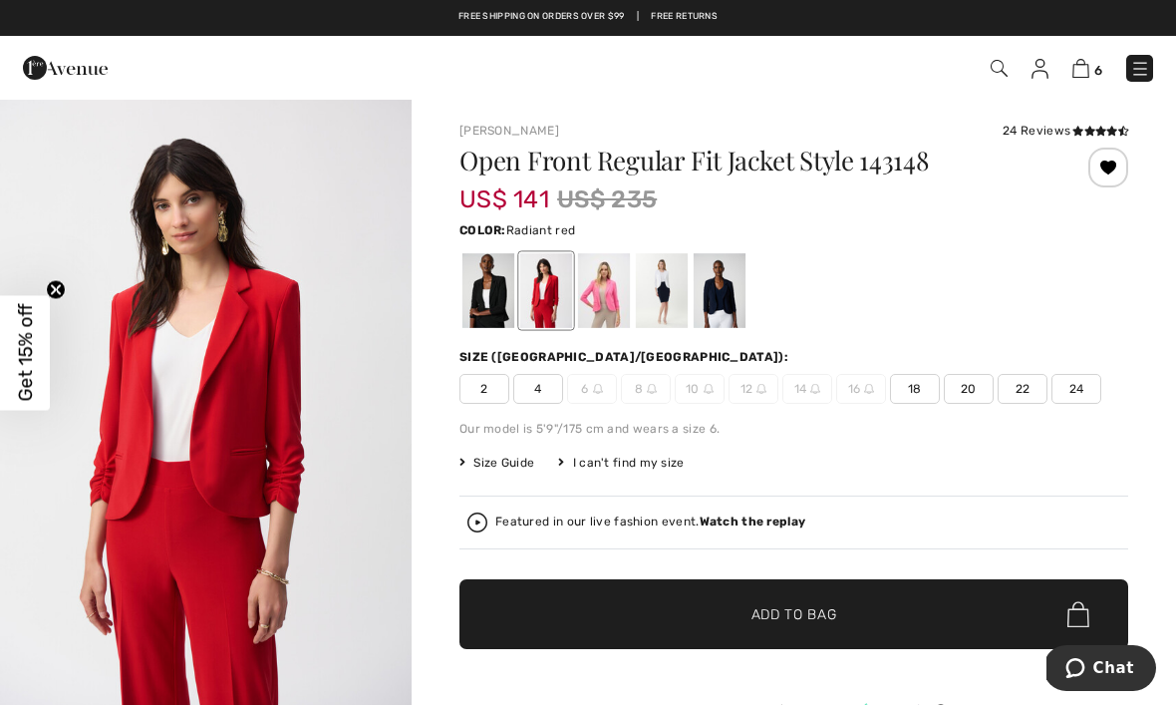
click at [966, 389] on span "20" at bounding box center [969, 389] width 50 height 30
click at [794, 611] on span "Add to Bag" at bounding box center [794, 614] width 86 height 21
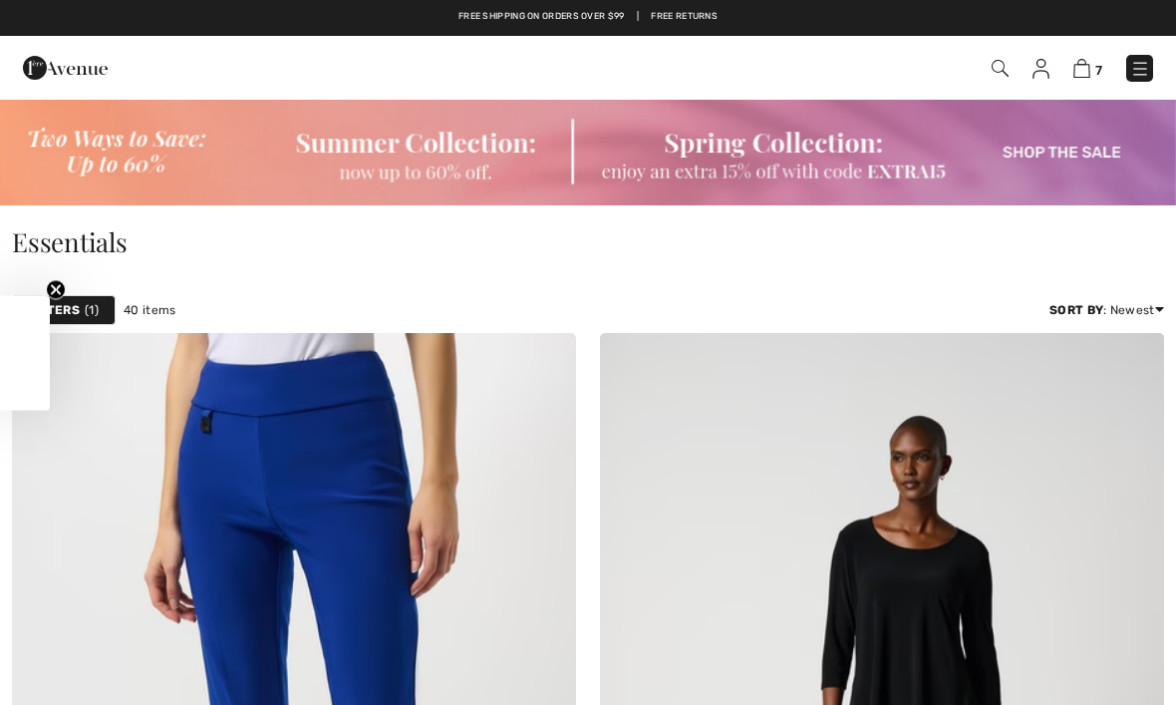
checkbox input "true"
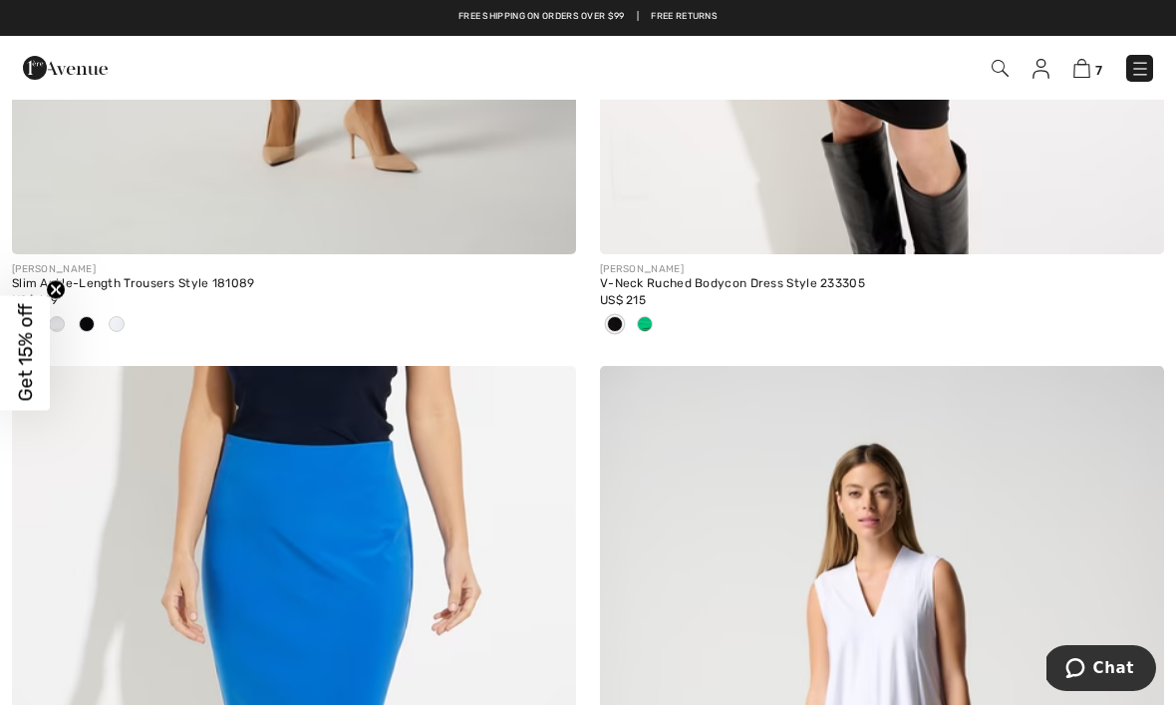
scroll to position [13561, 0]
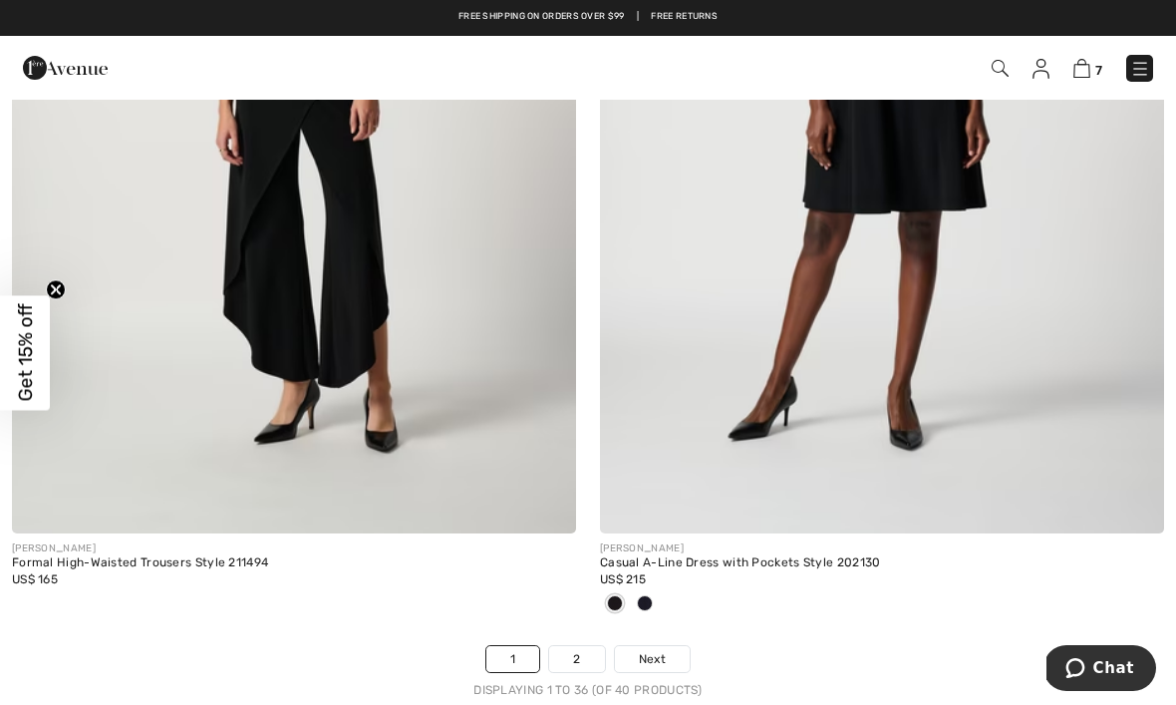
scroll to position [17252, 0]
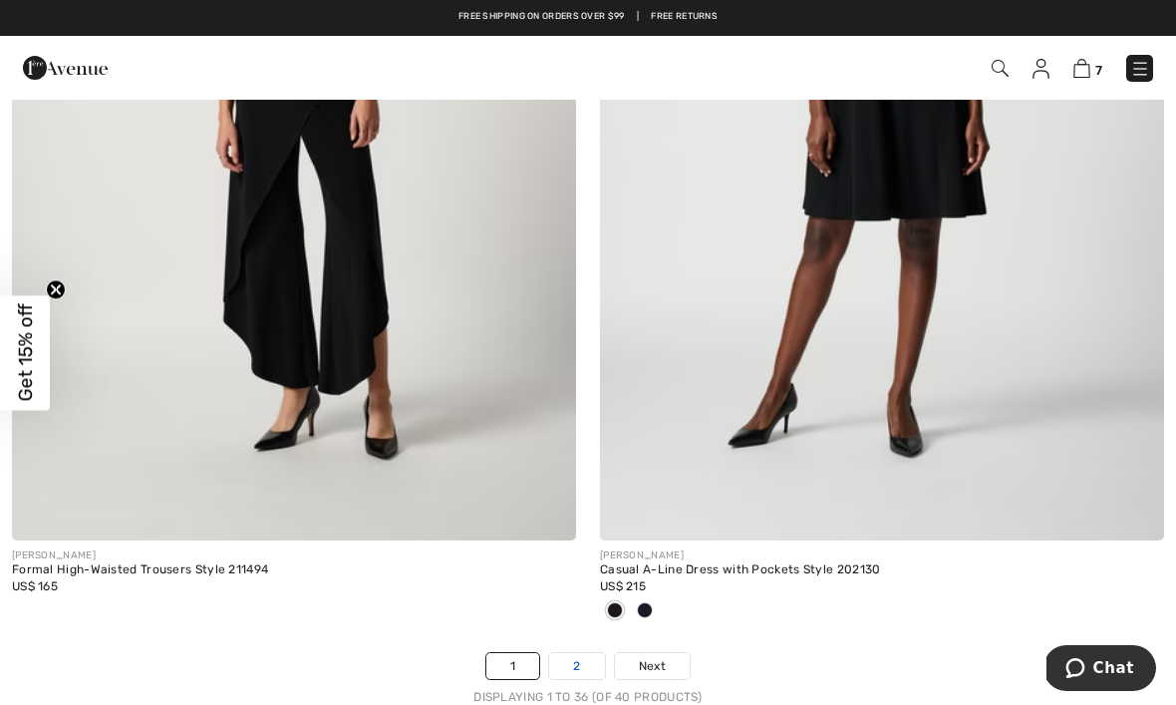
click at [580, 657] on link "2" at bounding box center [576, 666] width 55 height 26
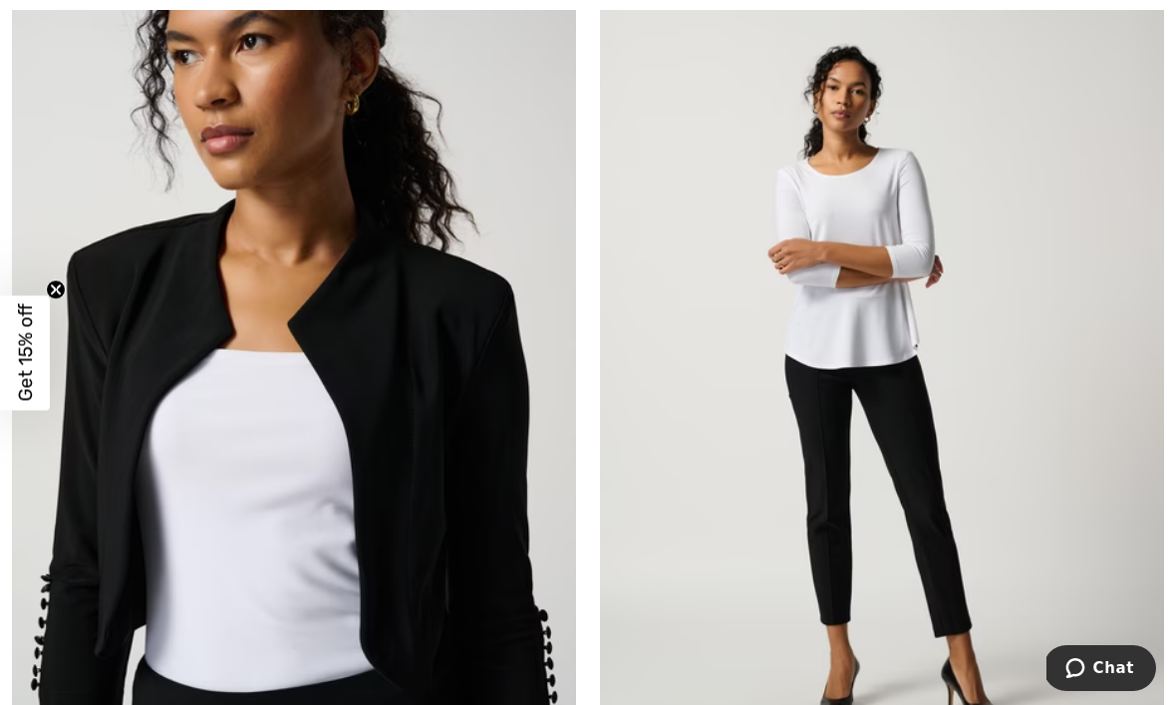
scroll to position [1325, 0]
click at [1026, 426] on img at bounding box center [882, 389] width 564 height 846
click at [971, 449] on img at bounding box center [882, 389] width 564 height 846
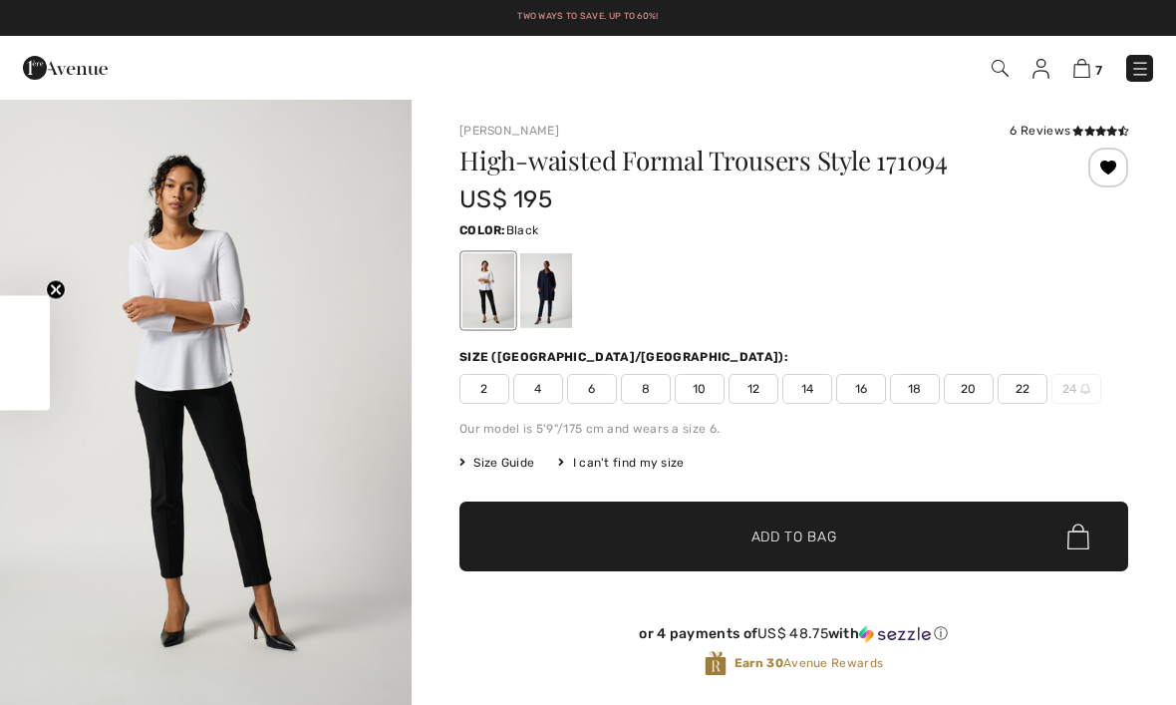
checkbox input "true"
click at [1001, 76] on img at bounding box center [1000, 68] width 17 height 17
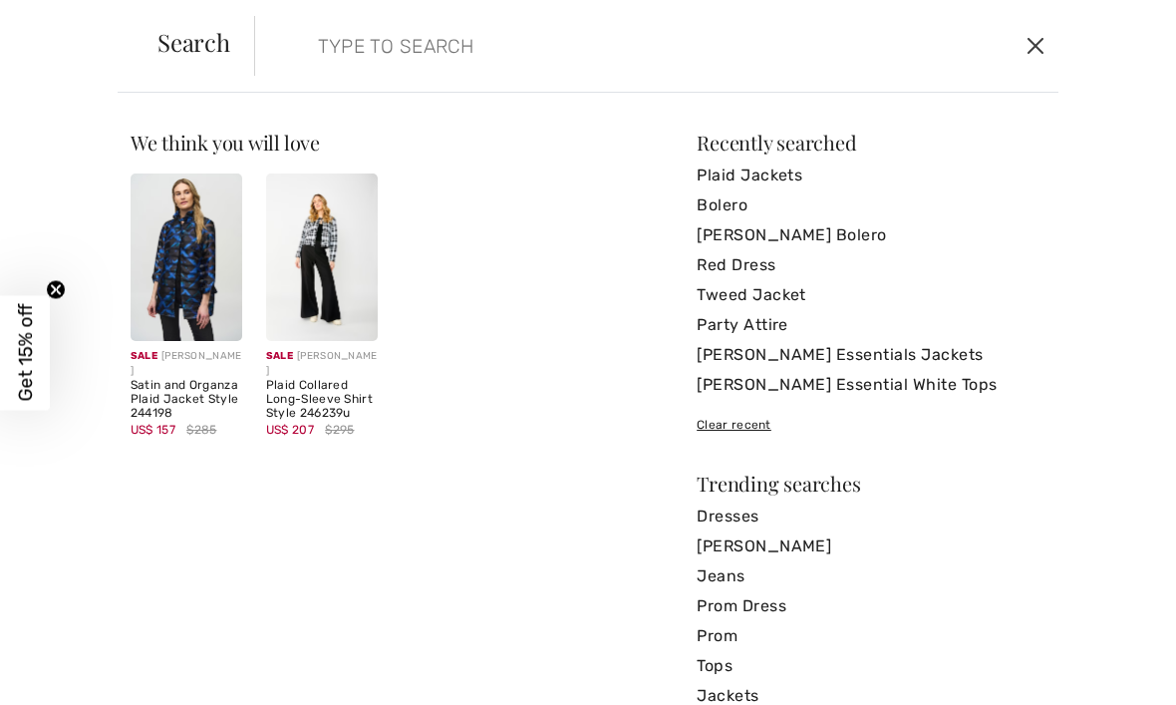
click at [1041, 49] on button "Close" at bounding box center [1036, 46] width 29 height 32
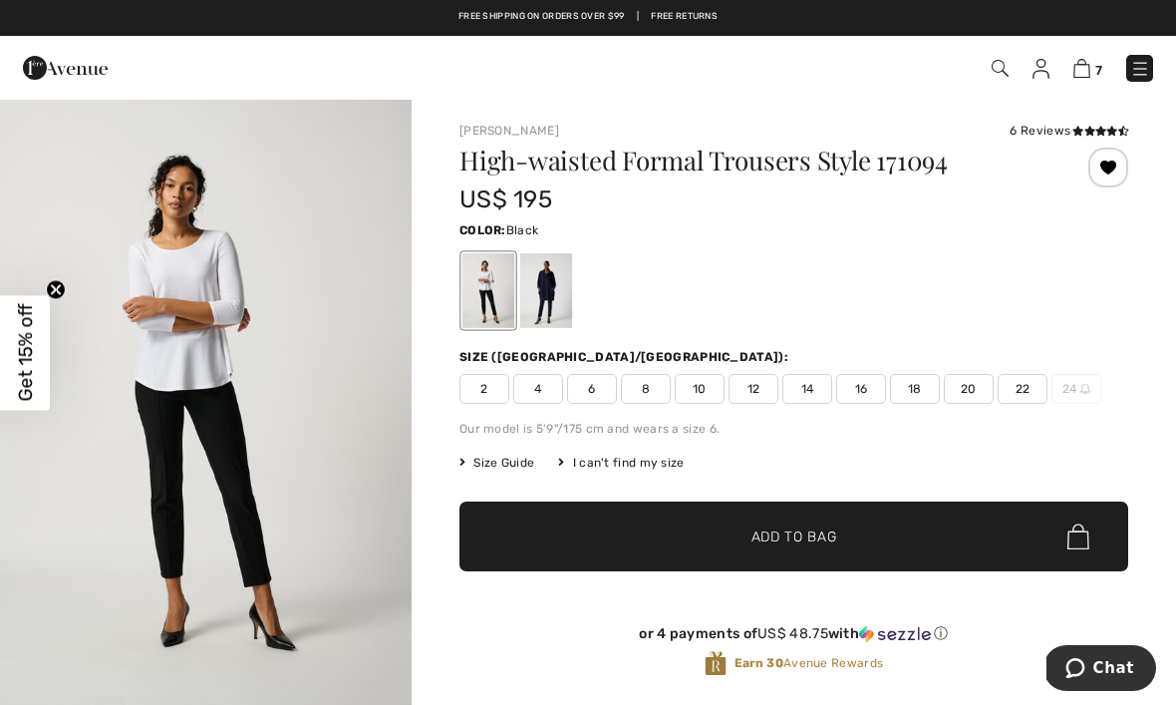
click at [1138, 73] on img at bounding box center [1140, 69] width 20 height 20
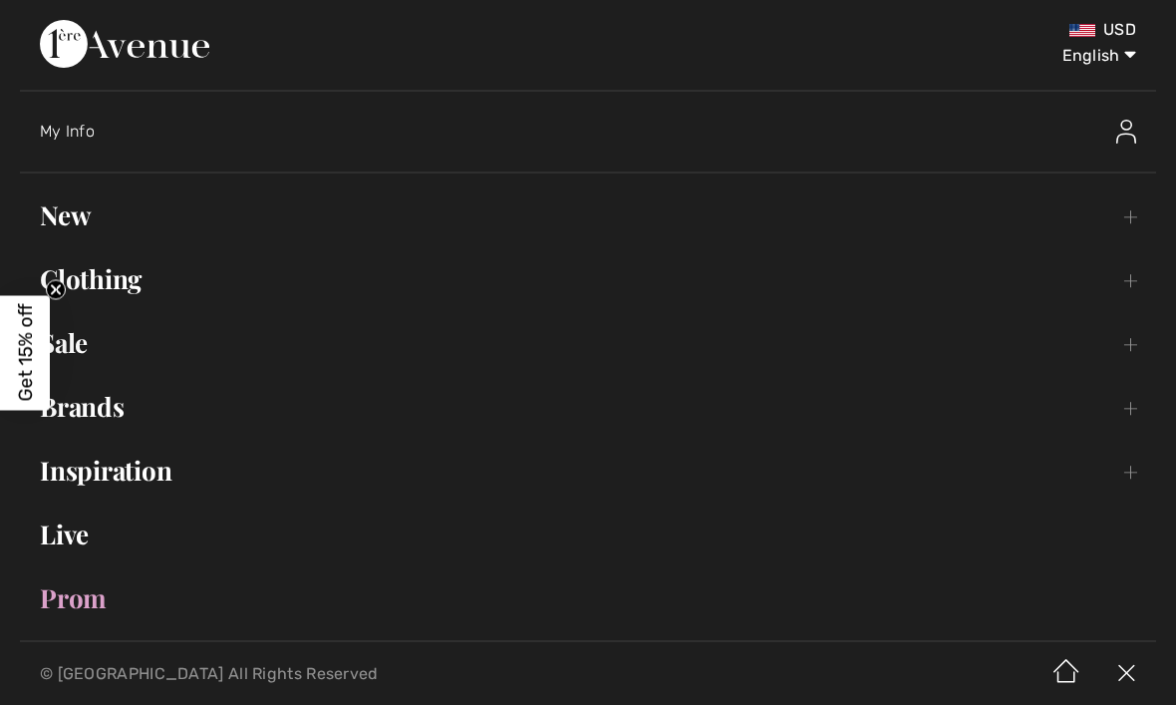
click at [68, 218] on link "New Toggle submenu" at bounding box center [588, 215] width 1136 height 44
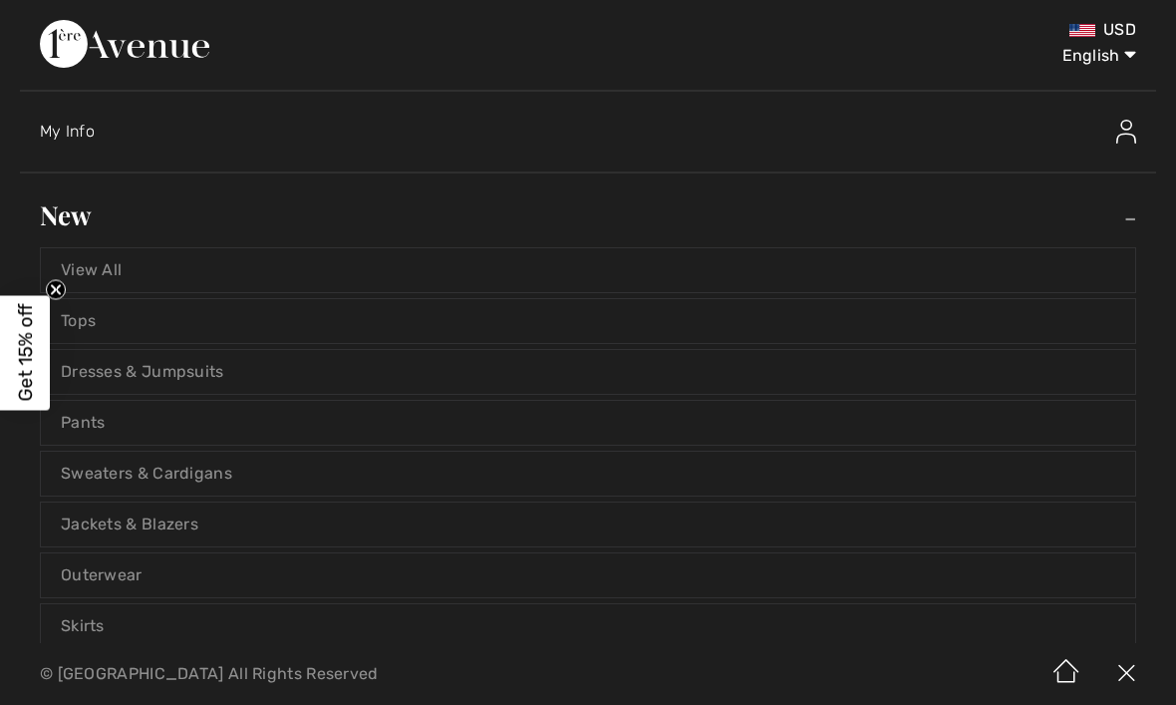
click at [115, 520] on link "Jackets & Blazers" at bounding box center [588, 524] width 1094 height 44
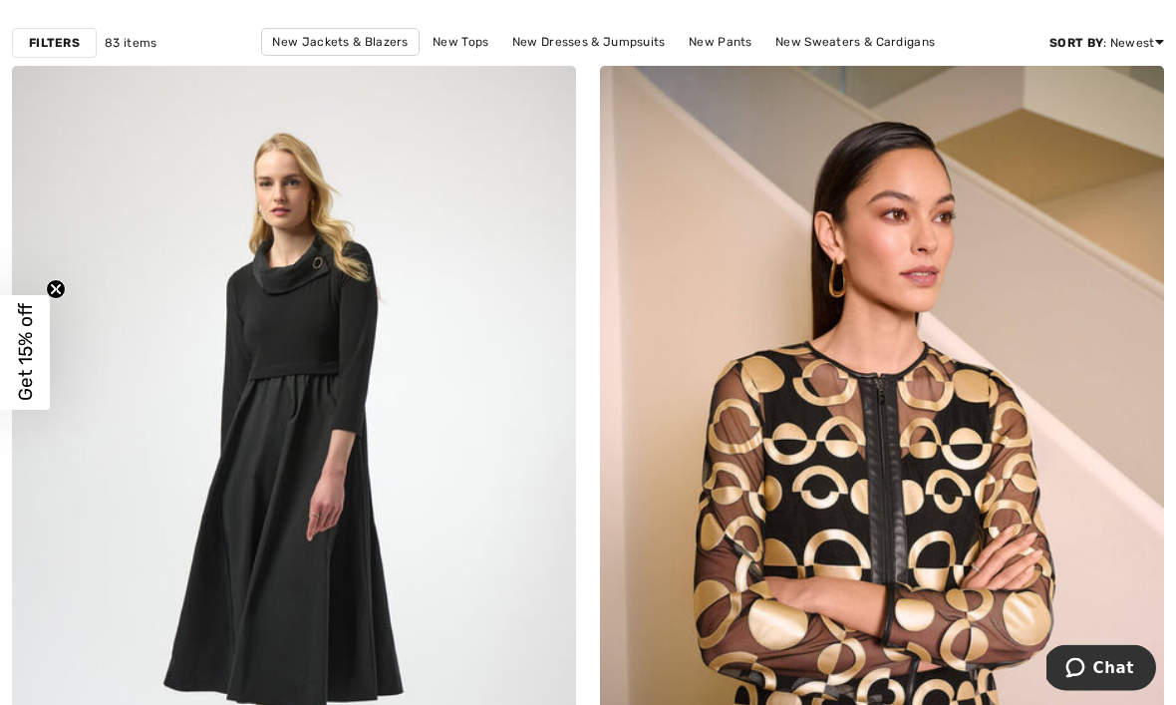
scroll to position [315, 0]
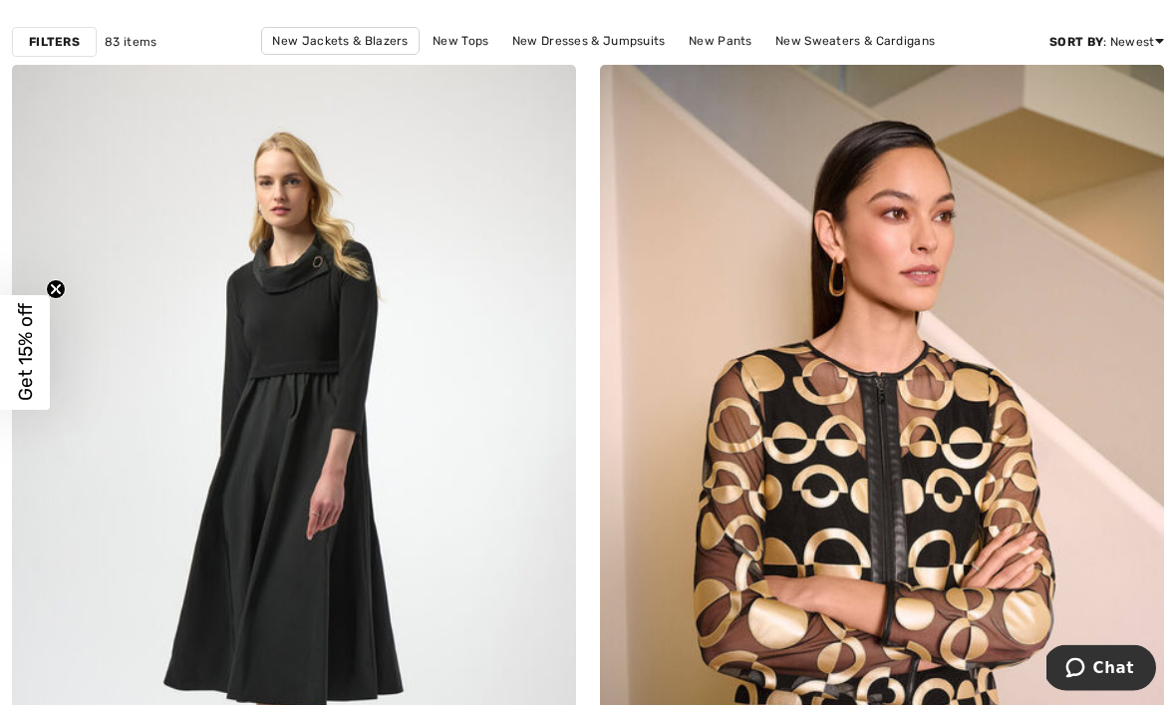
click at [50, 45] on strong "Filters" at bounding box center [54, 43] width 51 height 18
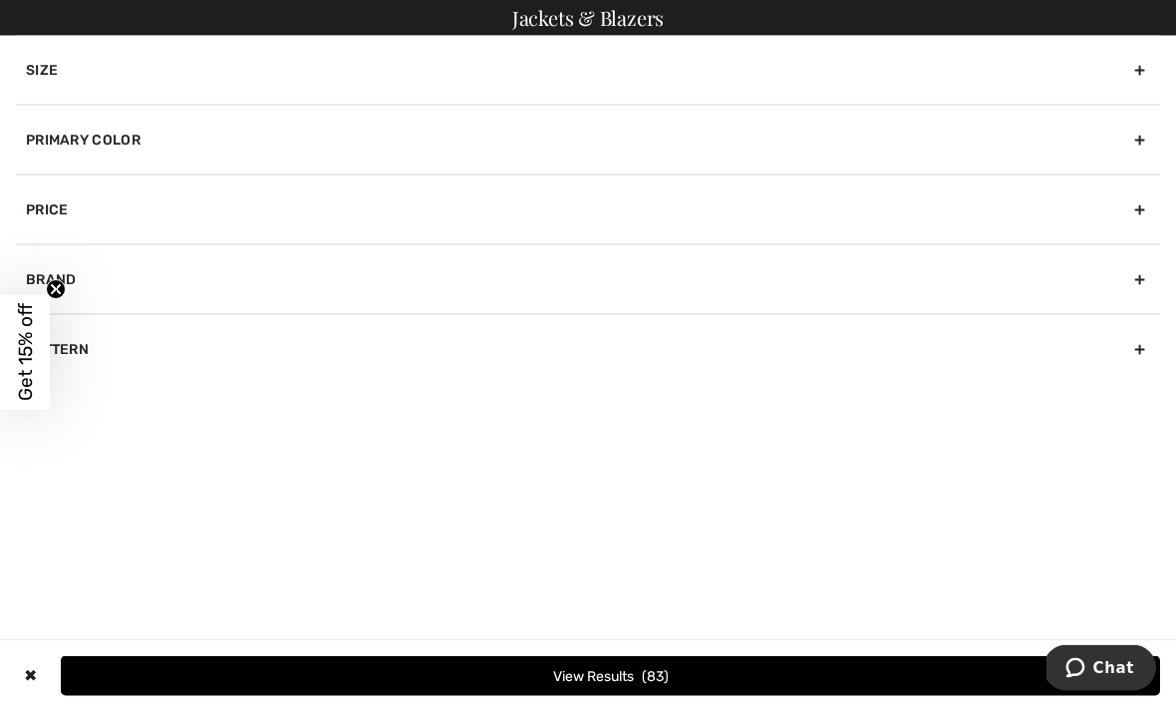
scroll to position [316, 0]
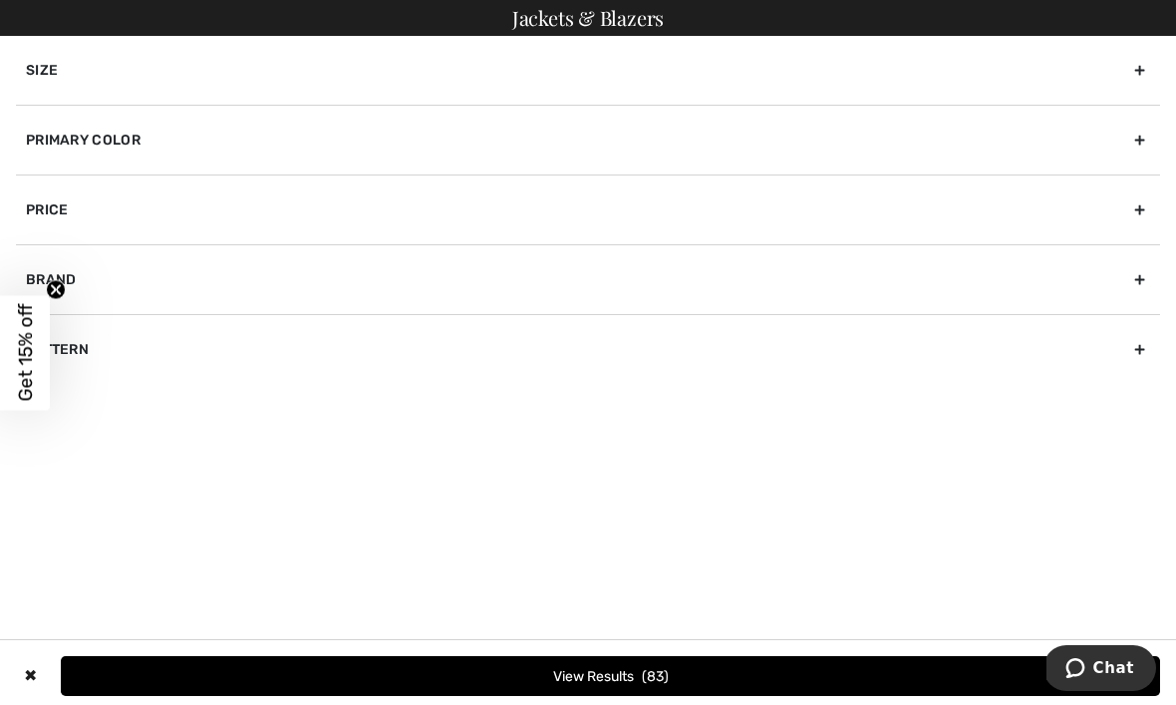
click at [63, 274] on div "Brand" at bounding box center [588, 279] width 1144 height 70
click at [115, 315] on label "[PERSON_NAME]" at bounding box center [593, 323] width 1134 height 18
click at [41, 316] on input"] "[PERSON_NAME]" at bounding box center [33, 323] width 15 height 15
checkbox input"] "true"
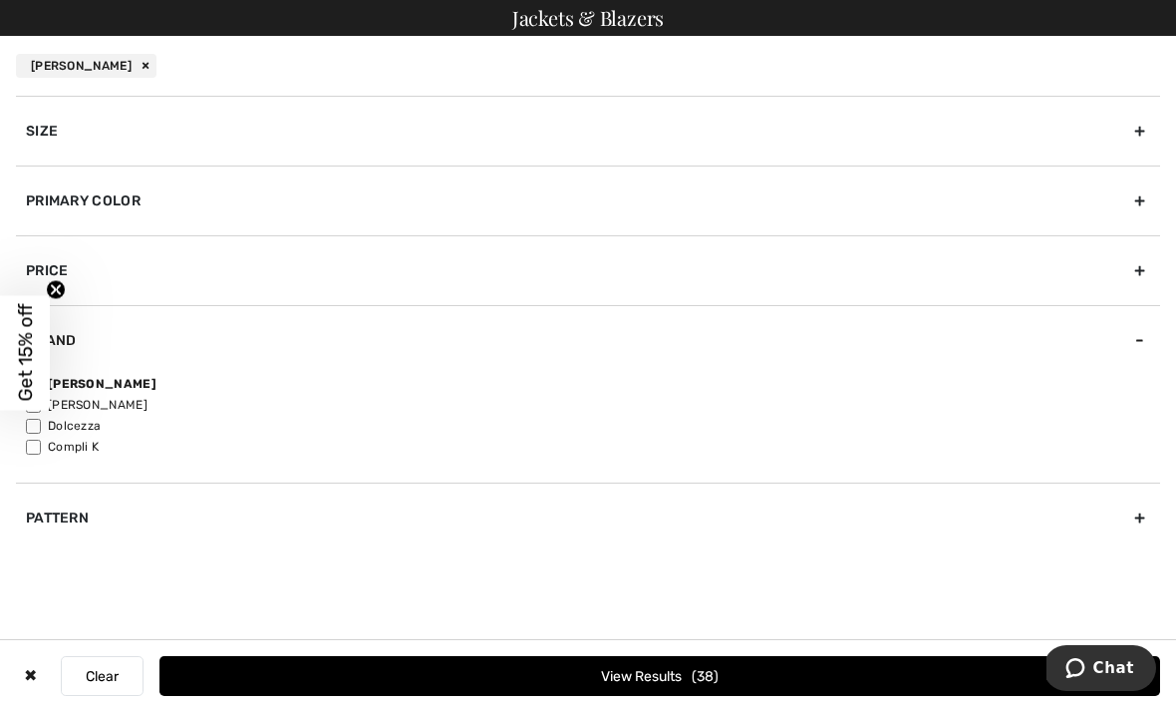
click at [620, 696] on button "View Results 38" at bounding box center [659, 676] width 1001 height 40
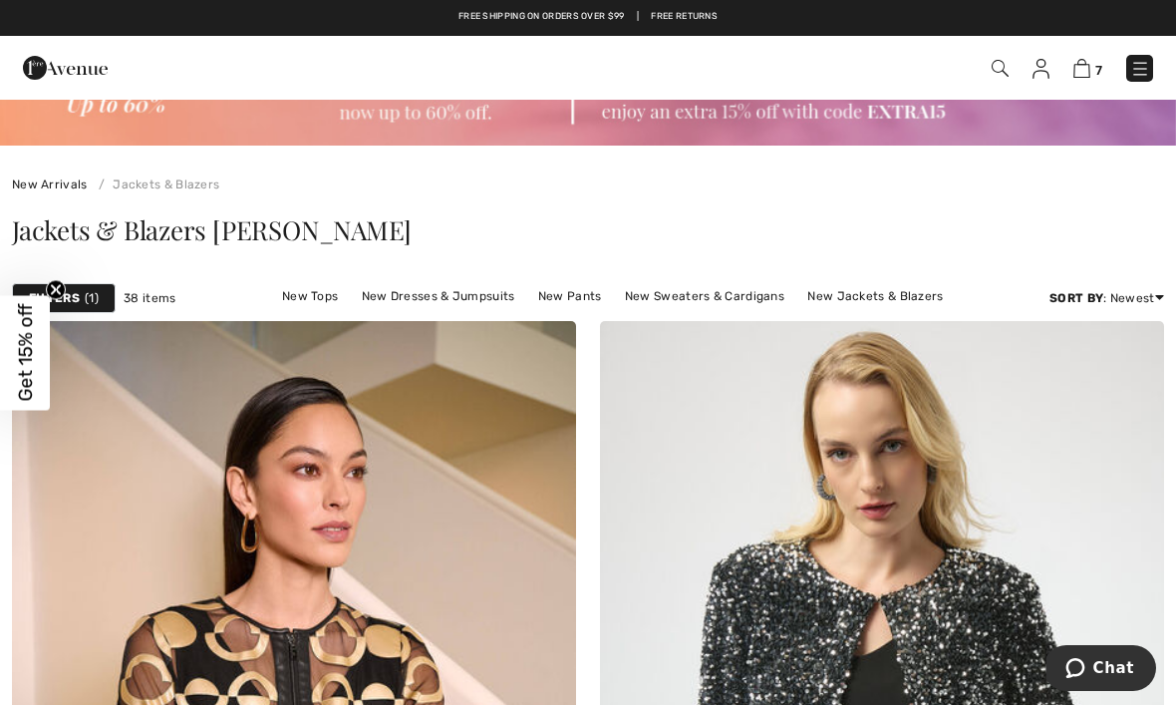
scroll to position [48, 0]
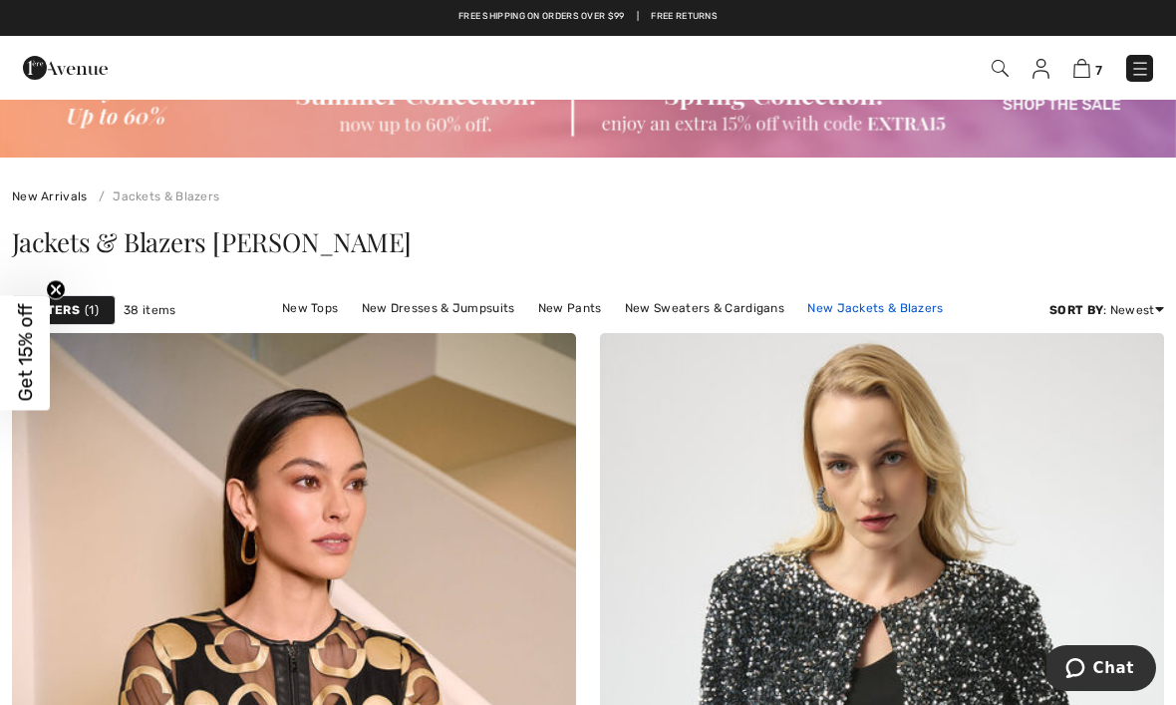
click at [837, 310] on link "New Jackets & Blazers" at bounding box center [874, 308] width 155 height 26
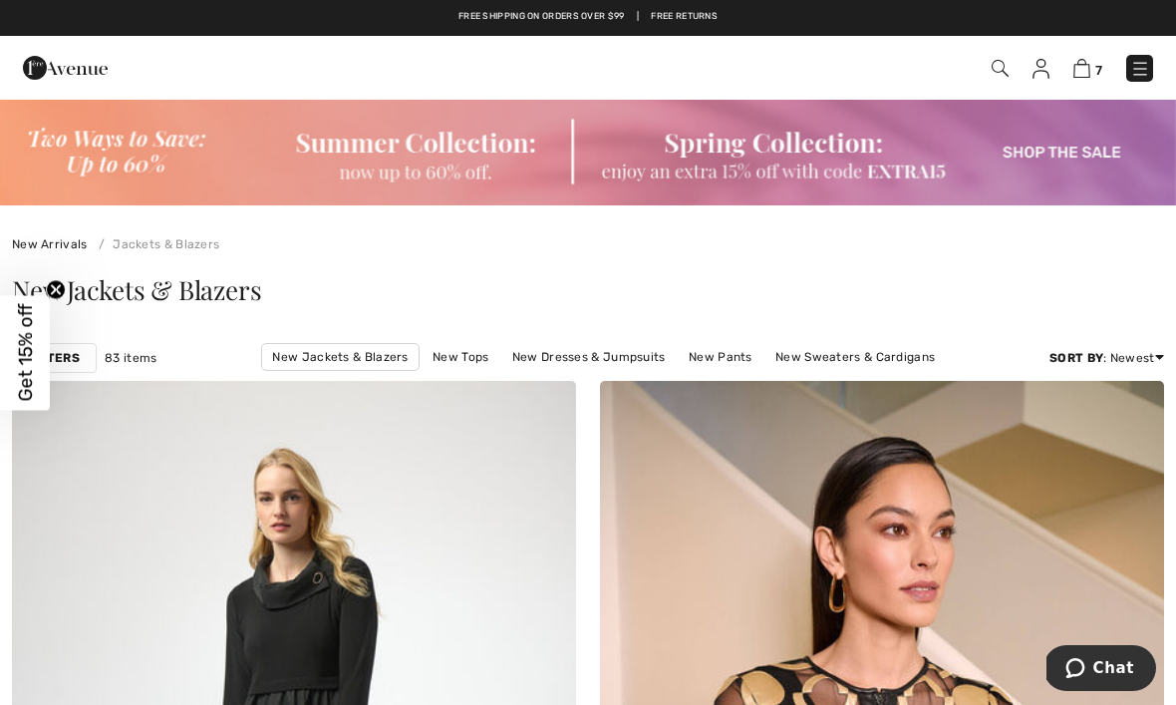
click at [1138, 72] on img at bounding box center [1140, 69] width 20 height 20
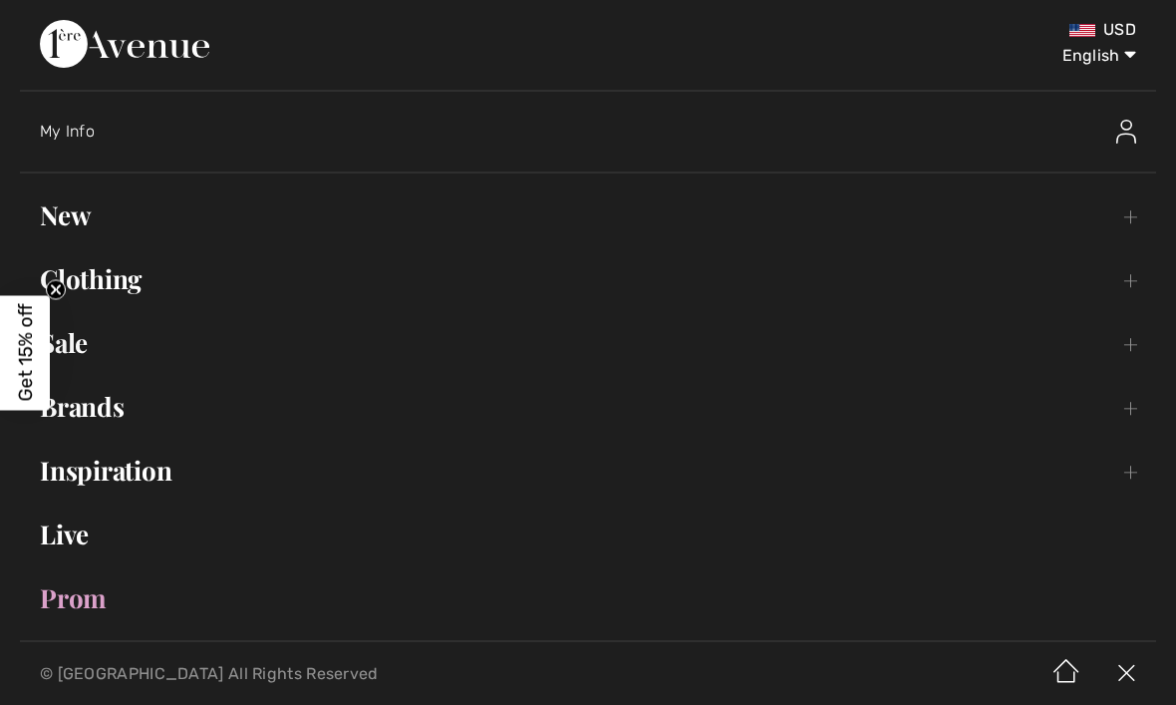
click at [74, 223] on link "New Toggle submenu" at bounding box center [588, 215] width 1136 height 44
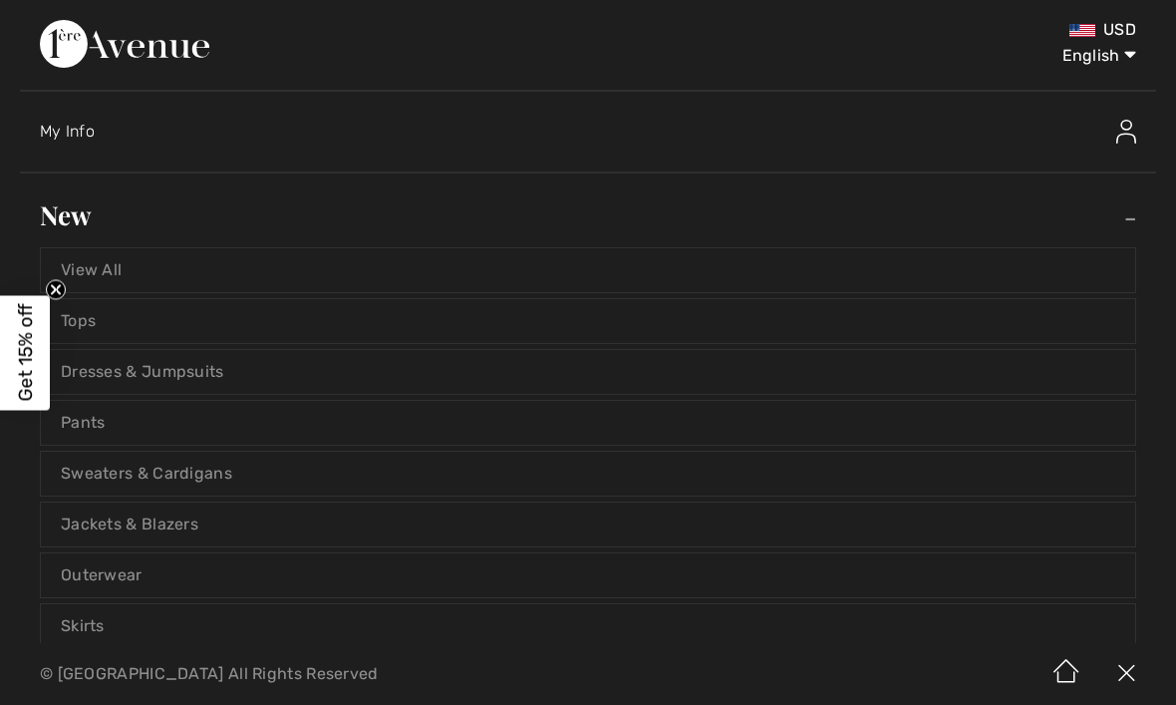
click at [115, 579] on link "Outerwear" at bounding box center [588, 575] width 1094 height 44
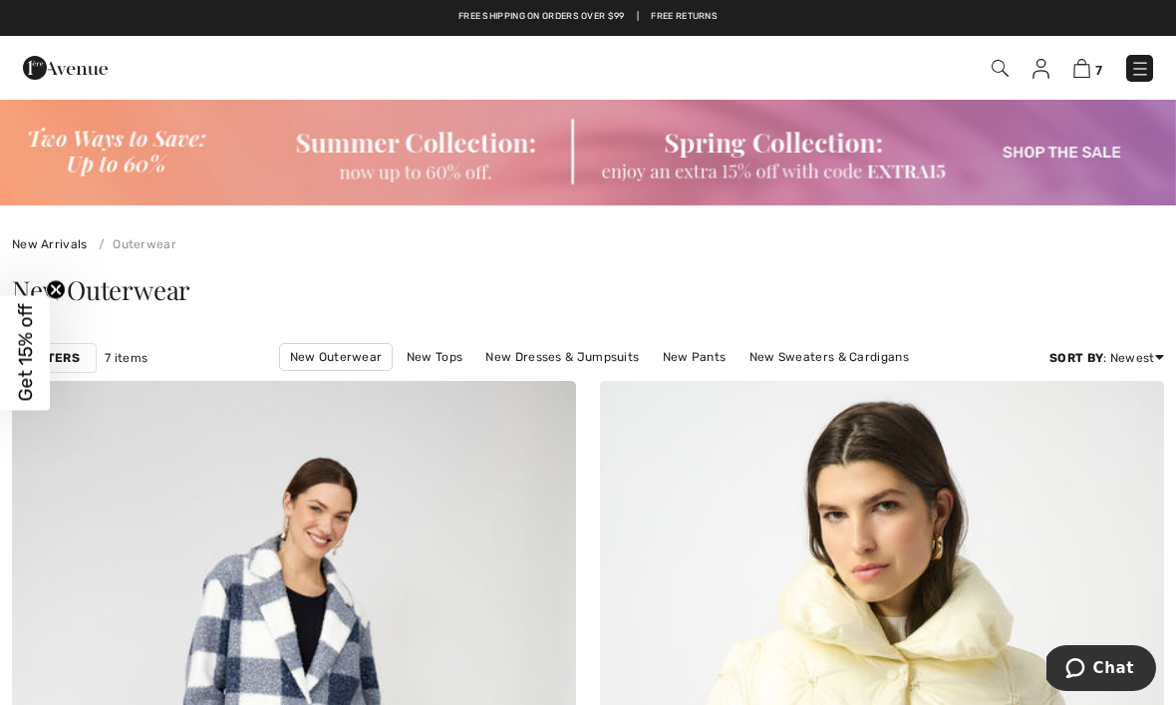
click at [1140, 78] on img at bounding box center [1140, 69] width 20 height 20
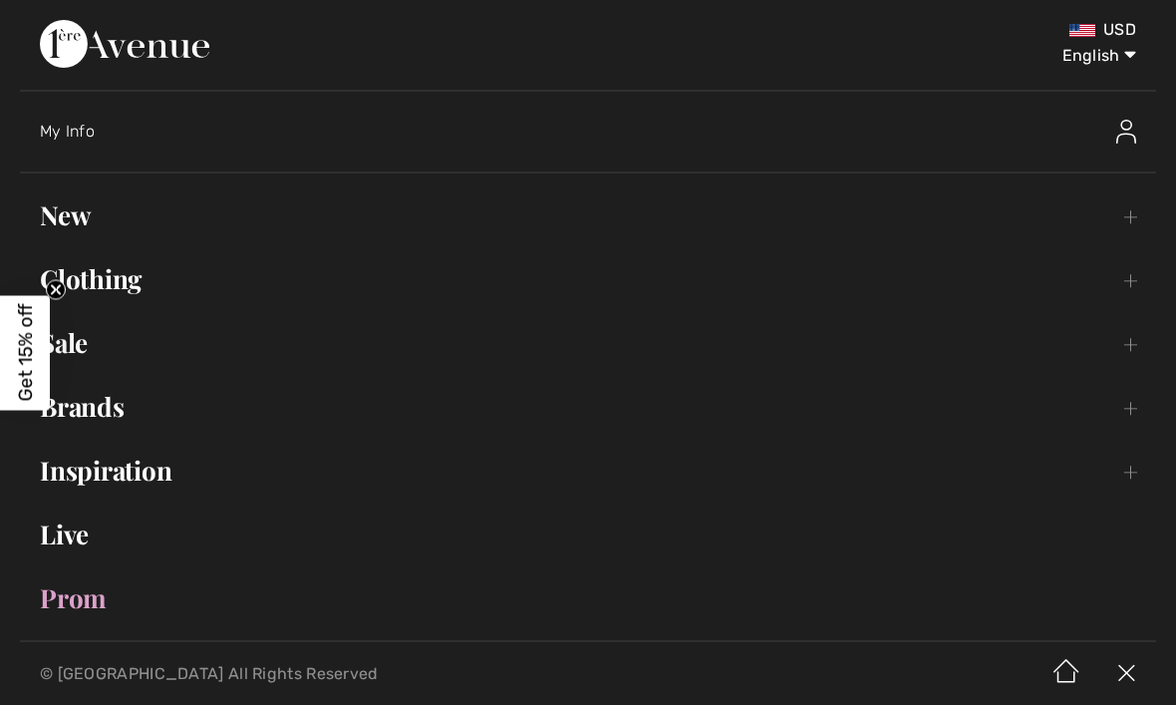
click at [91, 289] on link "Clothing Toggle submenu" at bounding box center [588, 279] width 1136 height 44
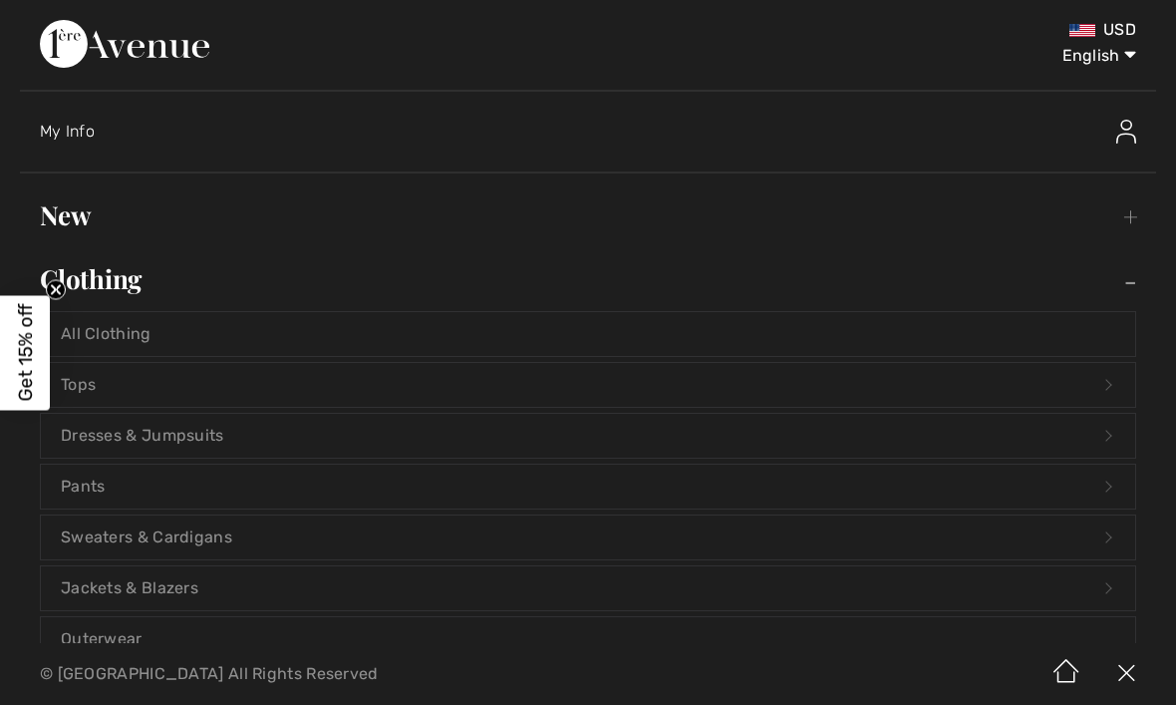
click at [110, 633] on link "Outerwear" at bounding box center [588, 639] width 1094 height 44
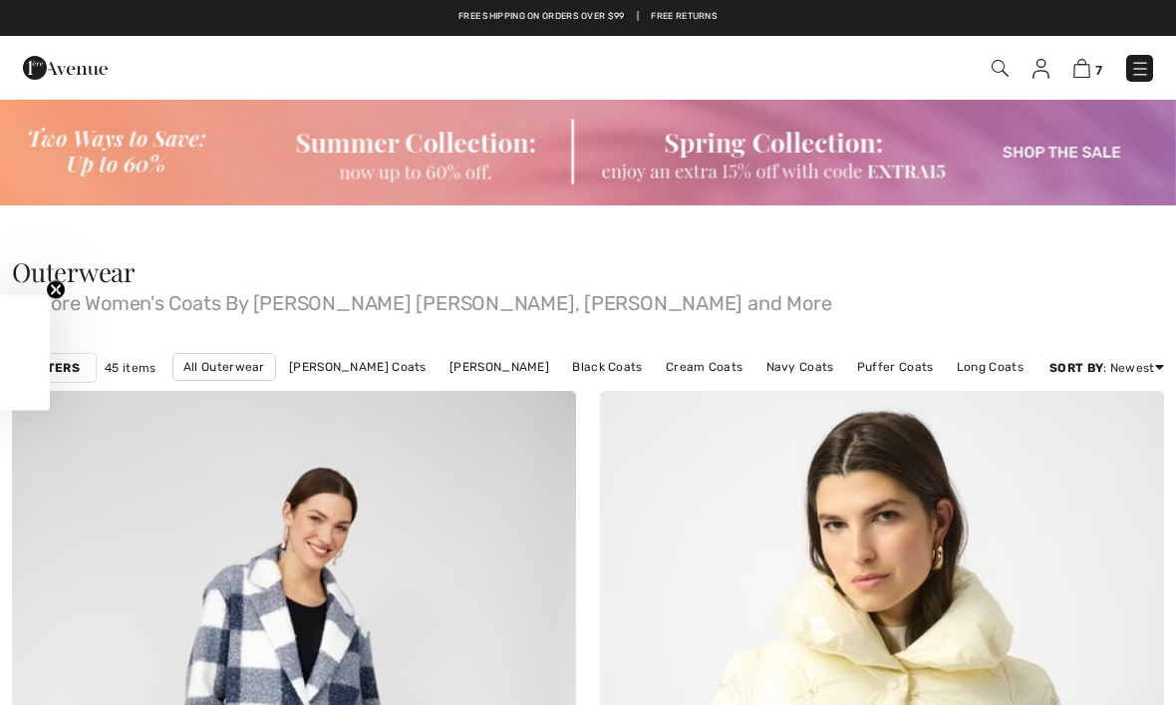
checkbox input "true"
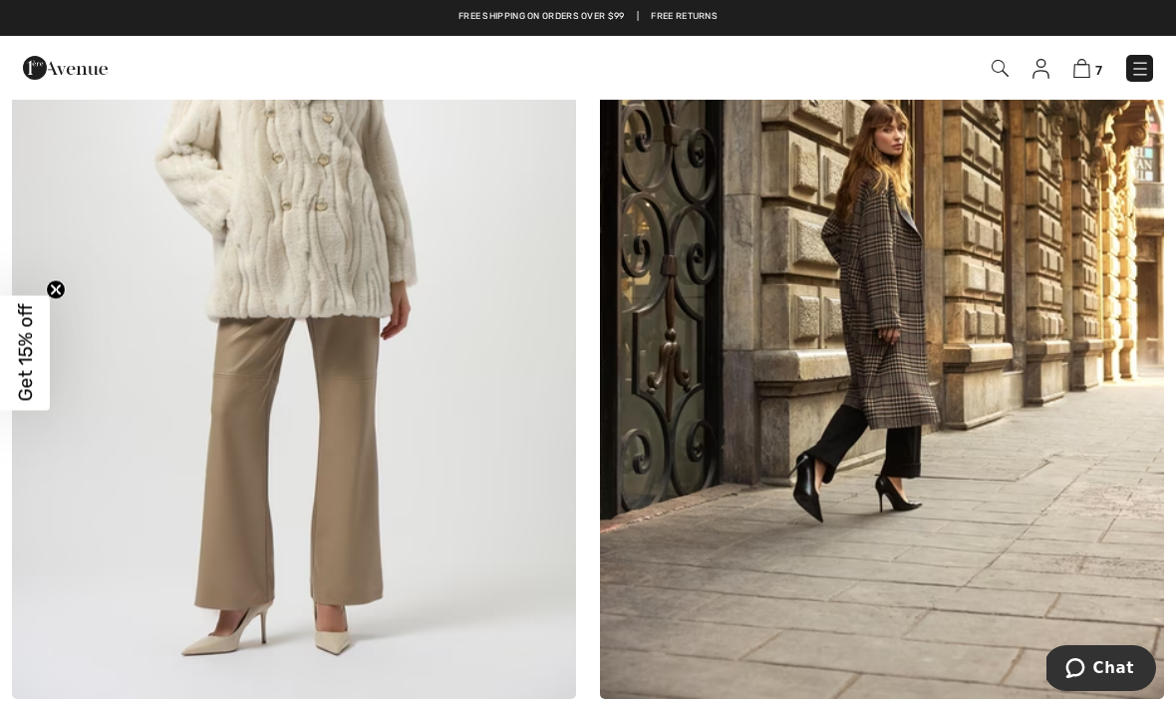
scroll to position [3336, 0]
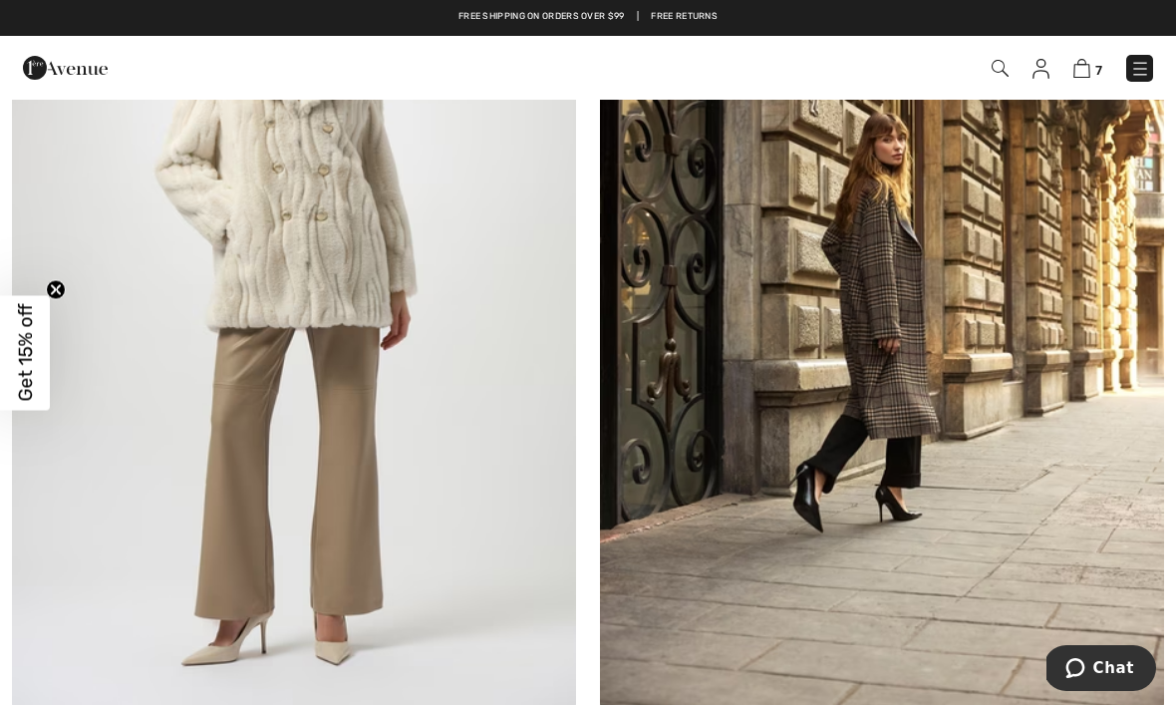
click at [907, 310] on img at bounding box center [882, 285] width 564 height 846
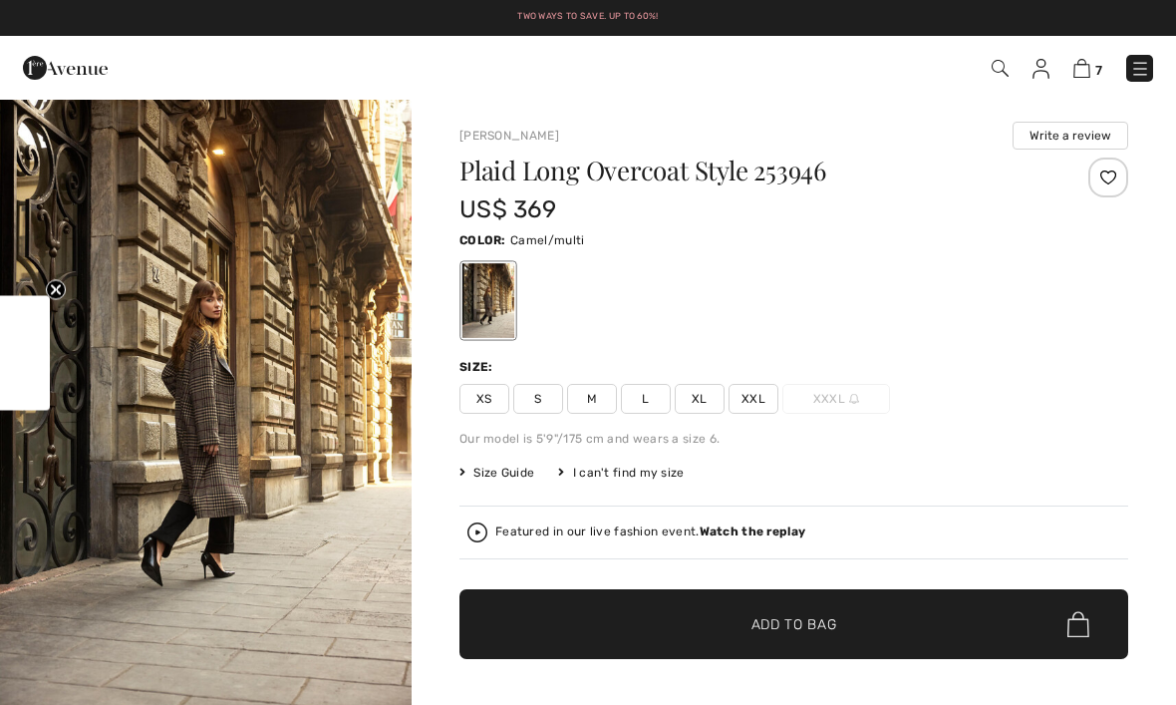
checkbox input "true"
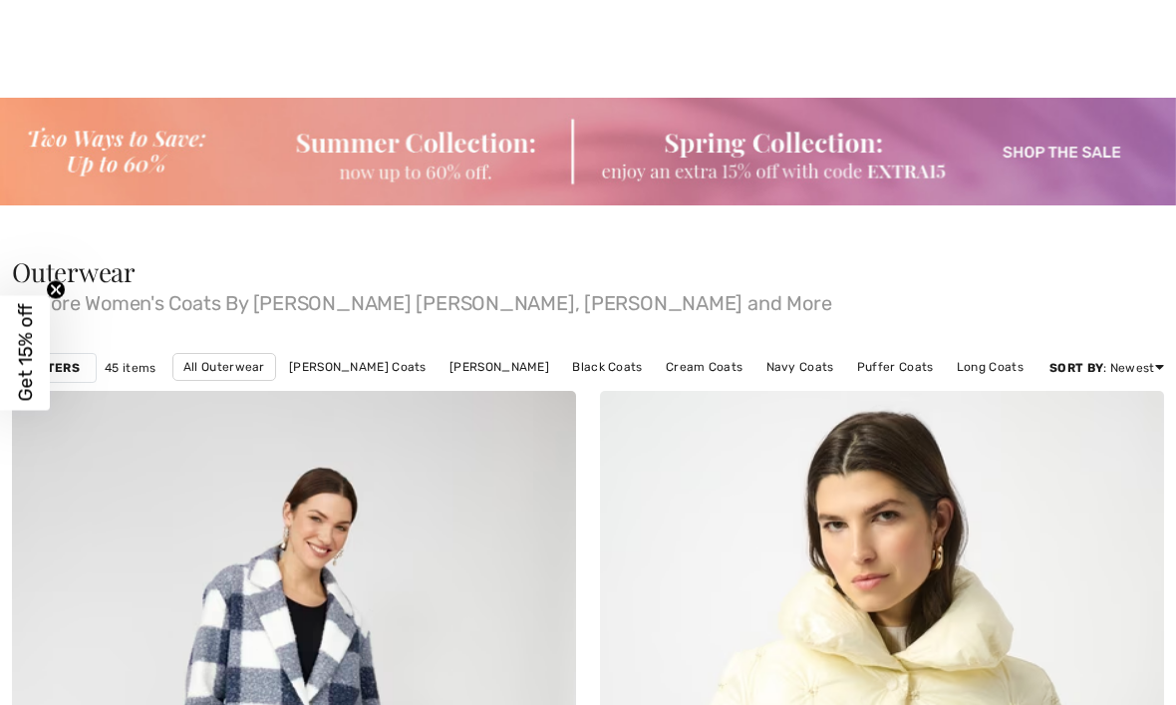
scroll to position [3403, 0]
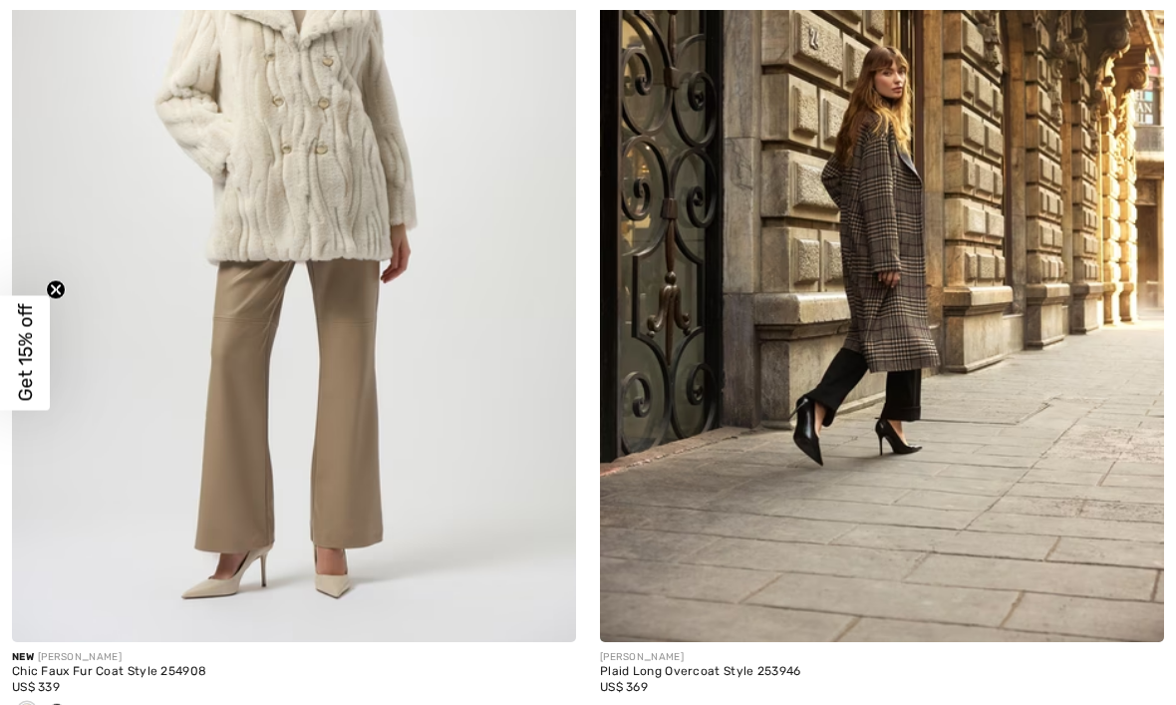
checkbox input "true"
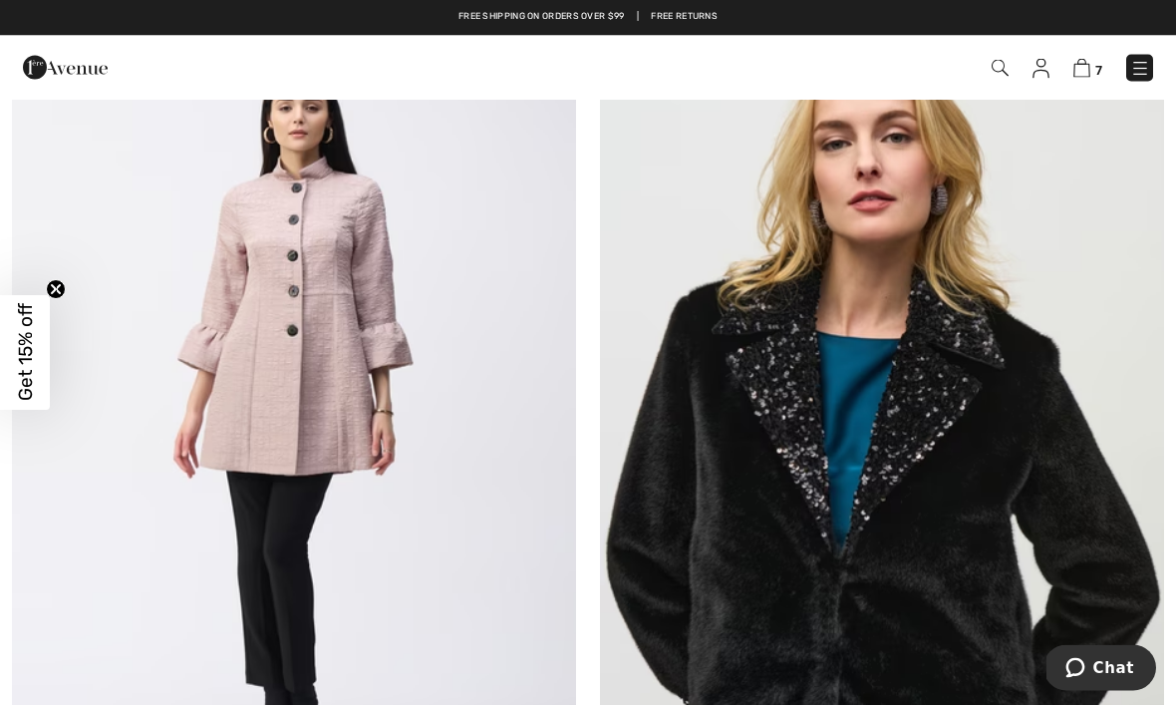
scroll to position [13036, 0]
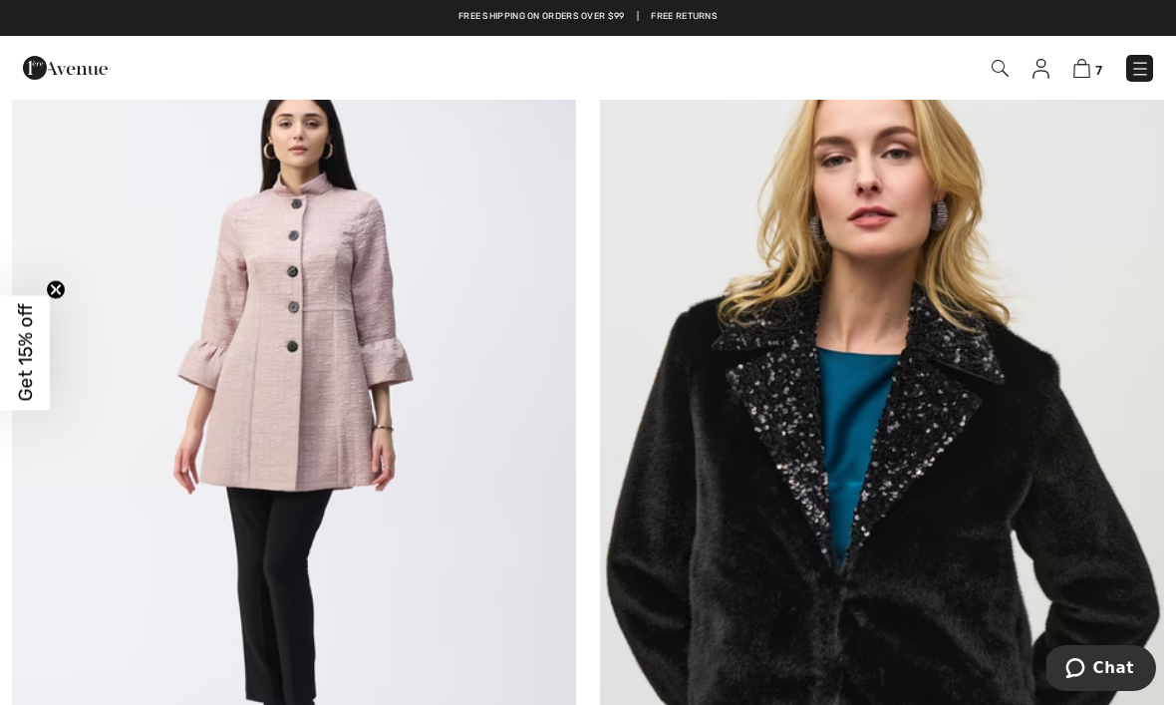
click at [326, 390] on img at bounding box center [294, 429] width 564 height 846
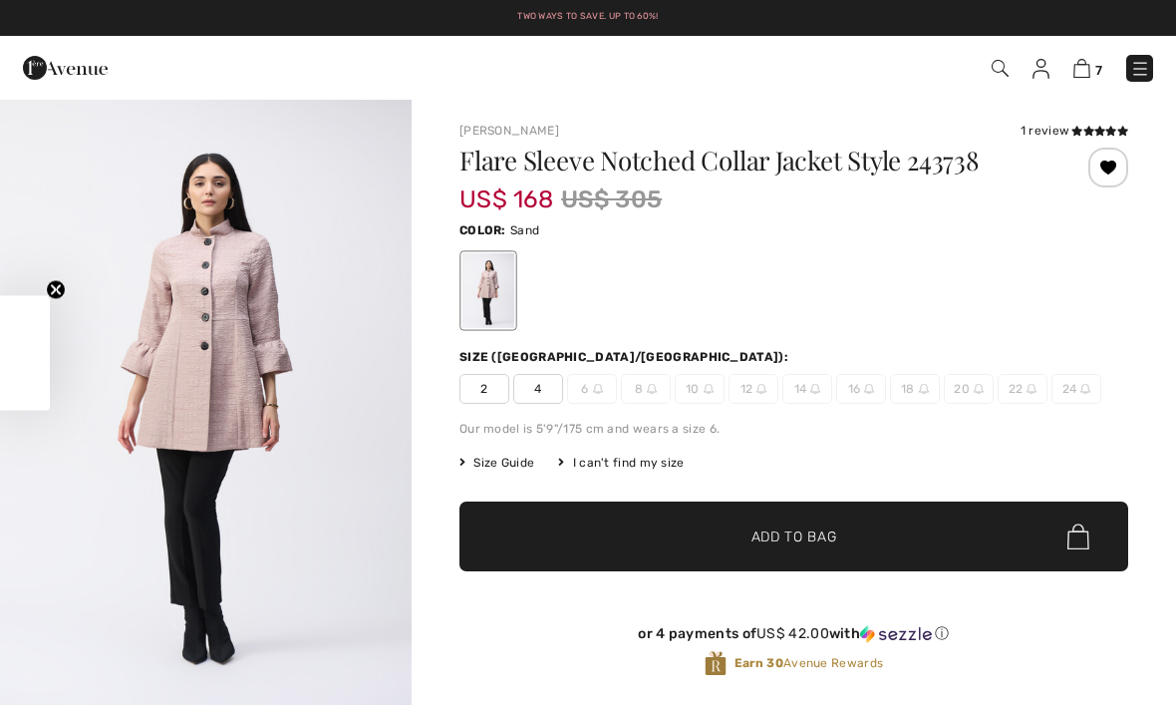
checkbox input "true"
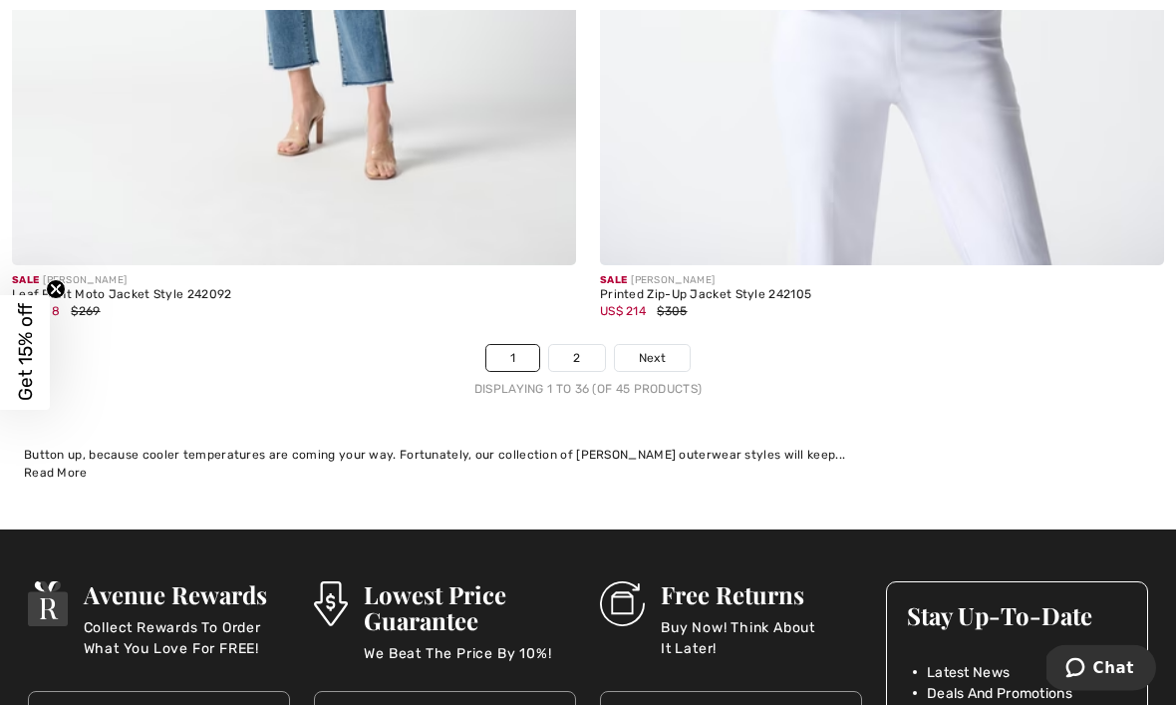
scroll to position [17355, 0]
click at [588, 345] on link "2" at bounding box center [576, 358] width 55 height 26
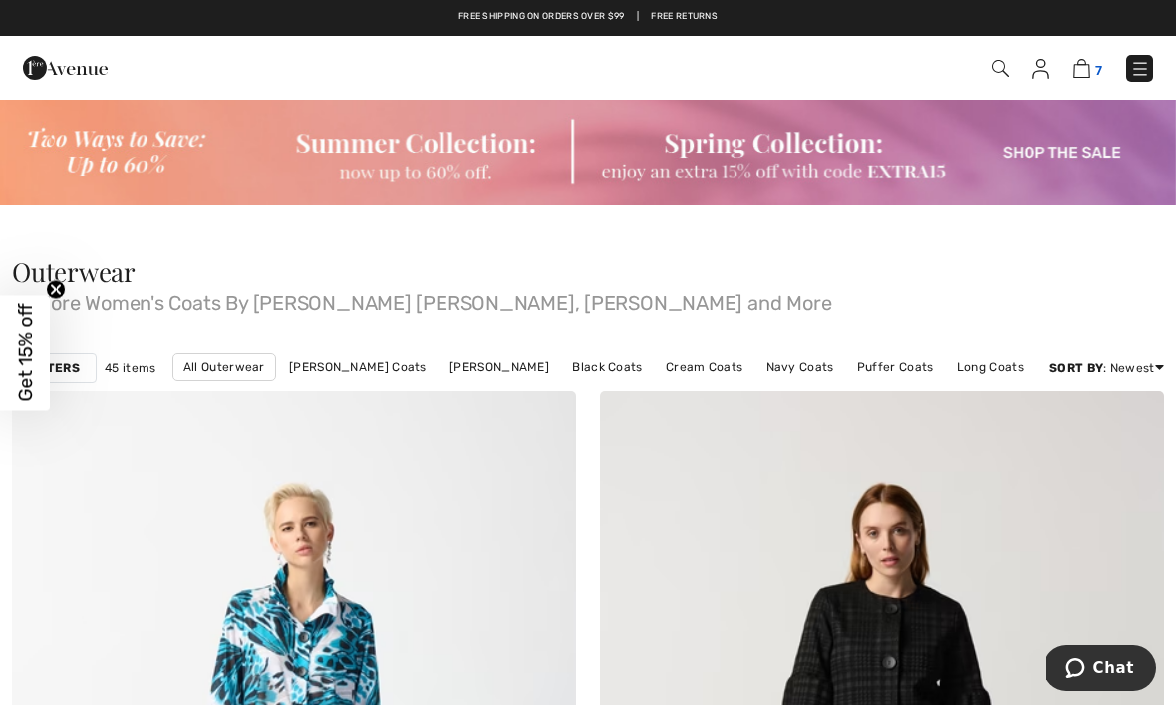
click at [1075, 78] on img at bounding box center [1081, 68] width 17 height 19
click at [1083, 76] on img at bounding box center [1081, 68] width 17 height 19
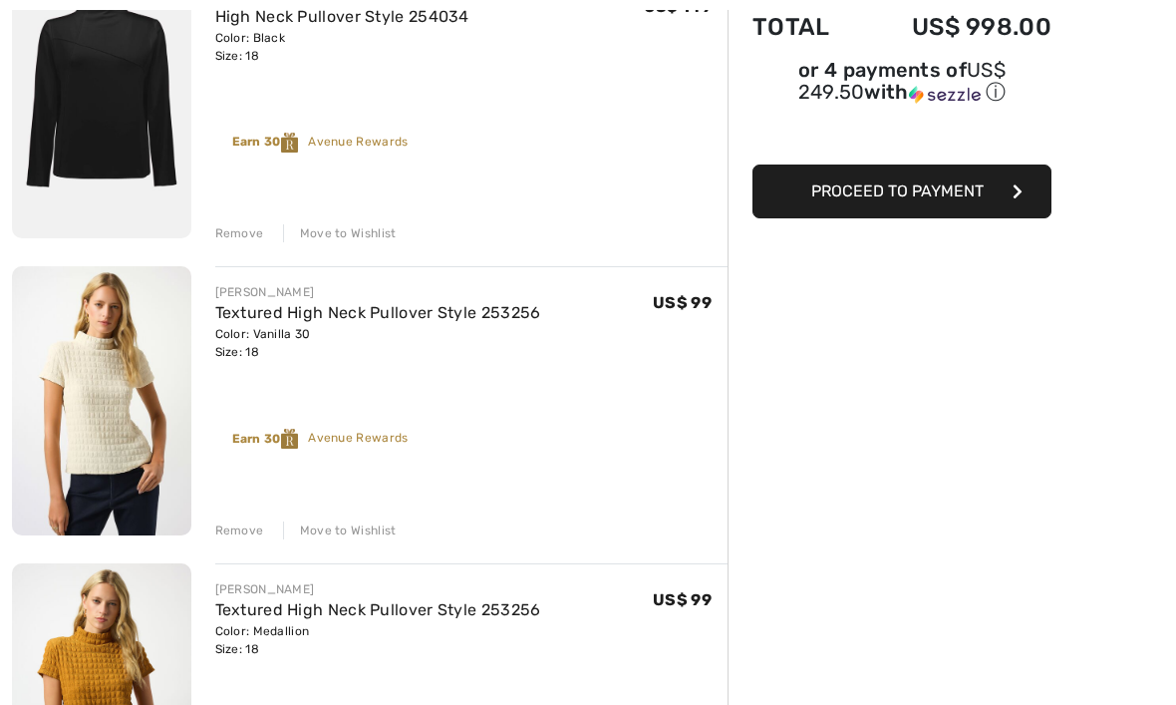
scroll to position [287, 0]
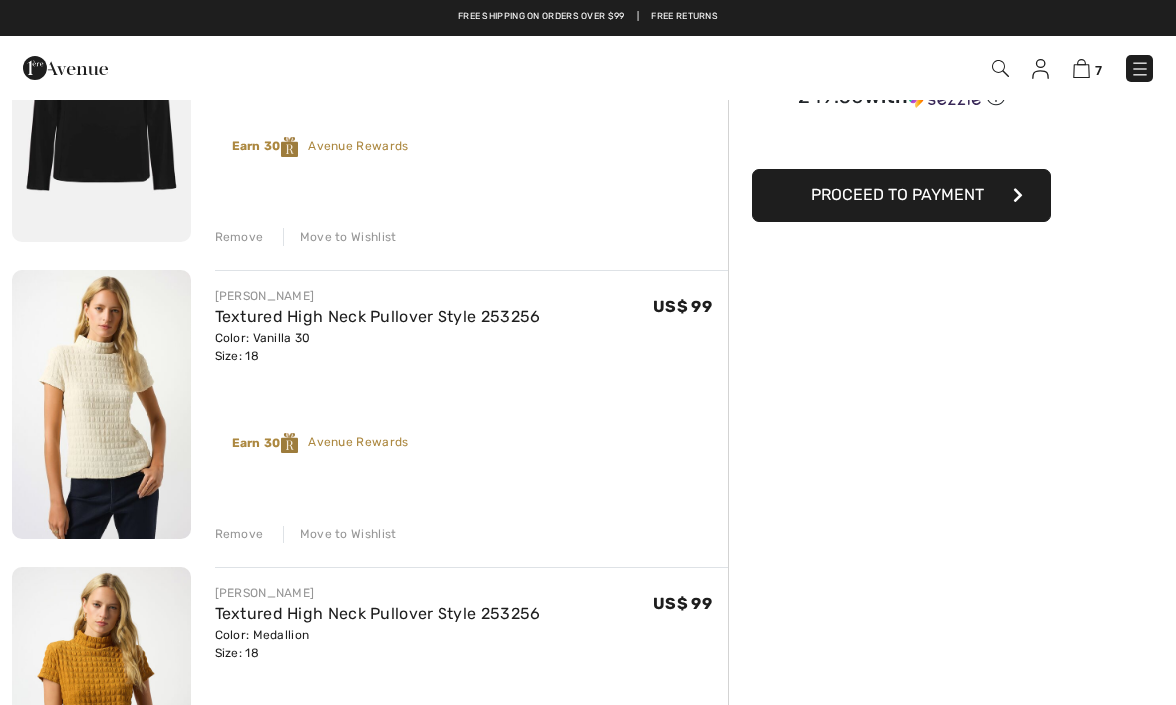
click at [347, 537] on div "Move to Wishlist" at bounding box center [340, 534] width 114 height 18
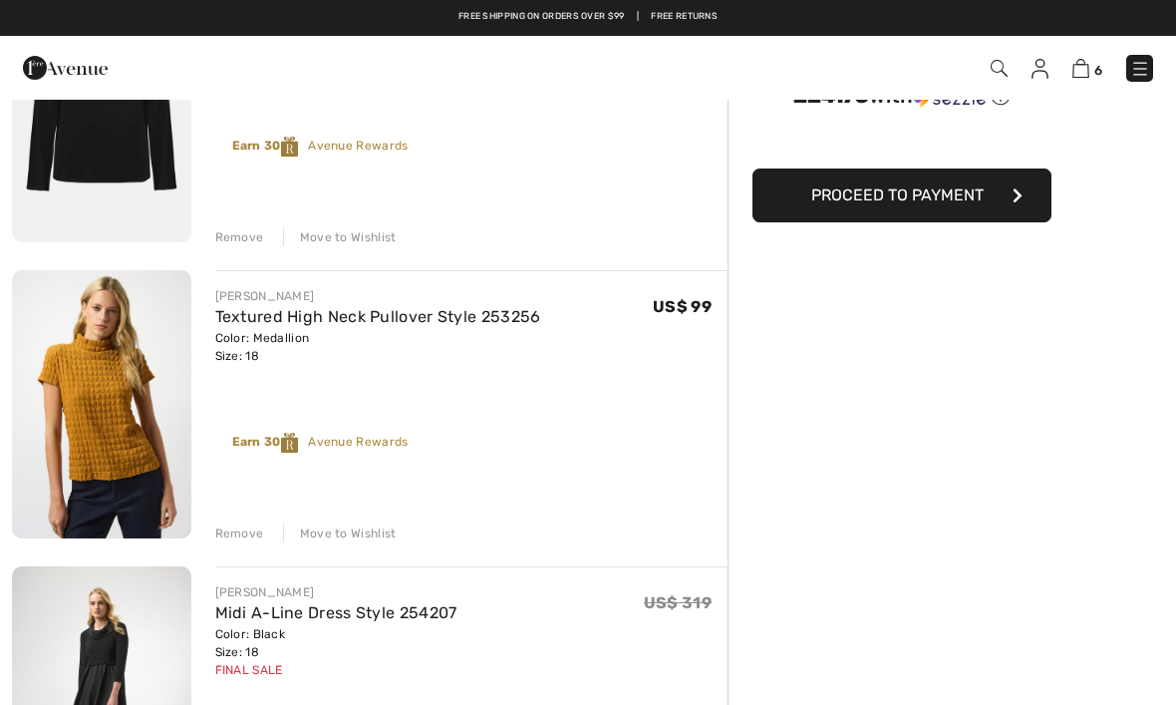
click at [347, 540] on div "Move to Wishlist" at bounding box center [340, 533] width 114 height 18
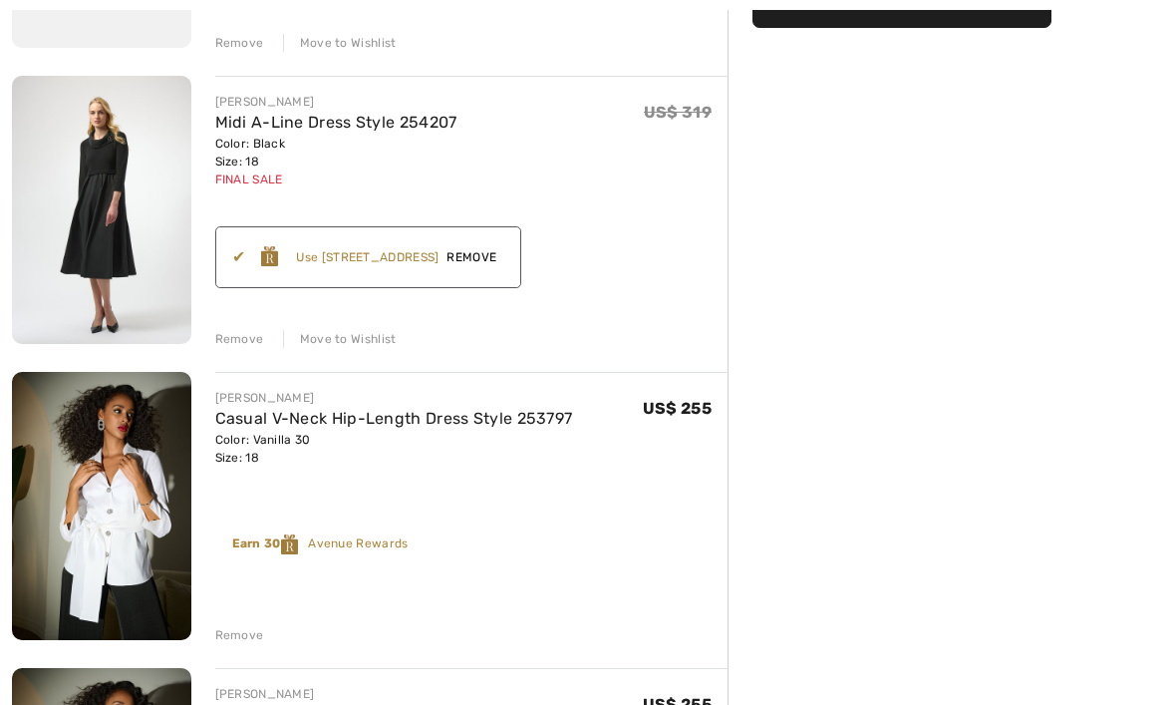
scroll to position [548, 0]
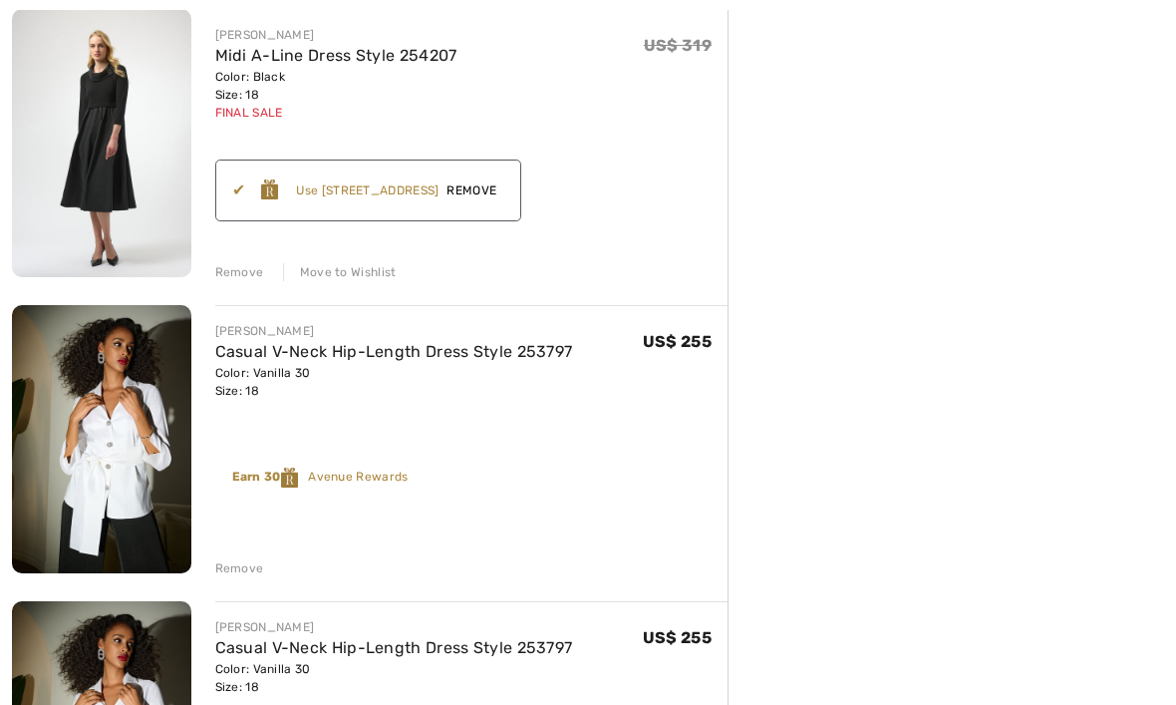
click at [247, 565] on div "Remove" at bounding box center [239, 568] width 49 height 18
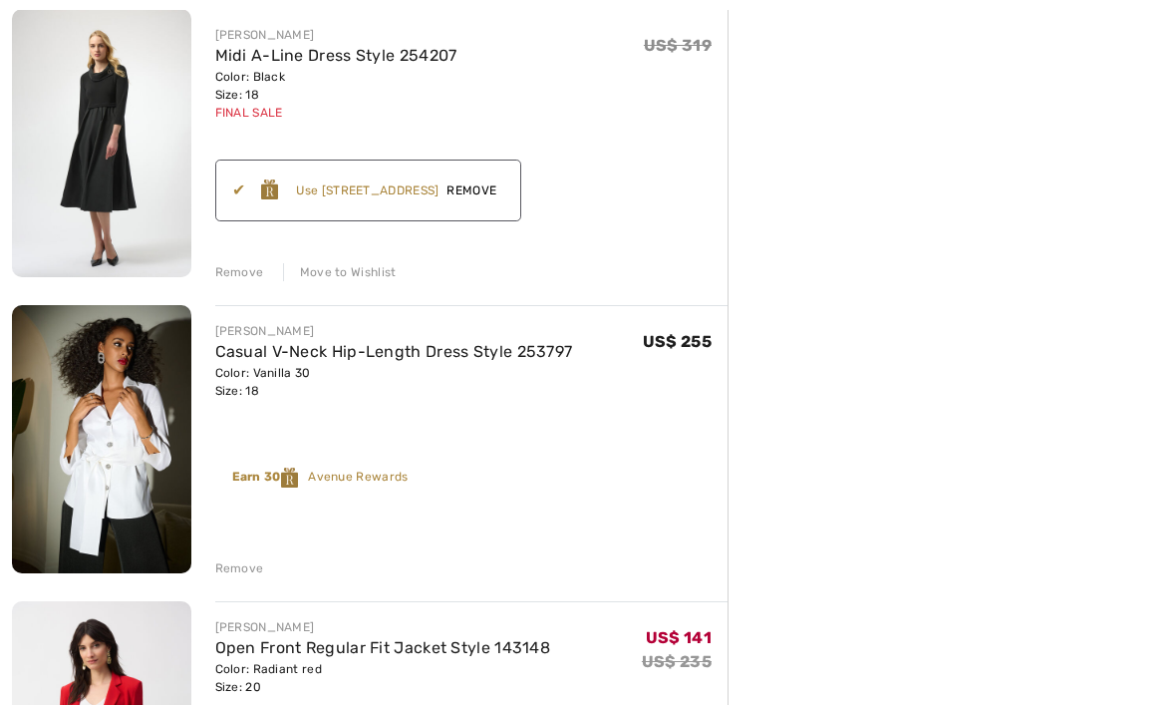
click at [243, 568] on div "Remove" at bounding box center [239, 568] width 49 height 18
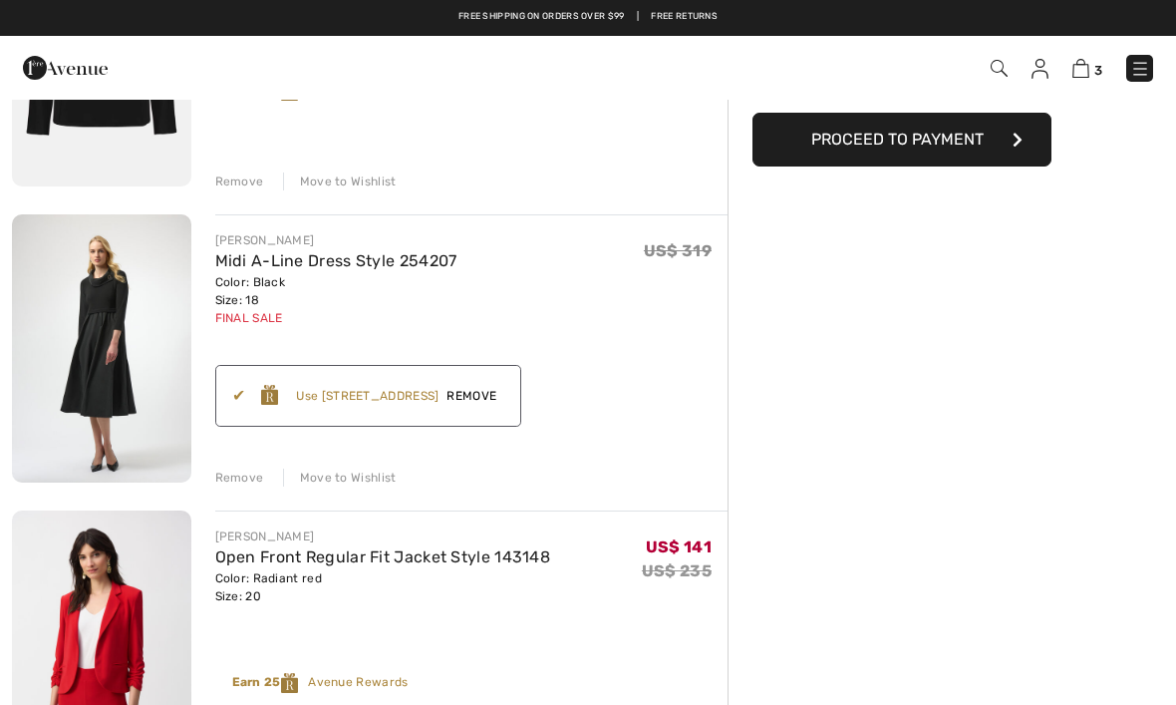
scroll to position [0, 0]
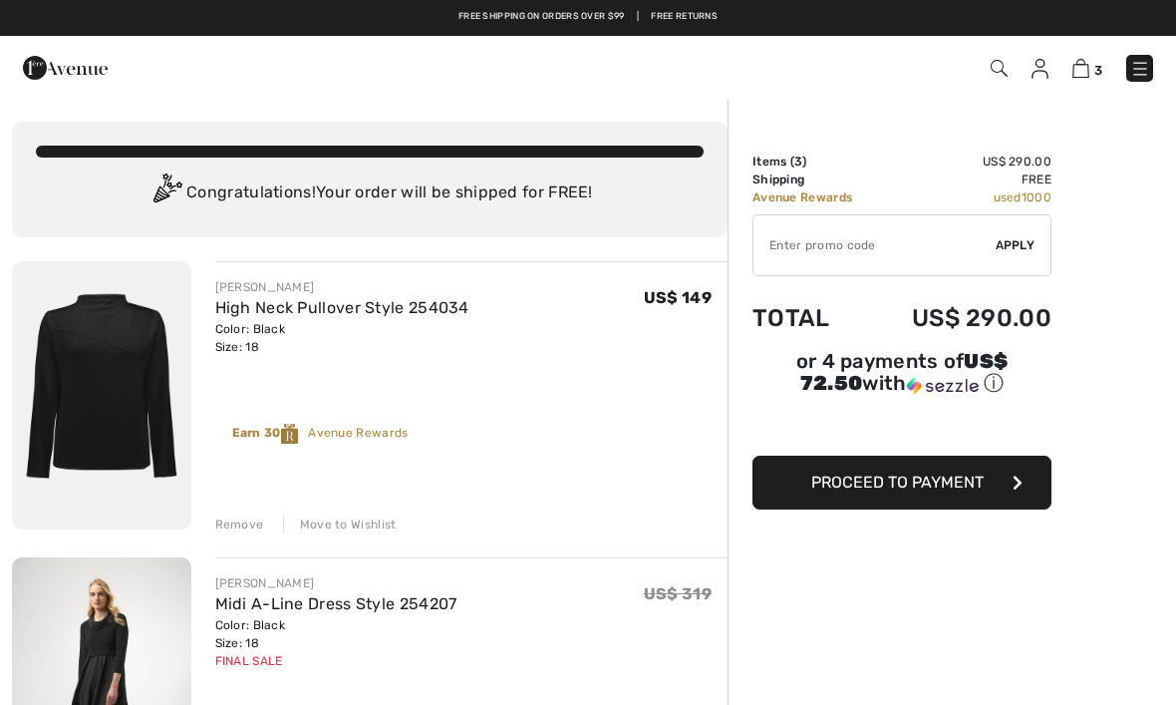
click at [1004, 70] on img at bounding box center [999, 68] width 17 height 17
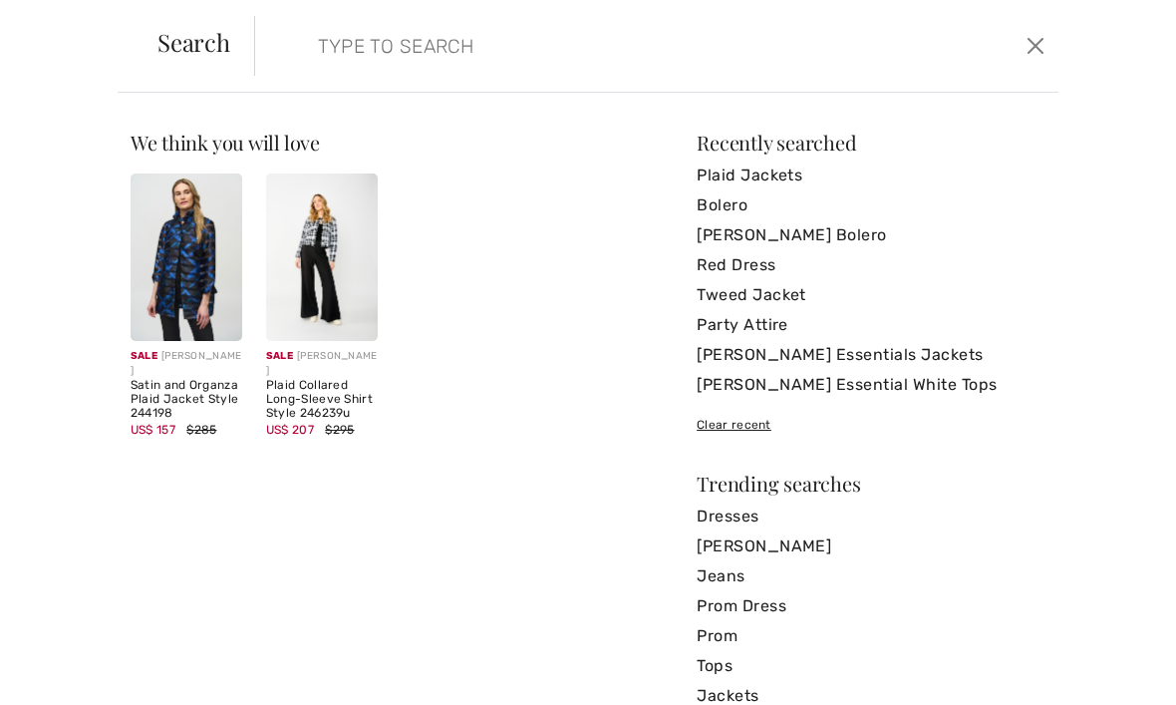
click at [416, 50] on input "search" at bounding box center [572, 46] width 539 height 60
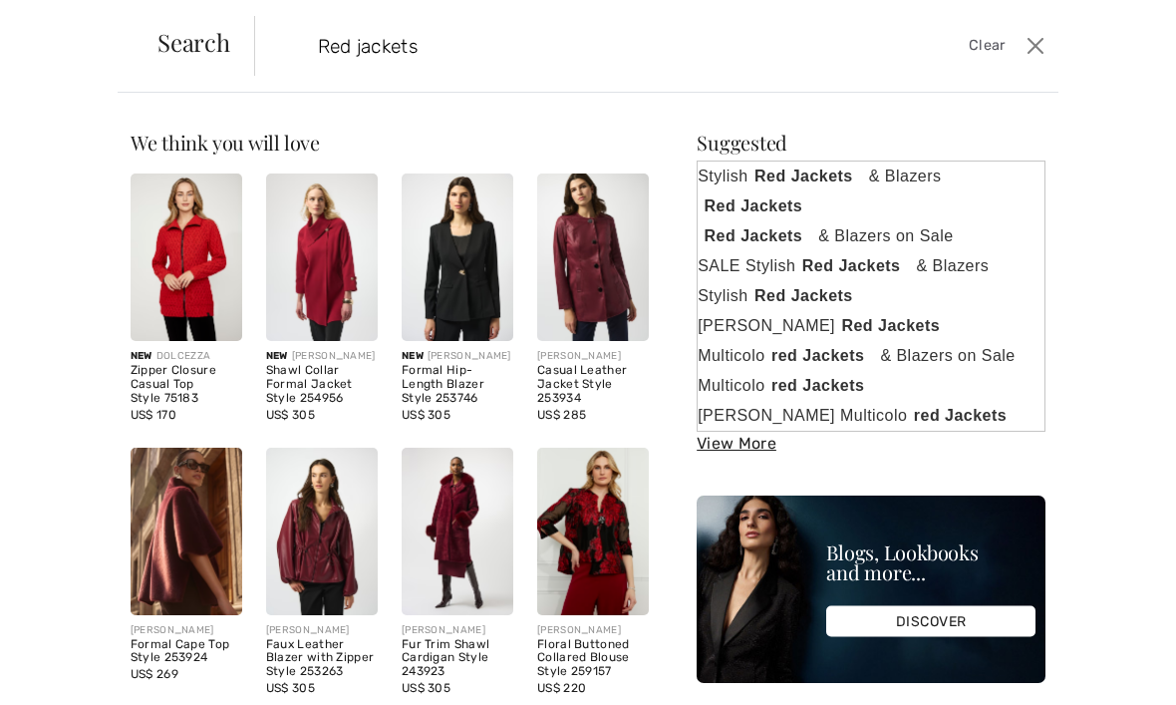
type input "Red jackets"
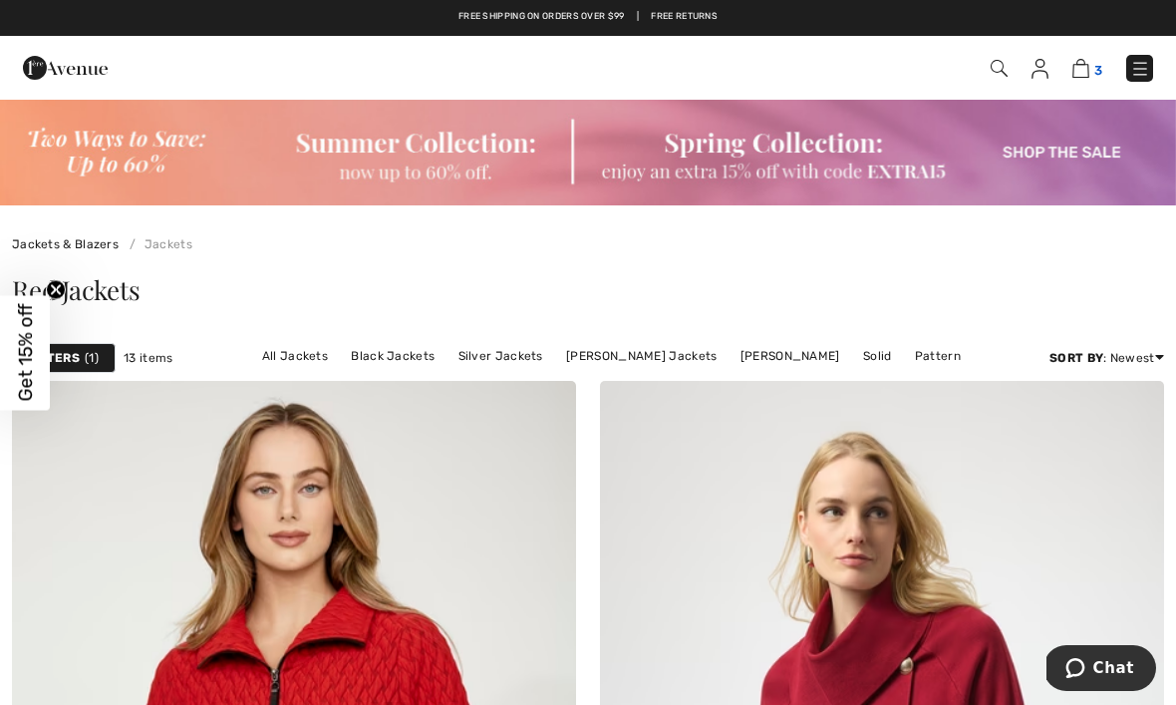
click at [1086, 74] on img at bounding box center [1080, 68] width 17 height 19
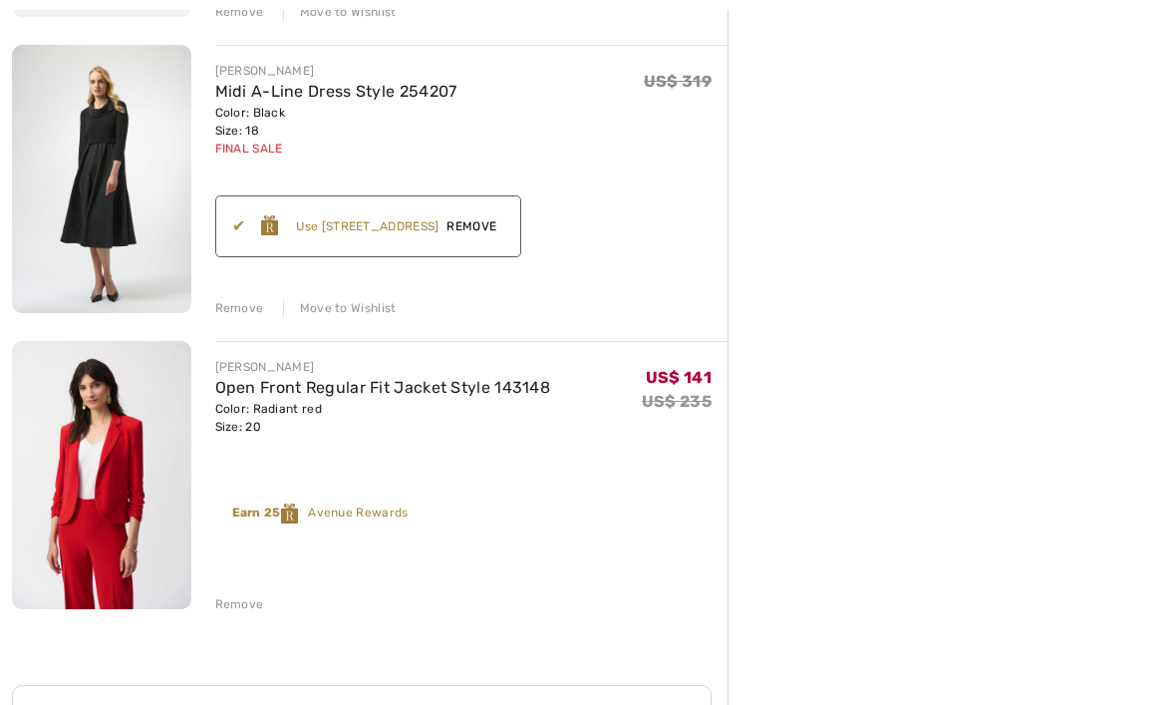
scroll to position [512, 0]
click at [236, 600] on div "Remove" at bounding box center [239, 604] width 49 height 18
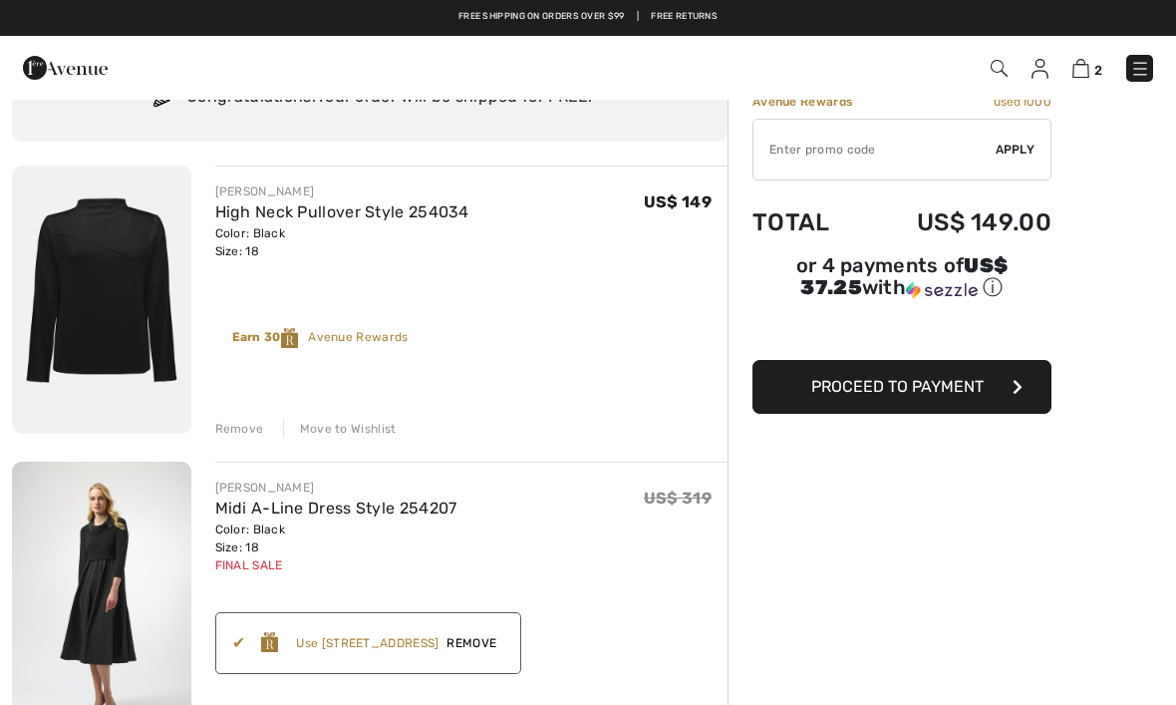
scroll to position [95, 0]
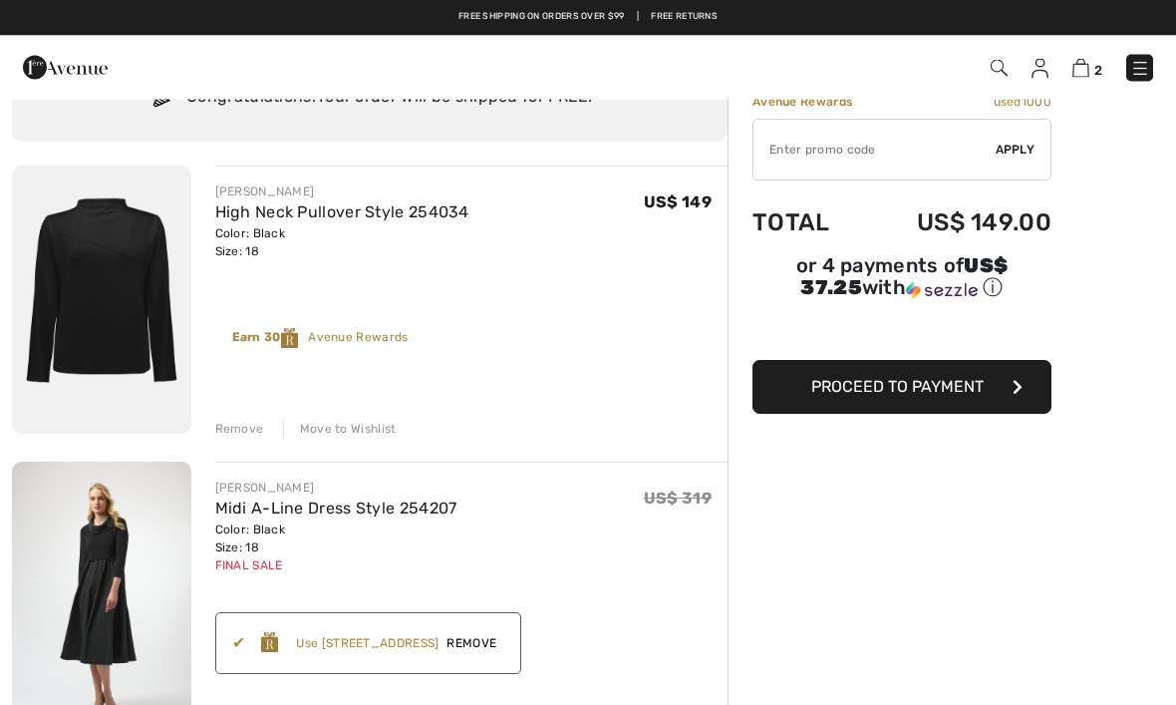
click at [346, 432] on div "Move to Wishlist" at bounding box center [340, 430] width 114 height 18
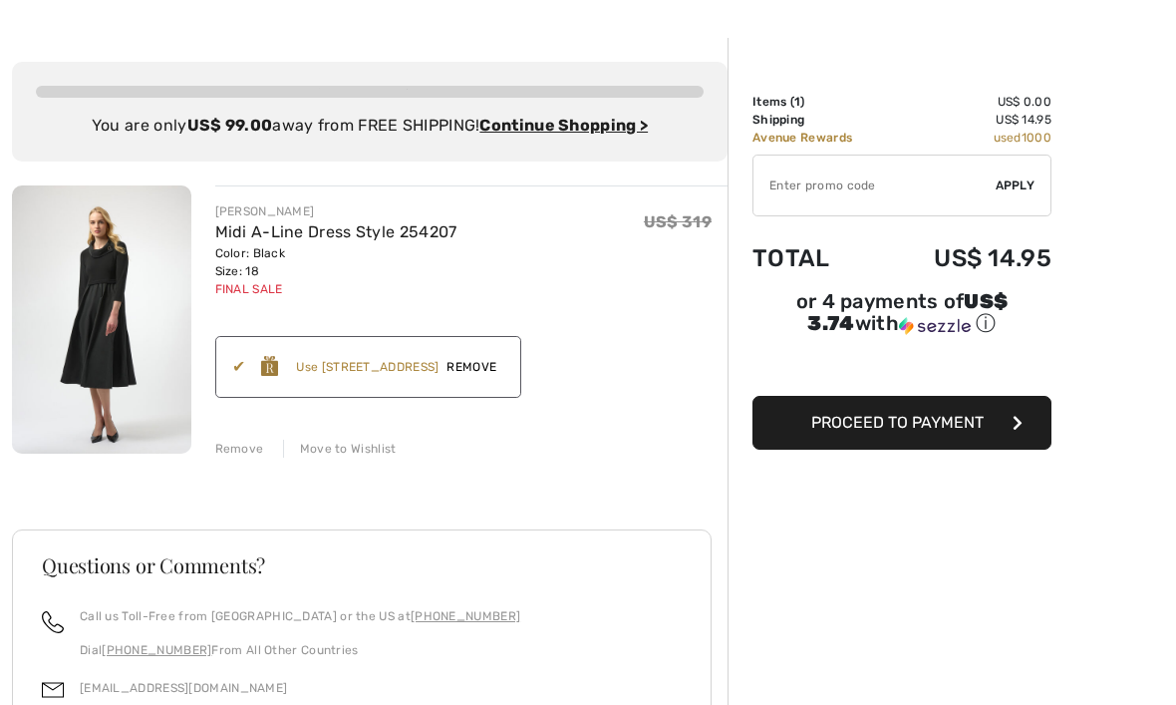
scroll to position [64, 0]
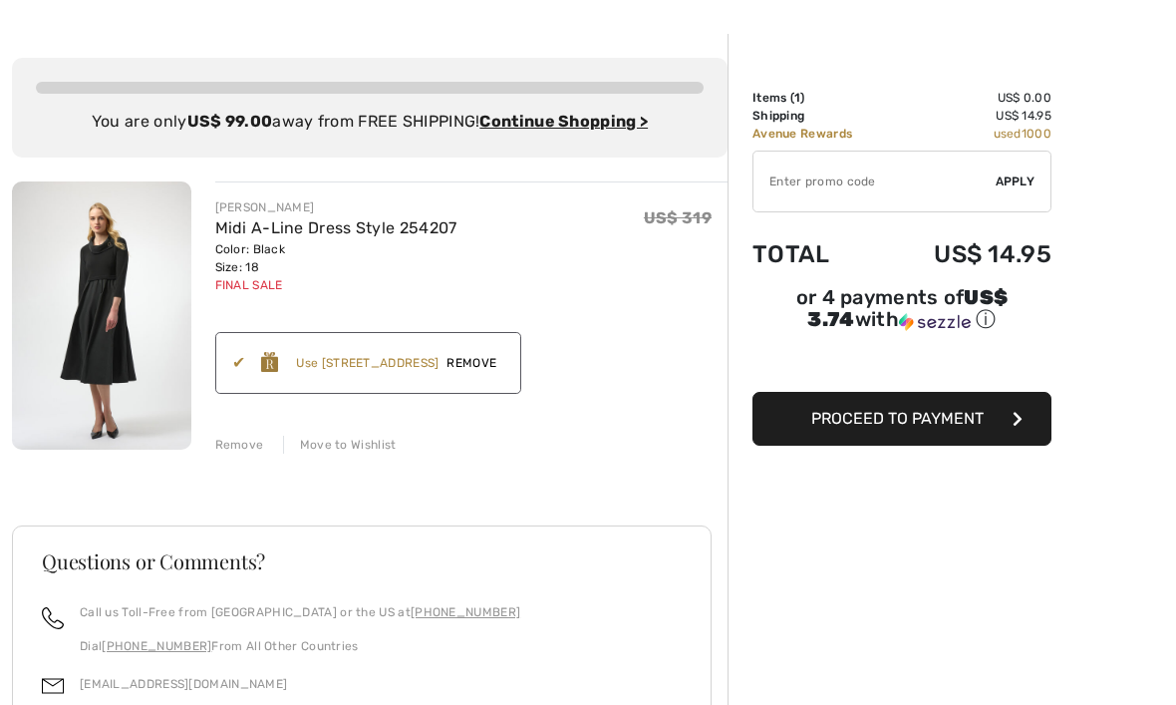
click at [497, 361] on span "Remove" at bounding box center [472, 363] width 66 height 18
